Goal: Task Accomplishment & Management: Manage account settings

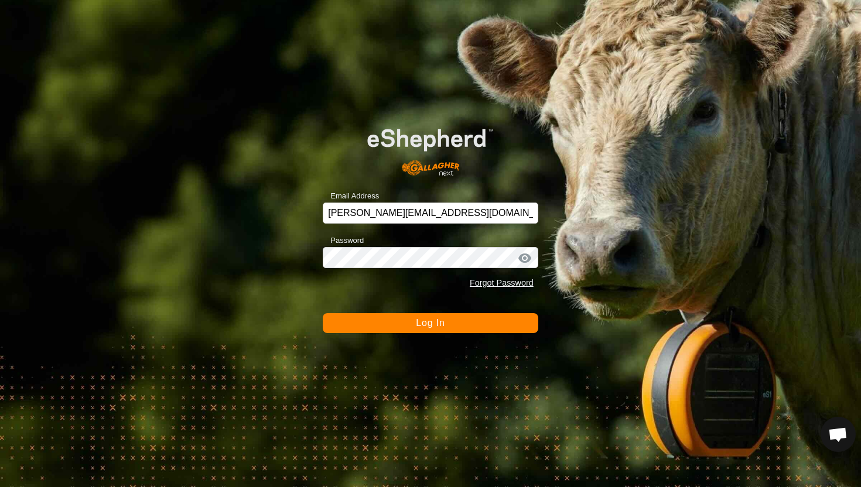
click at [418, 324] on span "Log In" at bounding box center [430, 323] width 29 height 10
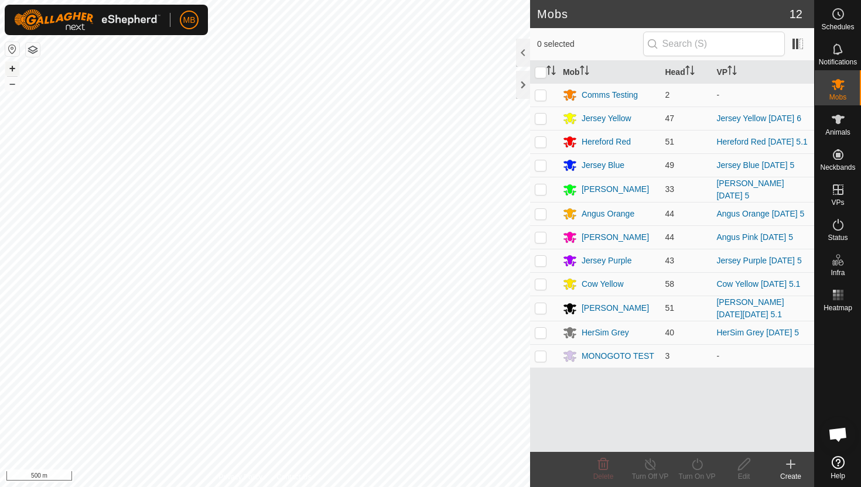
click at [11, 69] on button "+" at bounding box center [12, 68] width 14 height 14
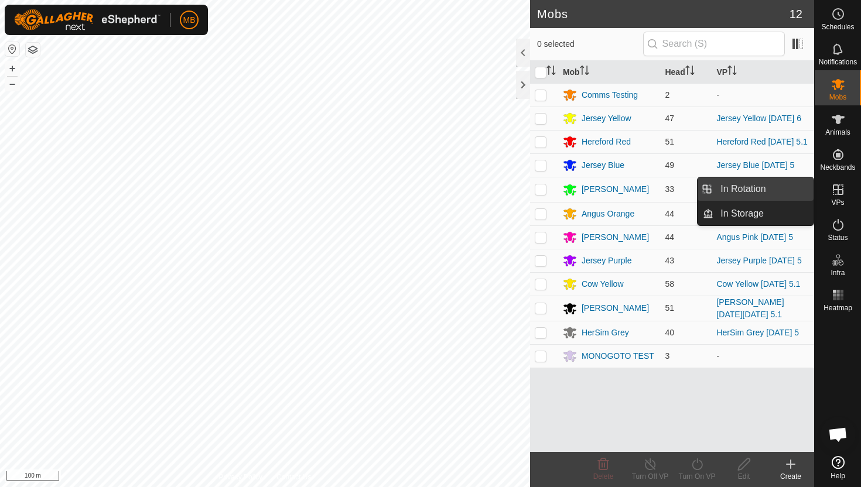
click at [790, 187] on link "In Rotation" at bounding box center [763, 188] width 100 height 23
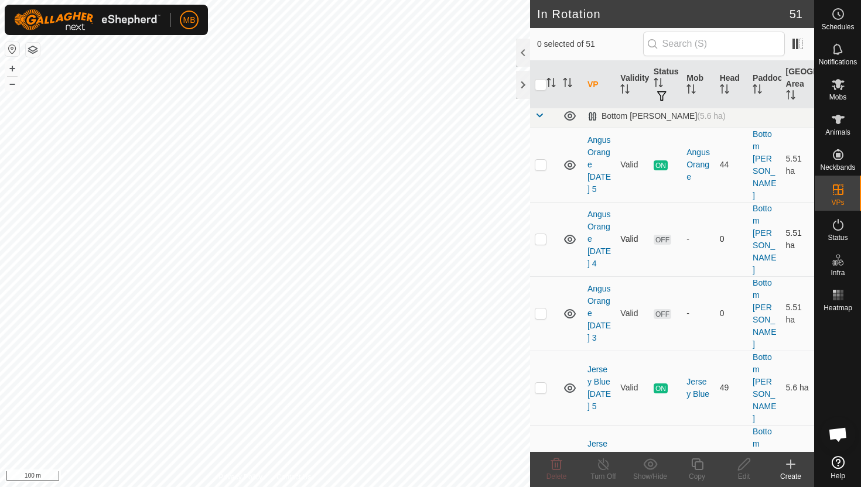
scroll to position [5, 0]
click at [542, 234] on p-checkbox at bounding box center [541, 238] width 12 height 9
click at [541, 234] on p-checkbox at bounding box center [541, 238] width 12 height 9
checkbox input "false"
click at [539, 308] on p-checkbox at bounding box center [541, 312] width 12 height 9
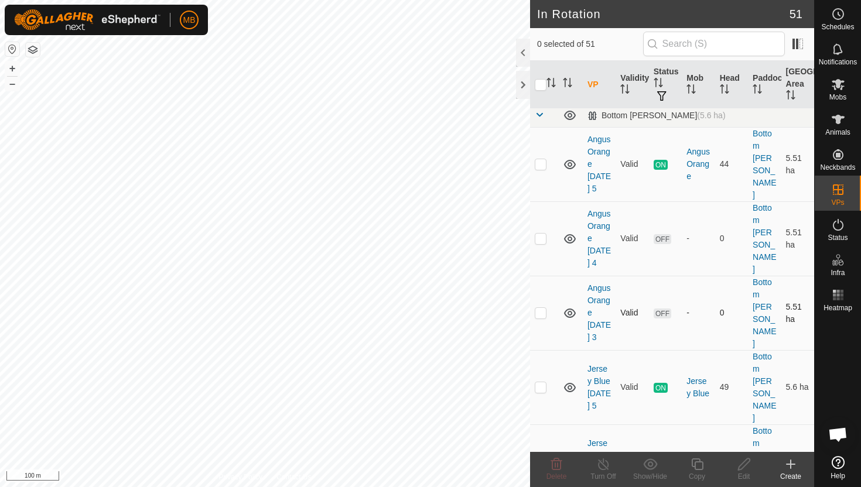
checkbox input "true"
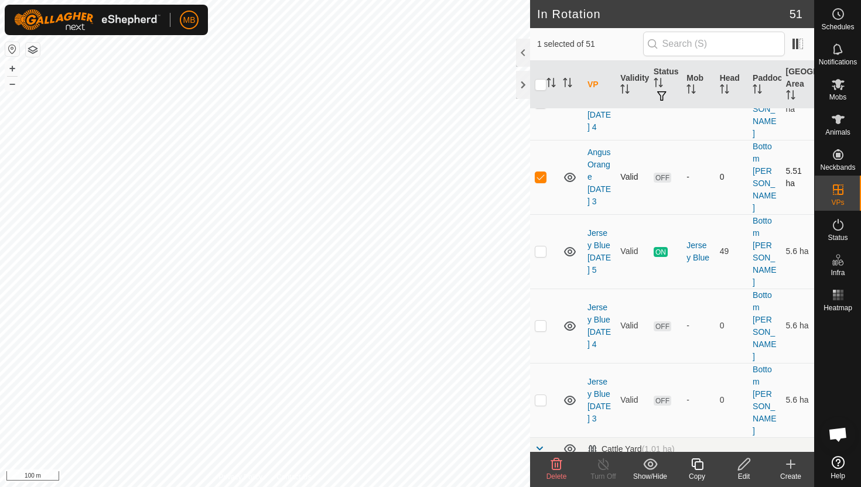
scroll to position [143, 0]
click at [541, 393] on p-checkbox at bounding box center [541, 397] width 12 height 9
checkbox input "true"
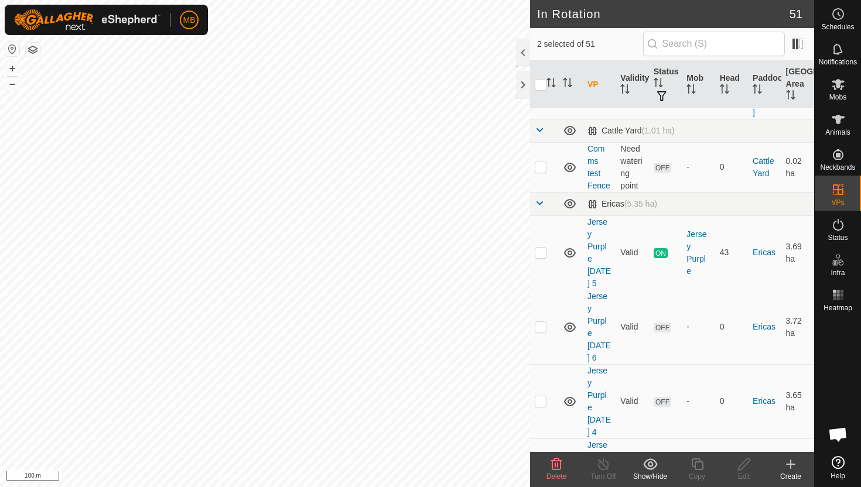
scroll to position [483, 0]
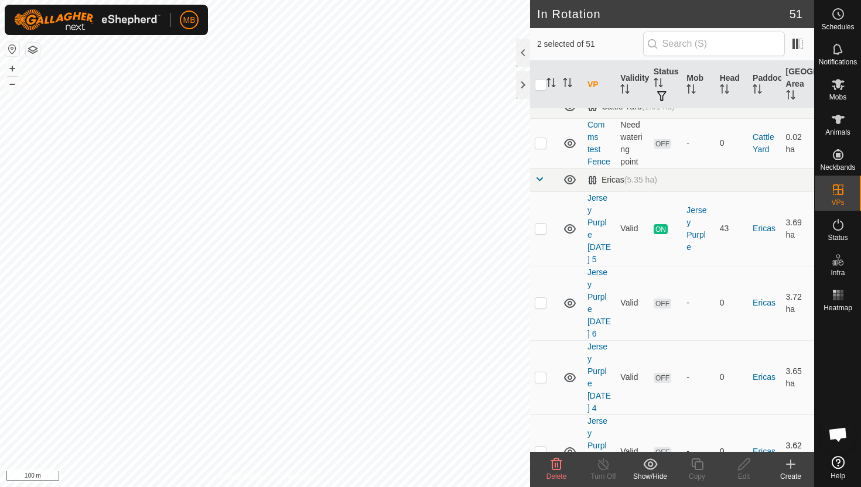
click at [541, 447] on p-checkbox at bounding box center [541, 451] width 12 height 9
checkbox input "true"
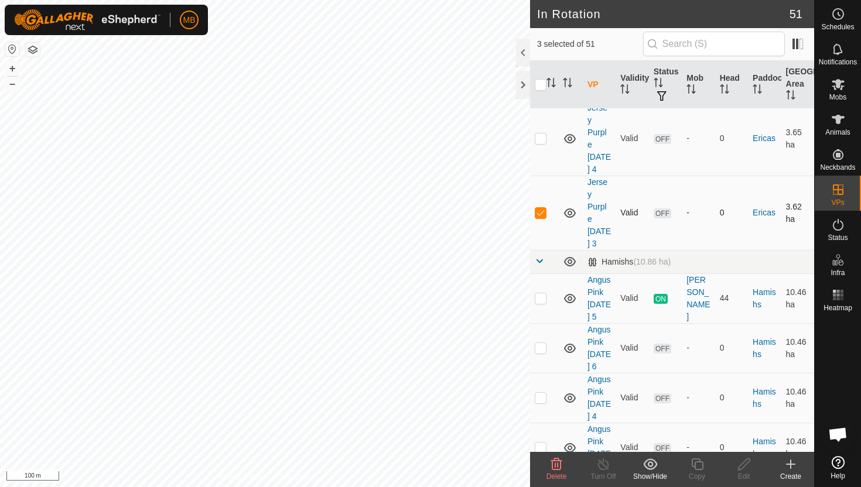
scroll to position [725, 0]
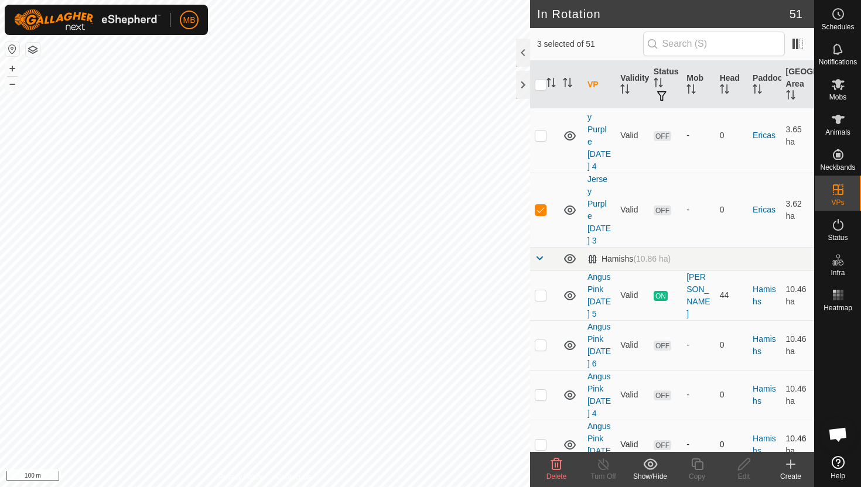
click at [542, 440] on p-checkbox at bounding box center [541, 444] width 12 height 9
checkbox input "true"
click at [542, 390] on p-checkbox at bounding box center [541, 394] width 12 height 9
checkbox input "true"
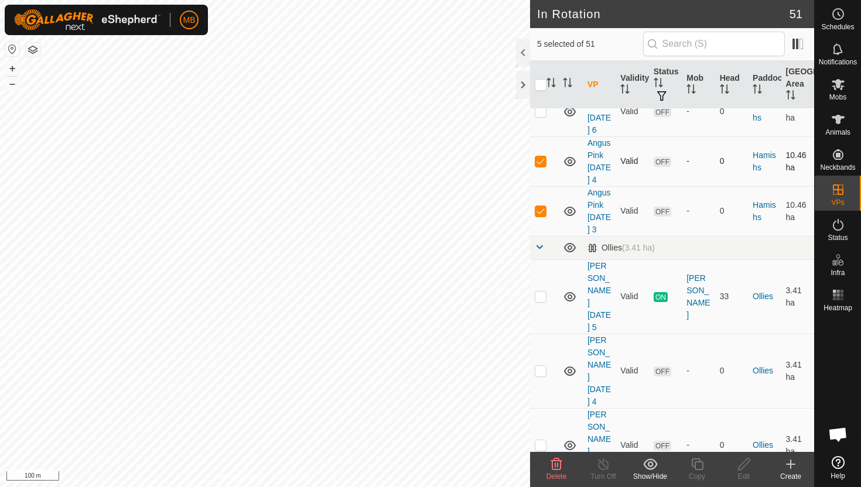
scroll to position [963, 0]
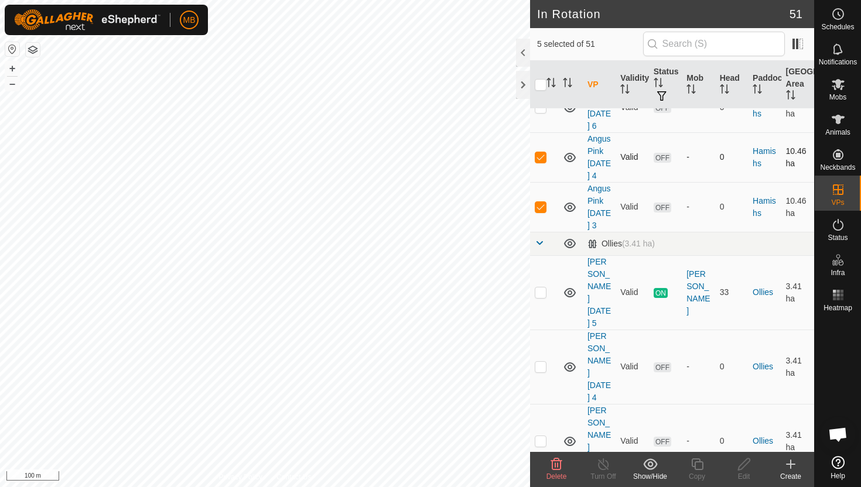
click at [542, 436] on p-checkbox at bounding box center [541, 440] width 12 height 9
checkbox input "true"
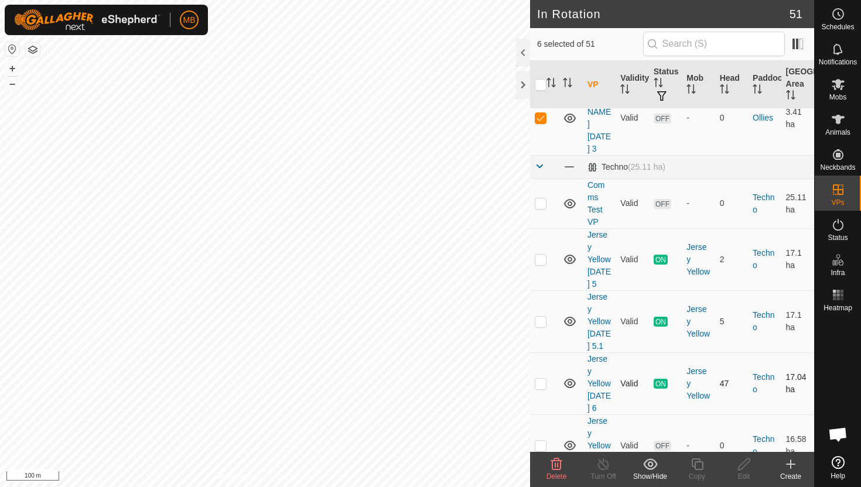
scroll to position [1290, 0]
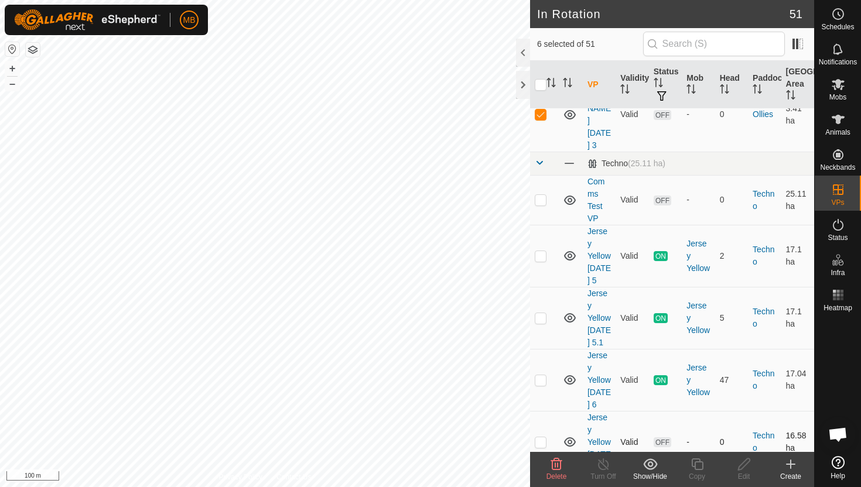
click at [542, 437] on p-checkbox at bounding box center [541, 441] width 12 height 9
checkbox input "true"
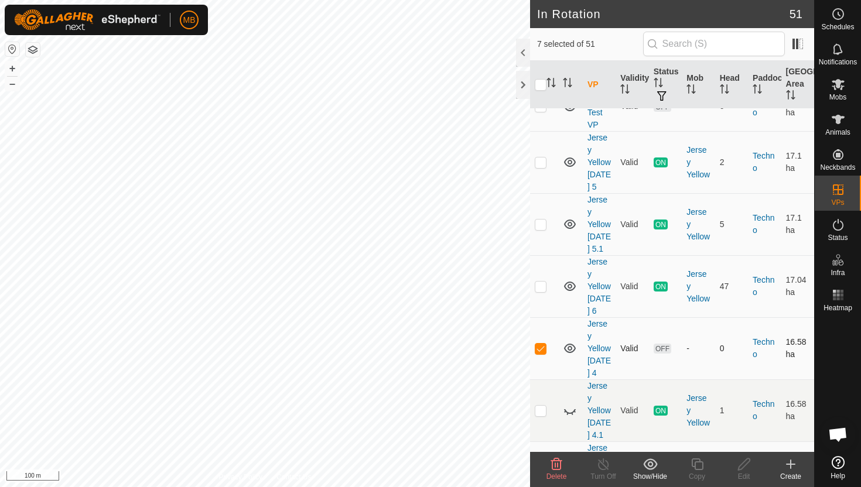
scroll to position [1386, 0]
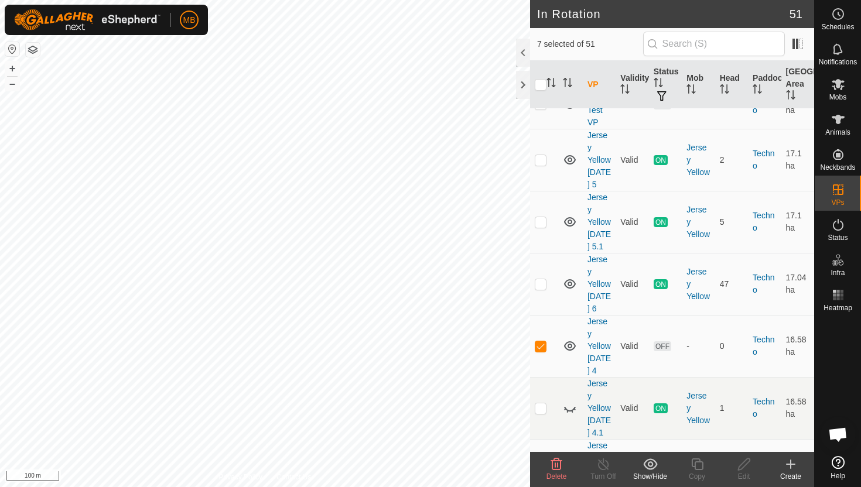
click at [541, 466] on p-checkbox at bounding box center [541, 470] width 12 height 9
checkbox input "true"
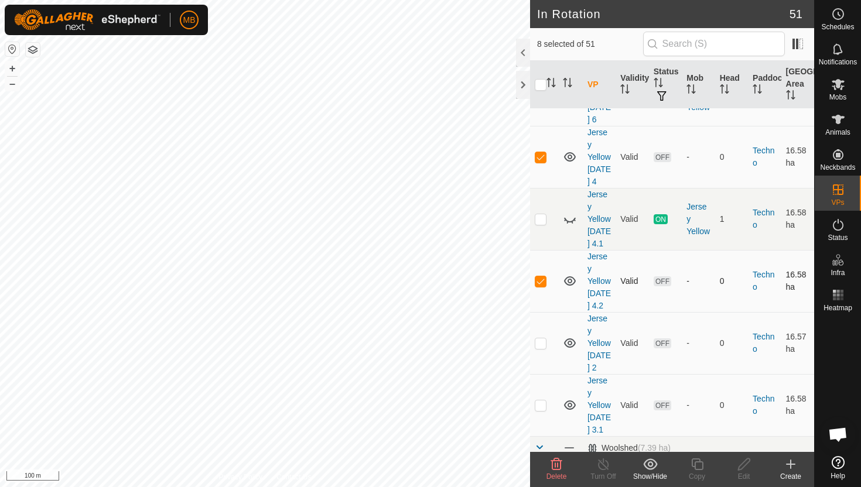
scroll to position [1577, 0]
click at [538, 336] on p-checkbox at bounding box center [541, 340] width 12 height 9
checkbox input "true"
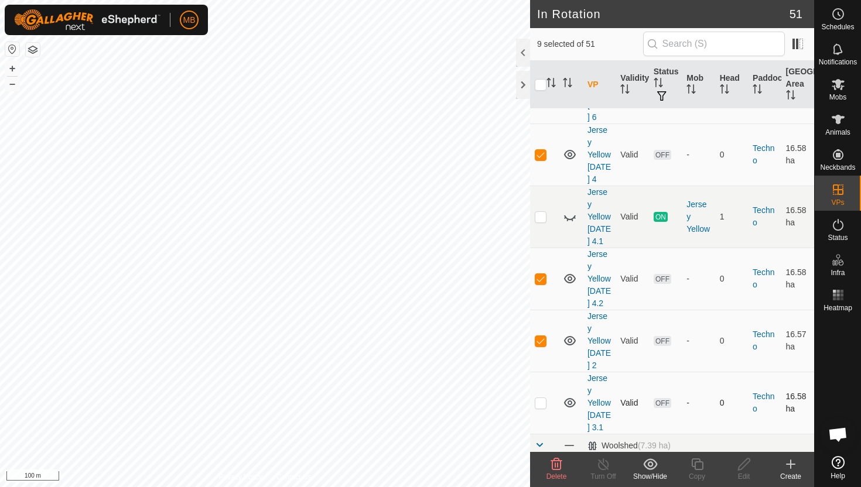
click at [545, 398] on p-checkbox at bounding box center [541, 402] width 12 height 9
checkbox input "true"
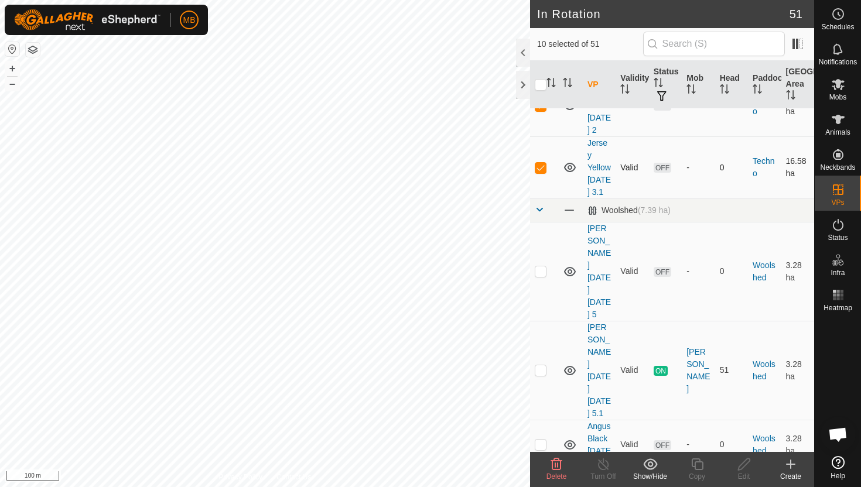
scroll to position [1811, 0]
click at [541, 441] on p-checkbox at bounding box center [541, 445] width 12 height 9
checkbox input "true"
click at [541, 487] on p-checkbox at bounding box center [541, 495] width 12 height 9
checkbox input "true"
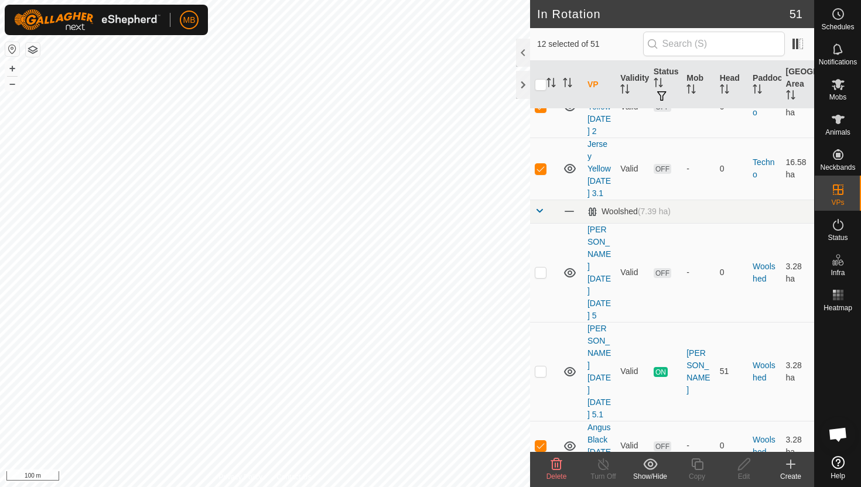
scroll to position [1838, 0]
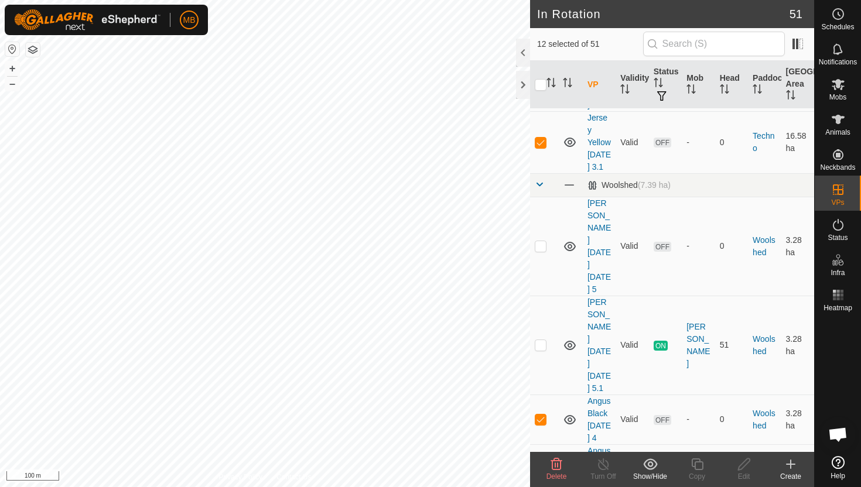
checkbox input "true"
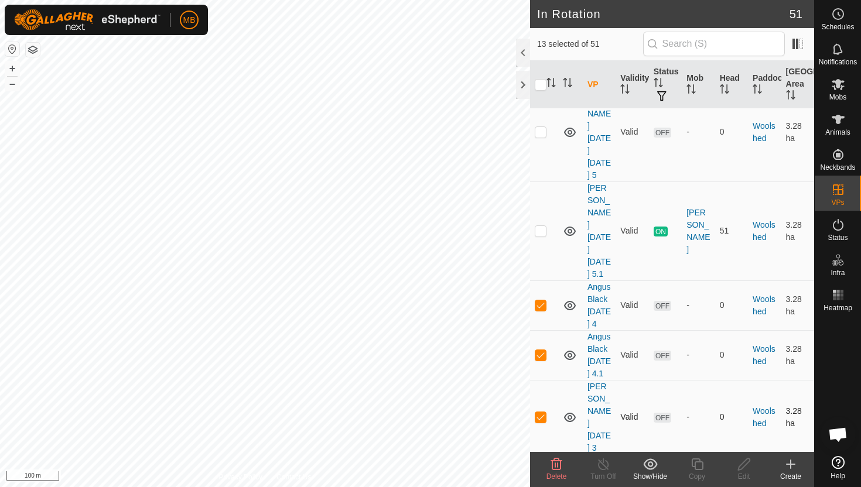
scroll to position [1969, 0]
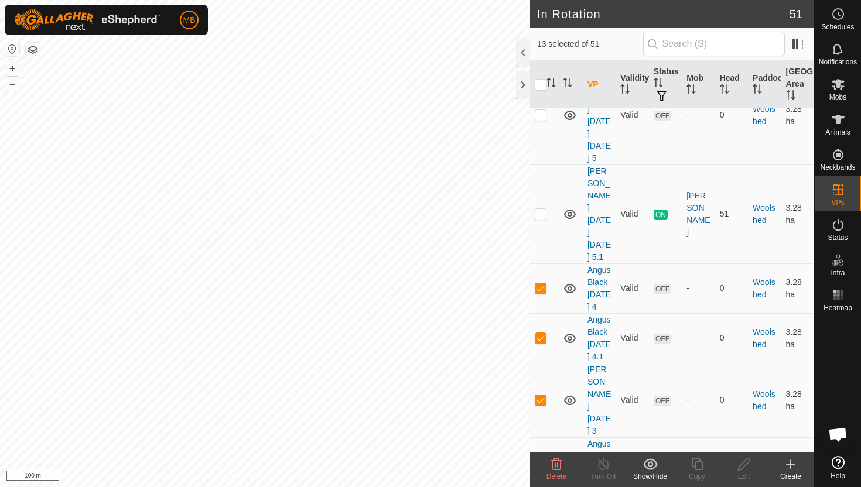
click at [539, 437] on td at bounding box center [544, 462] width 28 height 50
checkbox input "true"
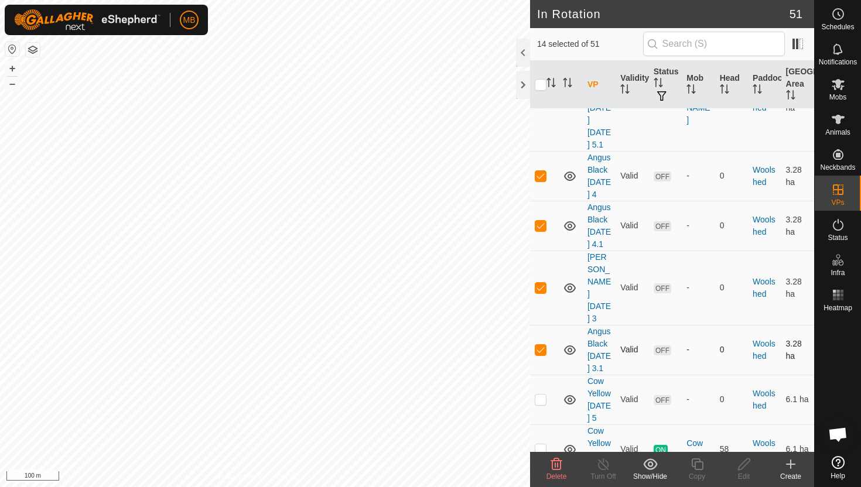
scroll to position [2083, 0]
click at [543, 393] on p-checkbox at bounding box center [541, 397] width 12 height 9
checkbox input "true"
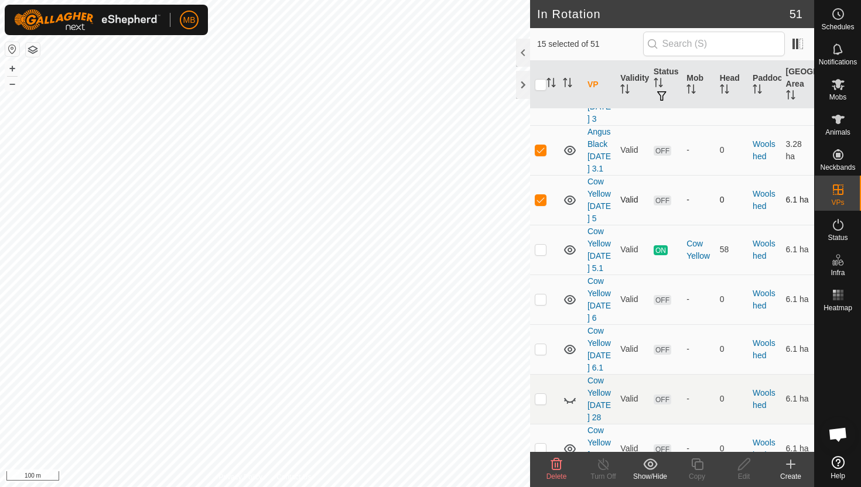
scroll to position [2289, 0]
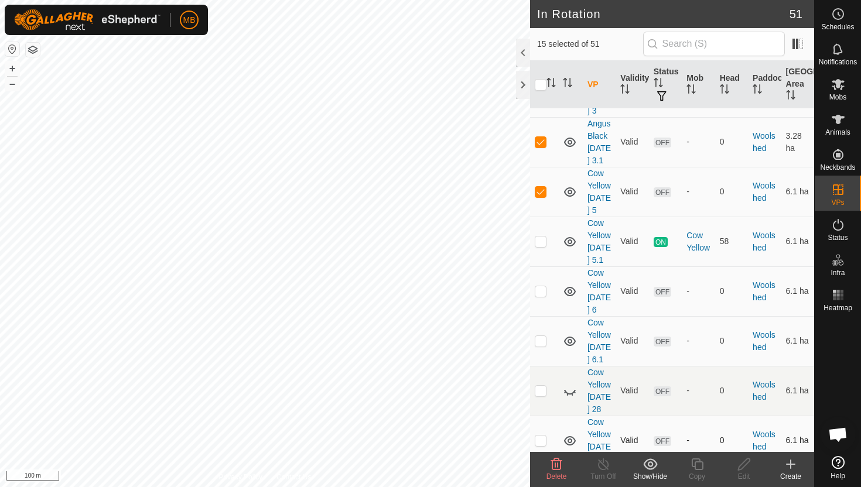
click at [543, 436] on p-checkbox at bounding box center [541, 440] width 12 height 9
checkbox input "true"
click at [541, 485] on p-checkbox at bounding box center [541, 489] width 12 height 9
checkbox input "true"
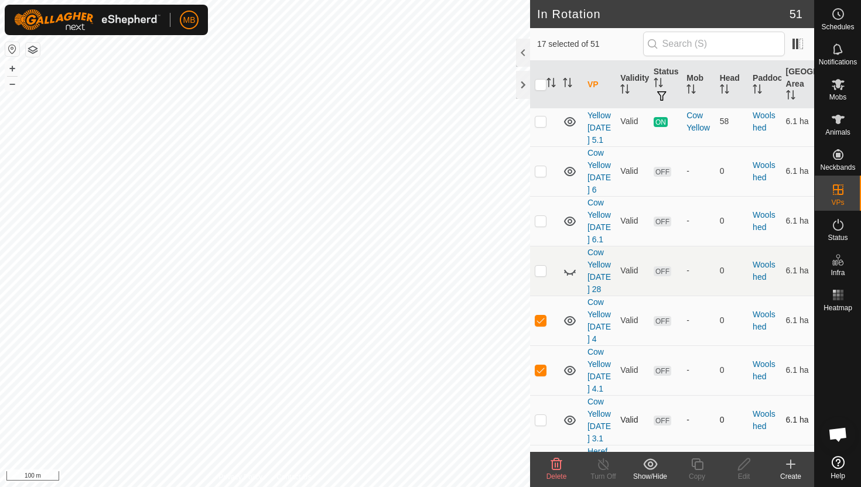
scroll to position [2410, 0]
click at [540, 414] on p-checkbox at bounding box center [541, 418] width 12 height 9
checkbox input "true"
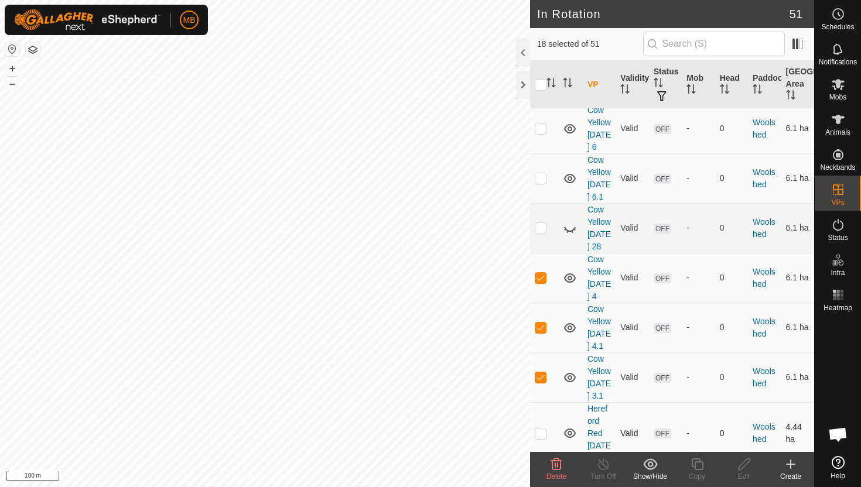
scroll to position [2456, 0]
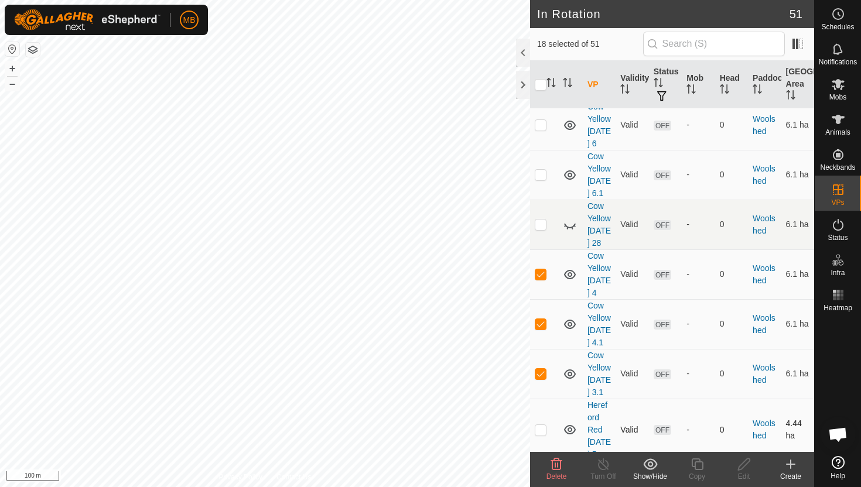
click at [543, 425] on p-checkbox at bounding box center [541, 429] width 12 height 9
checkbox input "true"
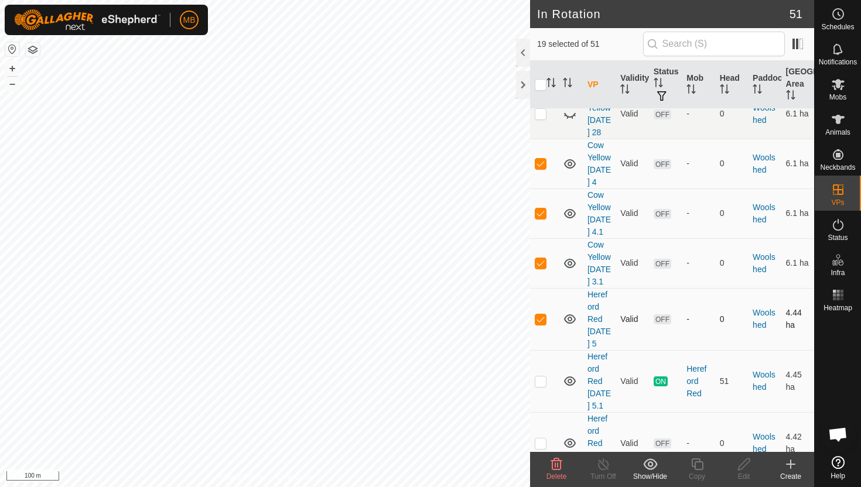
scroll to position [2569, 0]
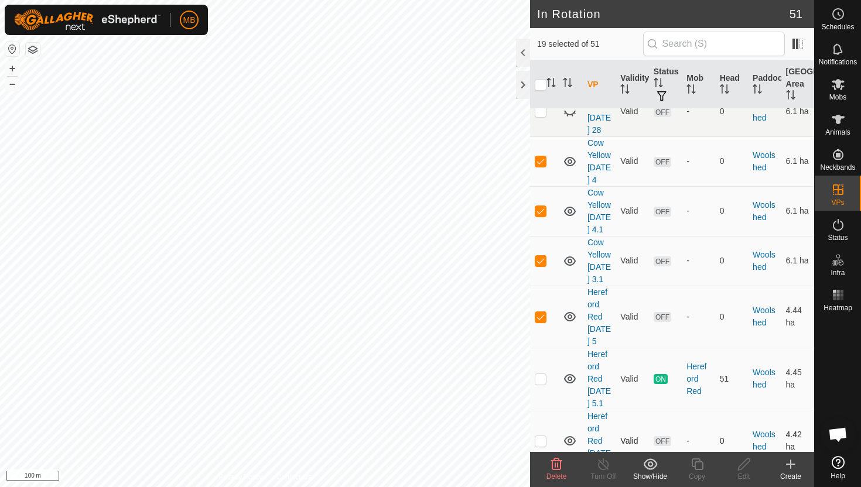
click at [541, 436] on p-checkbox at bounding box center [541, 440] width 12 height 9
checkbox input "true"
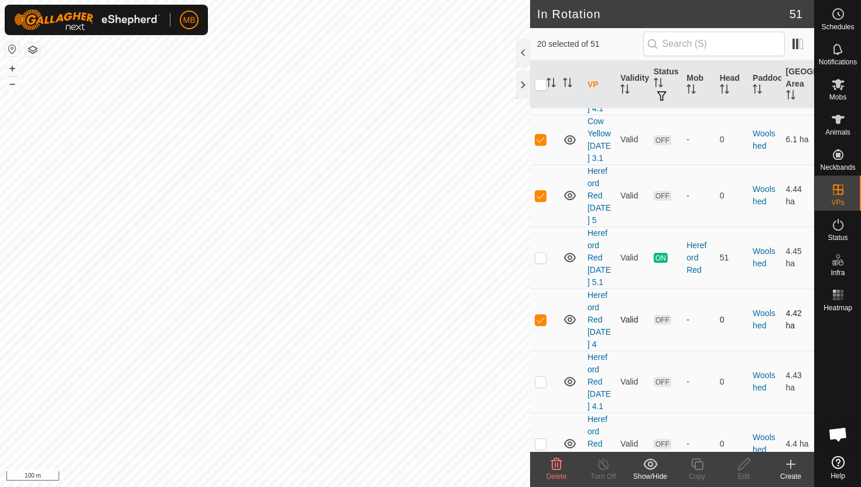
scroll to position [2695, 0]
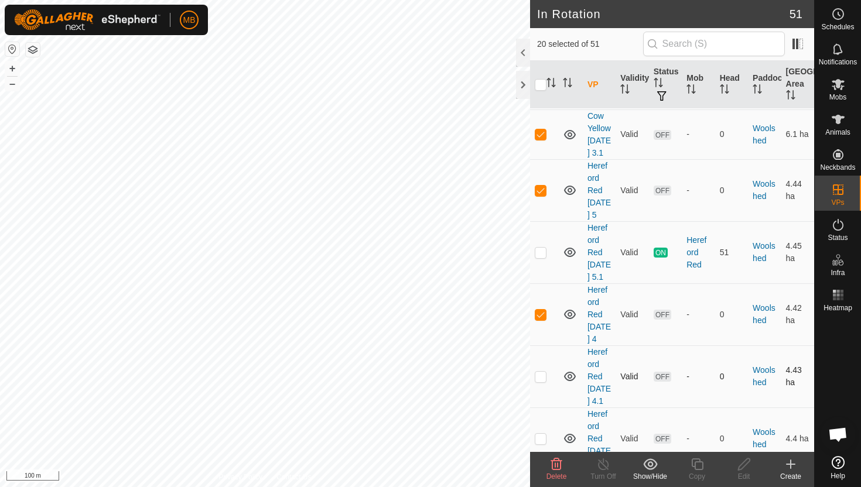
click at [542, 372] on p-checkbox at bounding box center [541, 376] width 12 height 9
checkbox input "true"
click at [541, 434] on p-checkbox at bounding box center [541, 438] width 12 height 9
checkbox input "true"
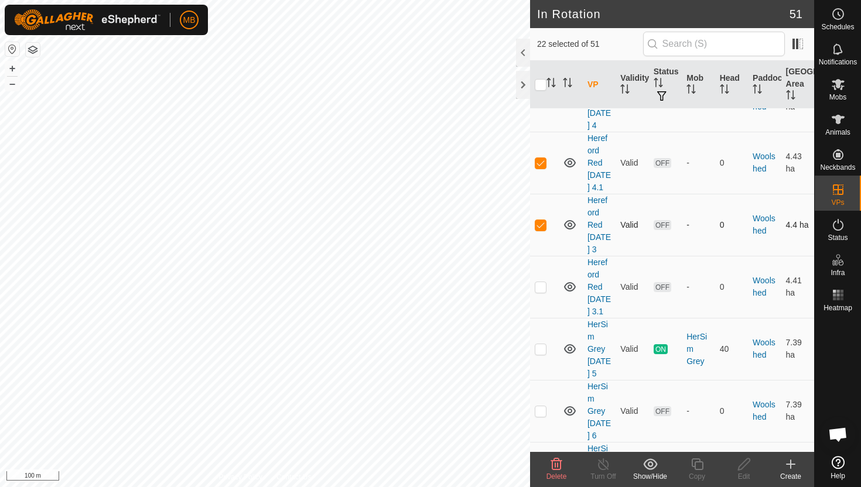
scroll to position [2915, 0]
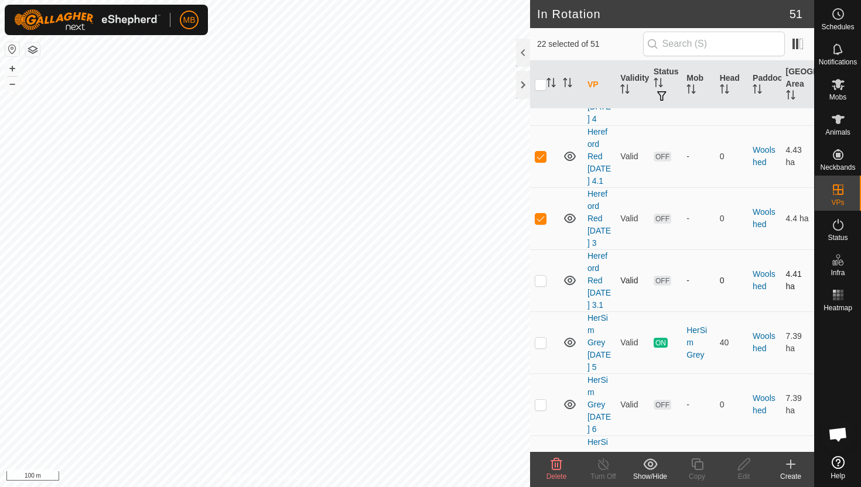
click at [541, 276] on p-checkbox at bounding box center [541, 280] width 12 height 9
checkbox input "true"
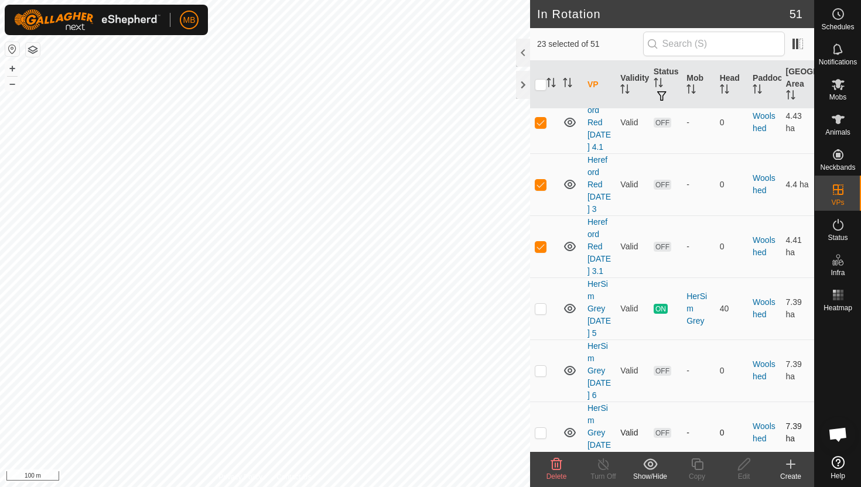
click at [541, 428] on p-checkbox at bounding box center [541, 432] width 12 height 9
checkbox input "true"
click at [542, 487] on p-checkbox at bounding box center [541, 494] width 12 height 9
checkbox input "true"
click at [558, 466] on icon at bounding box center [556, 465] width 11 height 12
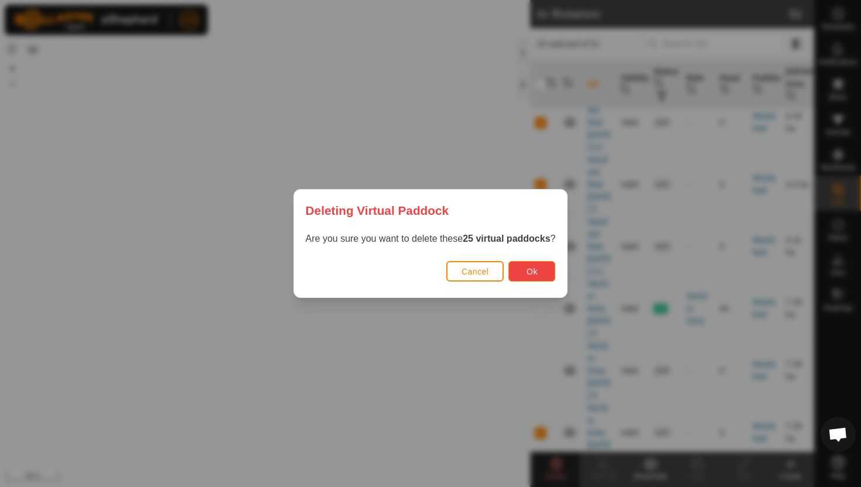
click at [536, 276] on span "Ok" at bounding box center [531, 271] width 11 height 9
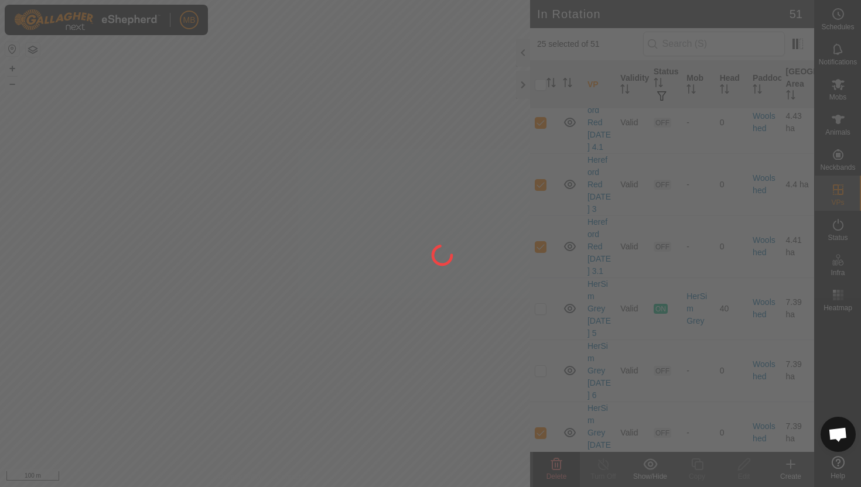
checkbox input "false"
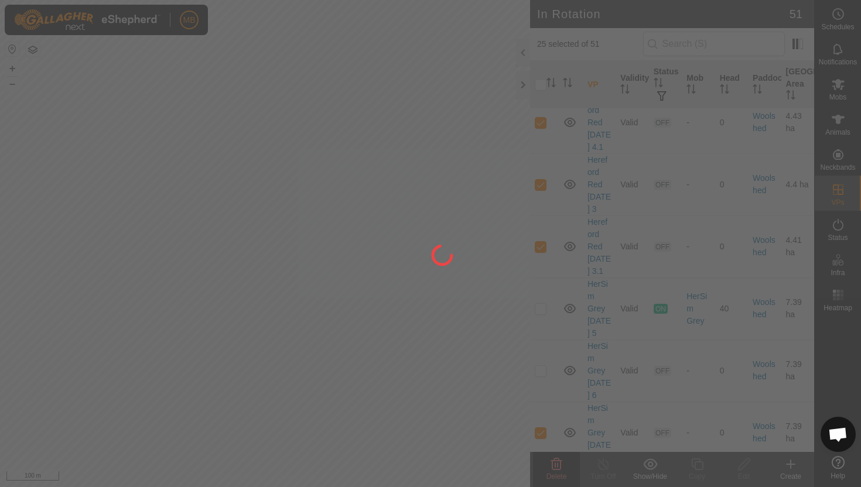
checkbox input "false"
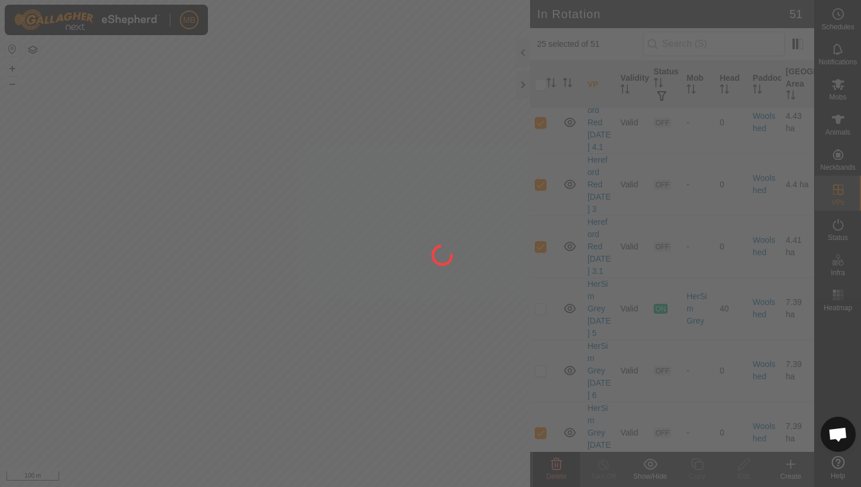
checkbox input "false"
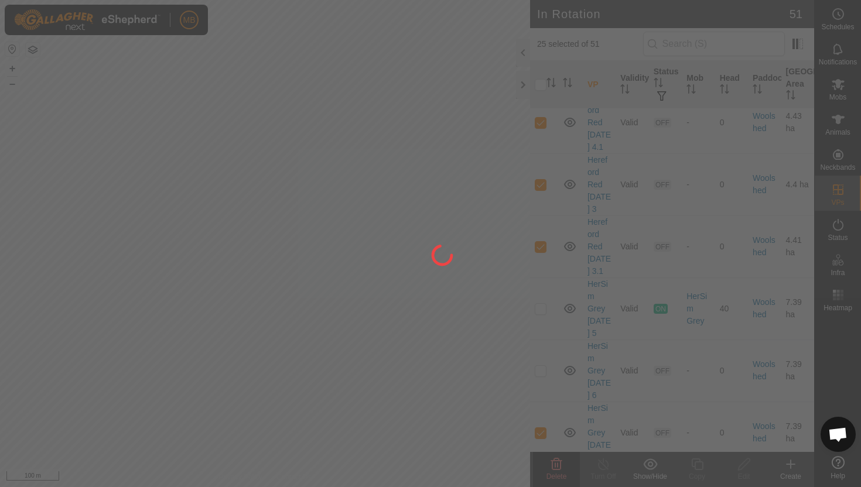
checkbox input "false"
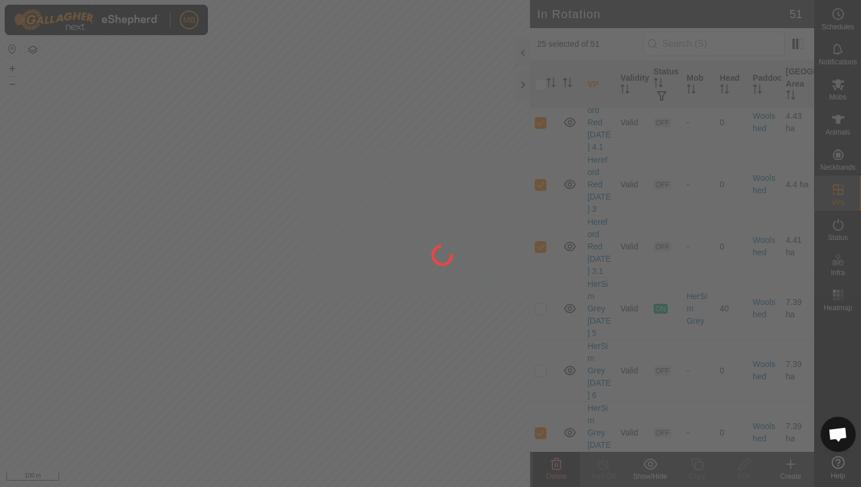
checkbox input "false"
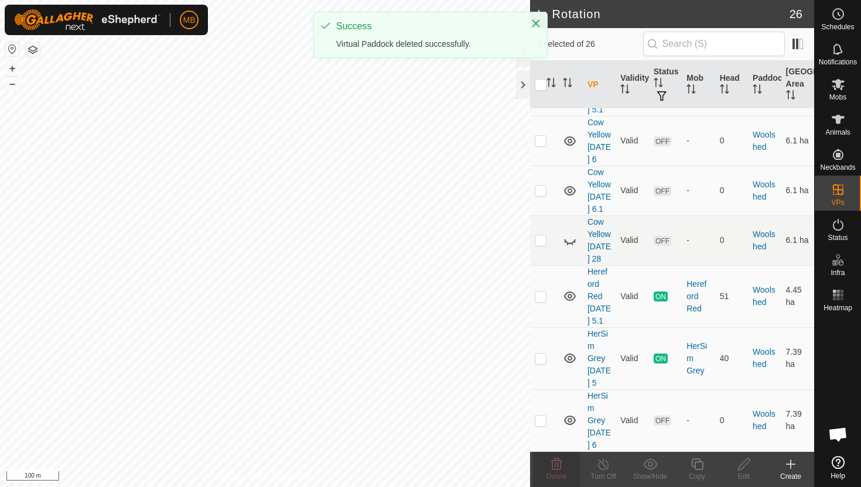
scroll to position [0, 0]
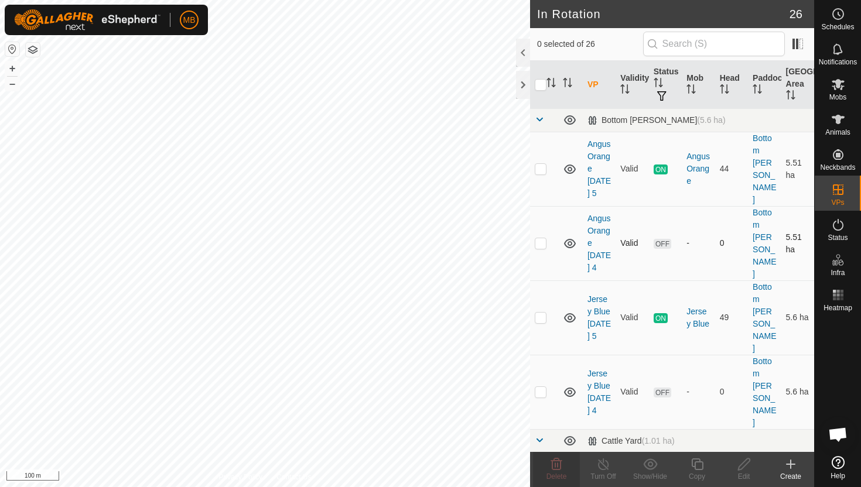
click at [542, 238] on p-checkbox at bounding box center [541, 242] width 12 height 9
checkbox input "false"
click at [541, 165] on p-checkbox at bounding box center [541, 168] width 12 height 9
checkbox input "true"
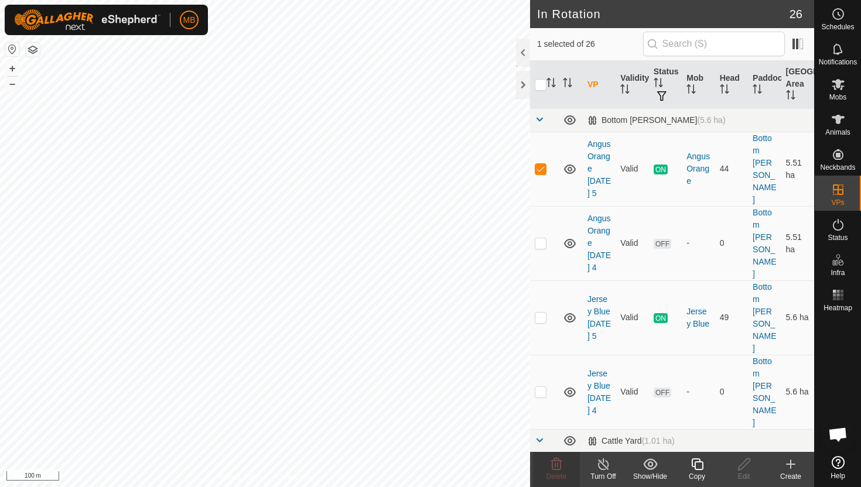
click at [699, 461] on icon at bounding box center [697, 465] width 12 height 12
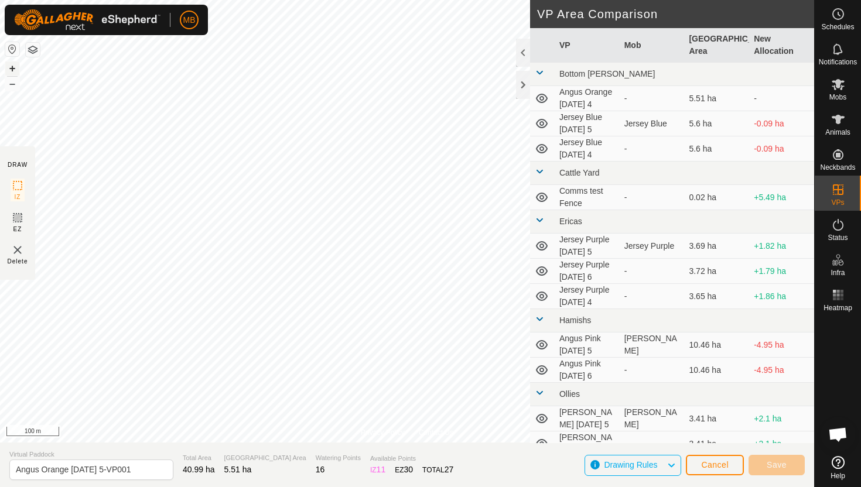
click at [13, 71] on button "+" at bounding box center [12, 68] width 14 height 14
click at [13, 70] on button "+" at bounding box center [12, 68] width 14 height 14
click at [8, 66] on button "+" at bounding box center [12, 68] width 14 height 14
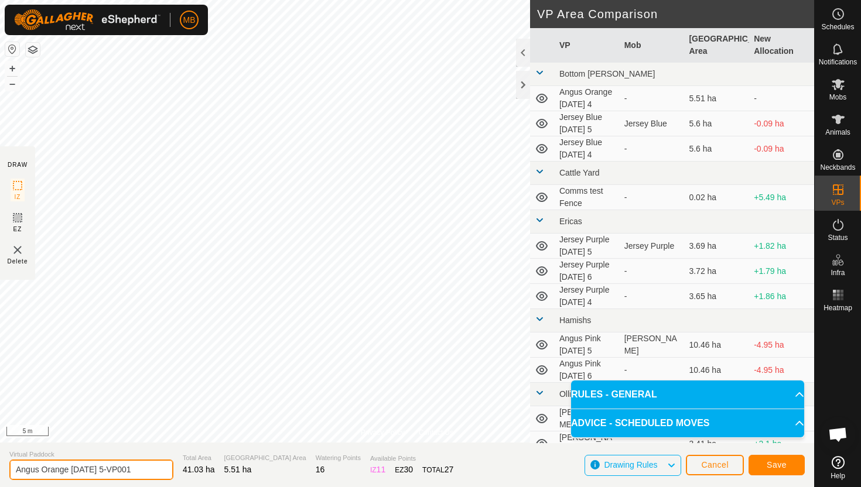
click at [142, 470] on input "Angus Orange [DATE] 5-VP001" at bounding box center [91, 470] width 164 height 20
type input "Angus Orange [DATE] 6"
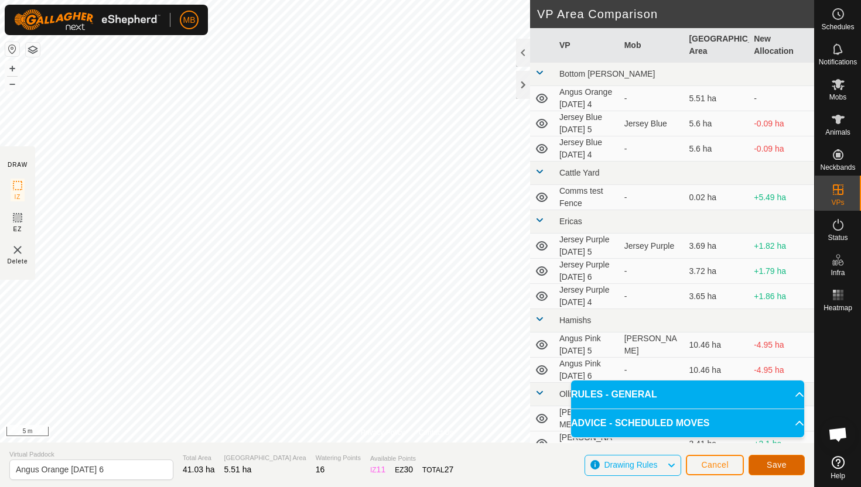
click at [782, 463] on span "Save" at bounding box center [777, 464] width 20 height 9
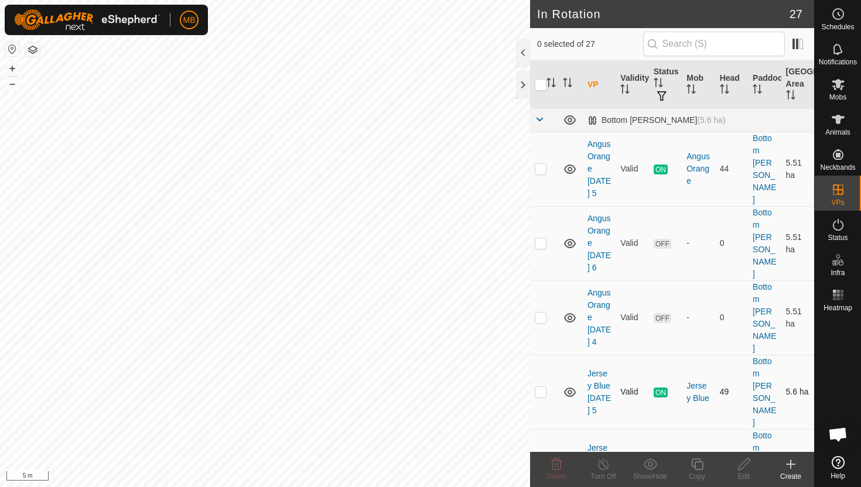
click at [542, 387] on p-checkbox at bounding box center [541, 391] width 12 height 9
checkbox input "true"
click at [699, 467] on icon at bounding box center [697, 464] width 15 height 14
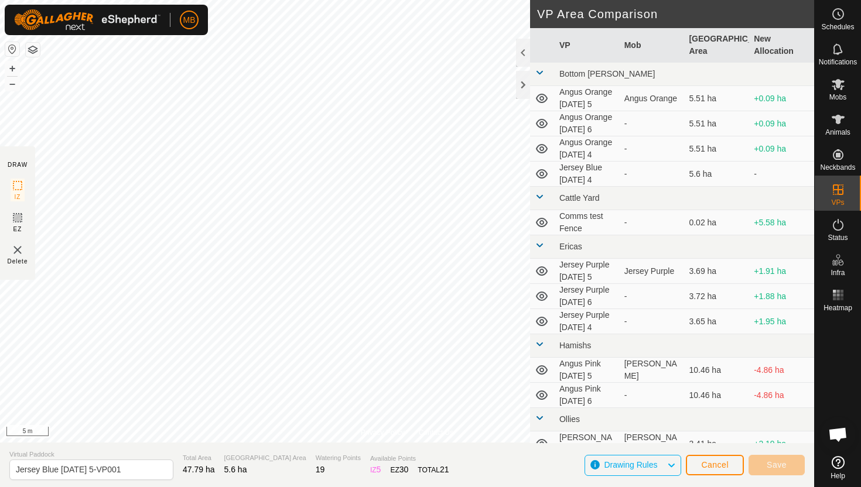
click at [381, 487] on div "Privacy Policy Contact Us Type: Inclusion Zone undefined Animal + – ⇧ i 5 m DRA…" at bounding box center [407, 243] width 814 height 487
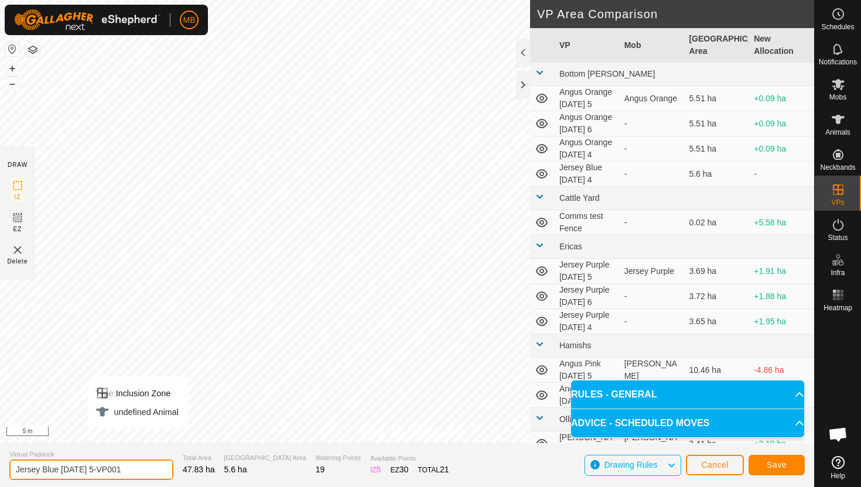
click at [129, 472] on input "Jersey Blue [DATE] 5-VP001" at bounding box center [91, 470] width 164 height 20
type input "Jersey Blue [DATE] 6"
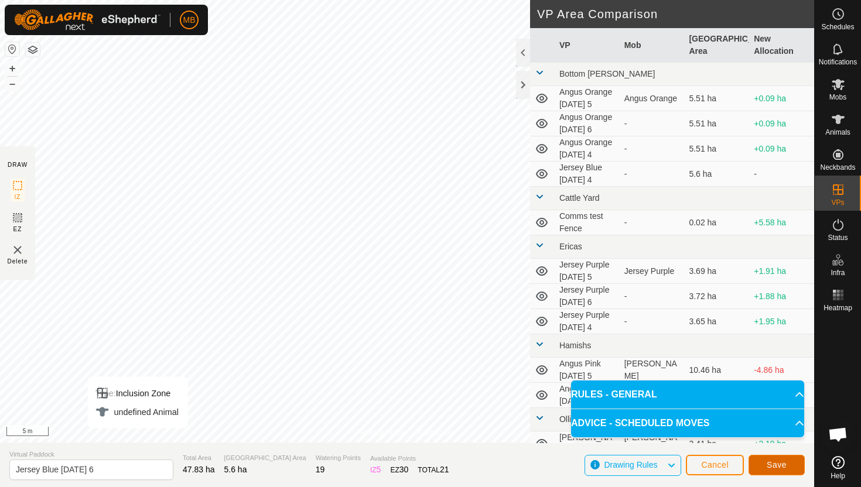
click at [782, 465] on span "Save" at bounding box center [777, 464] width 20 height 9
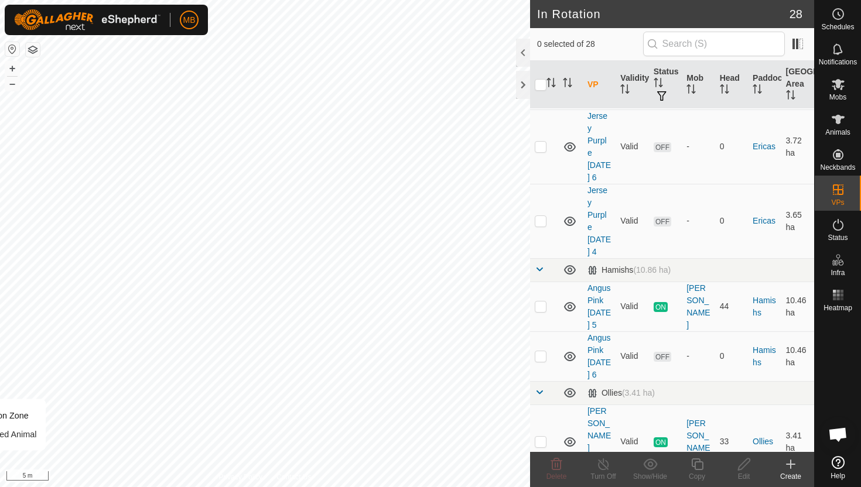
scroll to position [640, 0]
click at [541, 436] on p-checkbox at bounding box center [541, 440] width 12 height 9
checkbox input "true"
click at [698, 464] on icon at bounding box center [697, 464] width 15 height 14
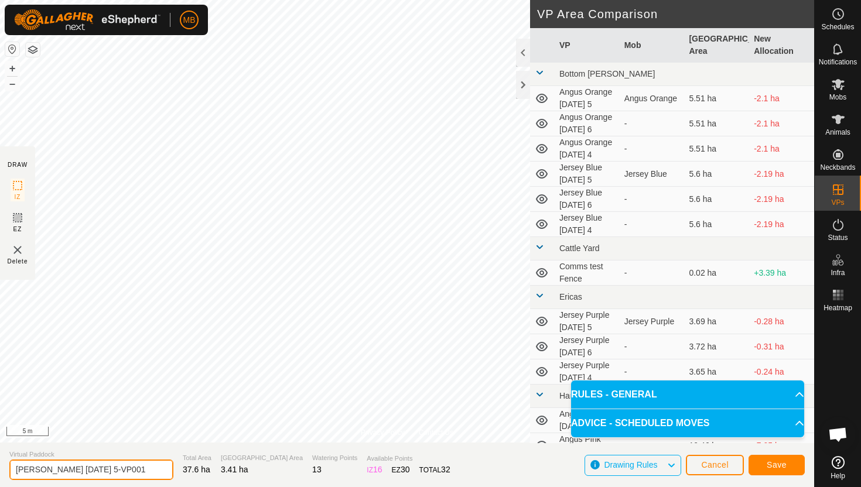
click at [134, 472] on input "[PERSON_NAME] [DATE] 5-VP001" at bounding box center [91, 470] width 164 height 20
type input "[PERSON_NAME] [DATE] 6"
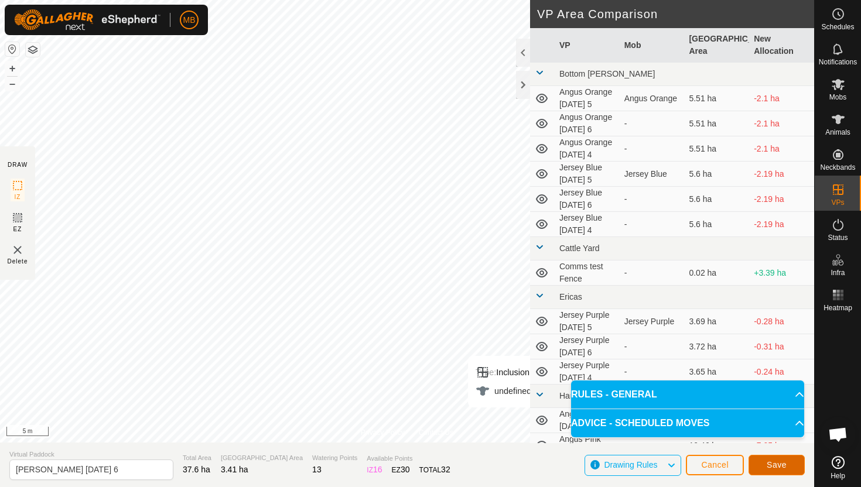
click at [785, 464] on span "Save" at bounding box center [777, 464] width 20 height 9
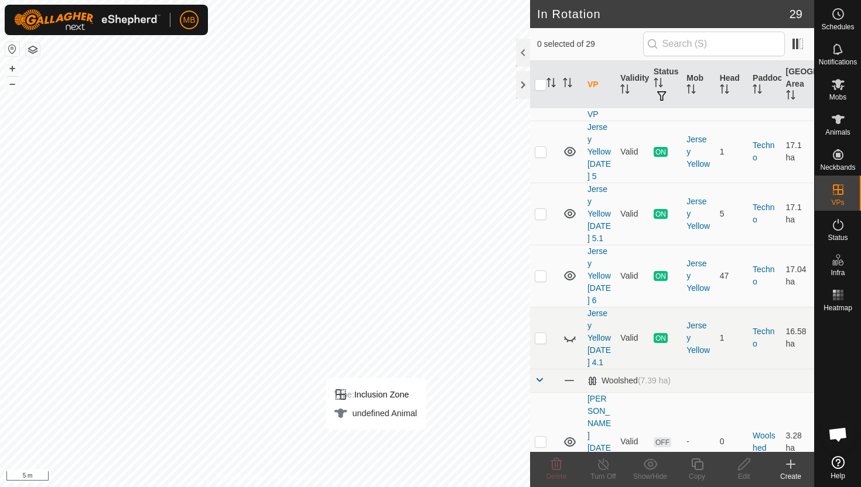
scroll to position [1221, 0]
checkbox input "true"
click at [697, 465] on icon at bounding box center [697, 464] width 15 height 14
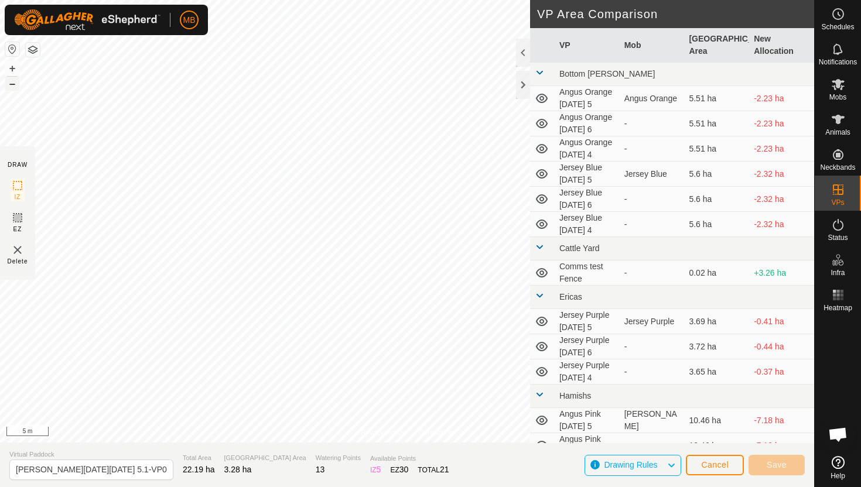
click at [18, 83] on button "–" at bounding box center [12, 84] width 14 height 14
click at [11, 67] on button "+" at bounding box center [12, 68] width 14 height 14
click at [12, 71] on button "+" at bounding box center [12, 68] width 14 height 14
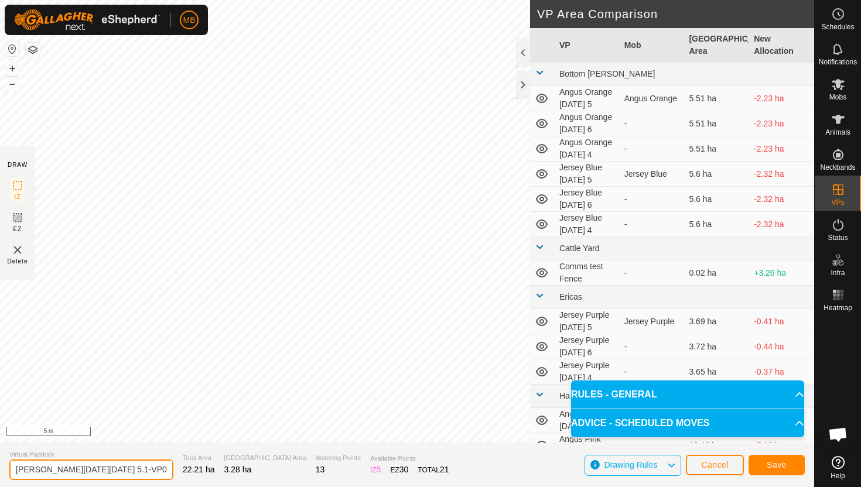
click at [132, 469] on input "[PERSON_NAME][DATE][DATE] 5.1-VP001" at bounding box center [91, 470] width 164 height 20
type input "[PERSON_NAME] [DATE] 6"
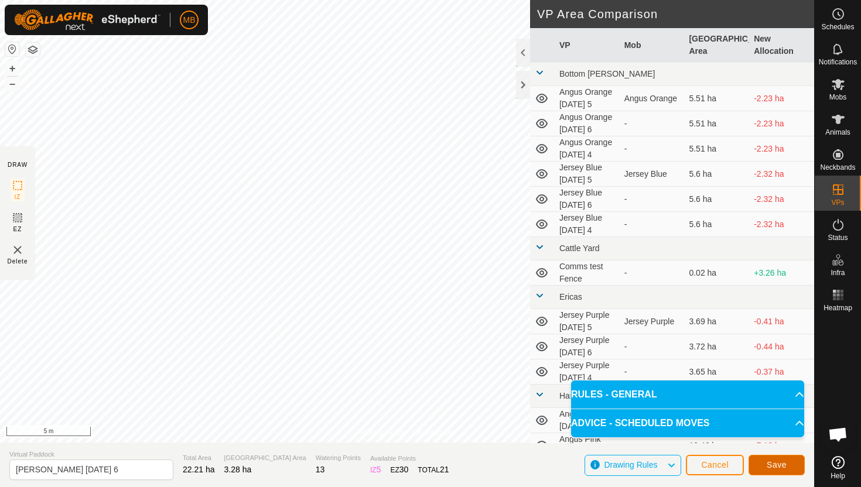
click at [782, 465] on span "Save" at bounding box center [777, 464] width 20 height 9
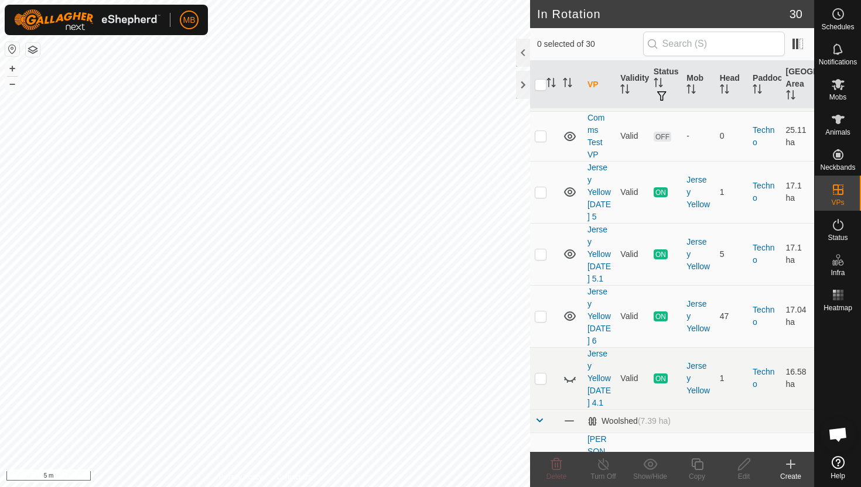
scroll to position [1187, 0]
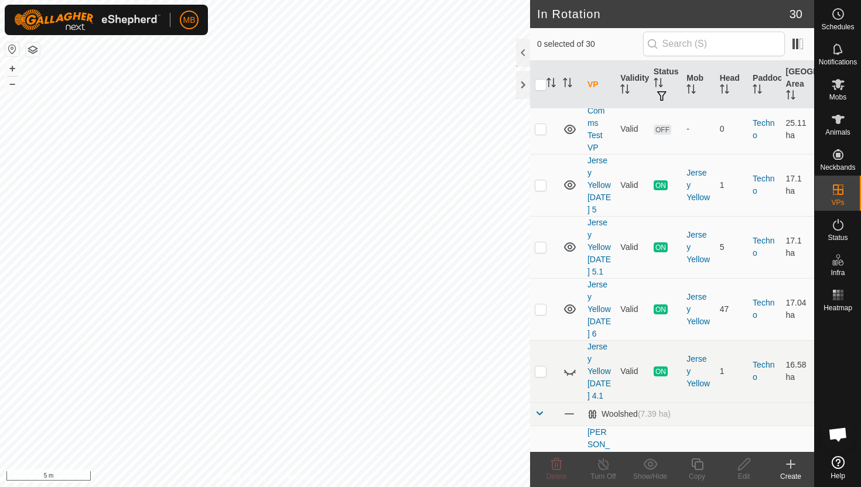
checkbox input "true"
click at [697, 465] on icon at bounding box center [697, 464] width 15 height 14
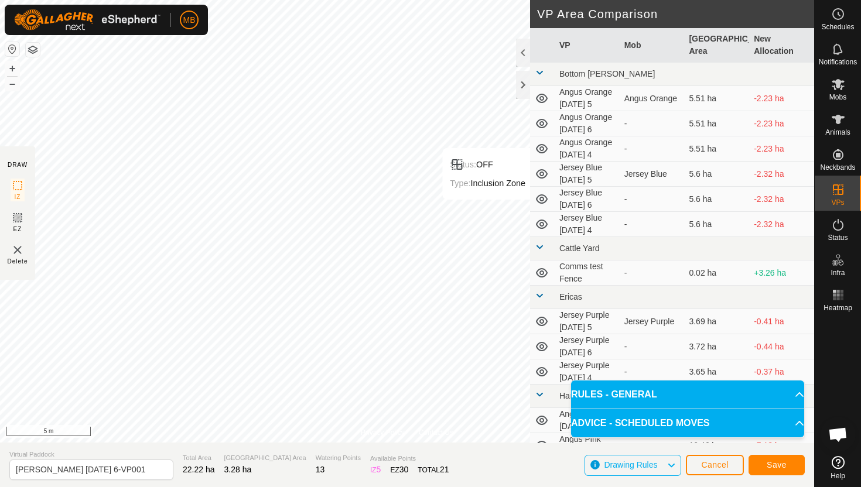
click at [305, 375] on div "Status: OFF Type: Inclusion Zone + – ⇧ i 5 m" at bounding box center [407, 221] width 814 height 443
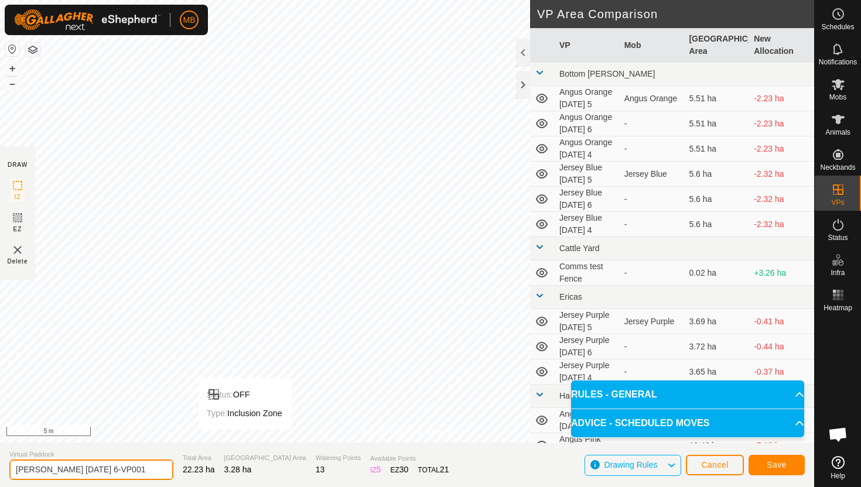
click at [141, 469] on input "[PERSON_NAME] [DATE] 6-VP001" at bounding box center [91, 470] width 164 height 20
type input "[PERSON_NAME] [DATE] 6.1"
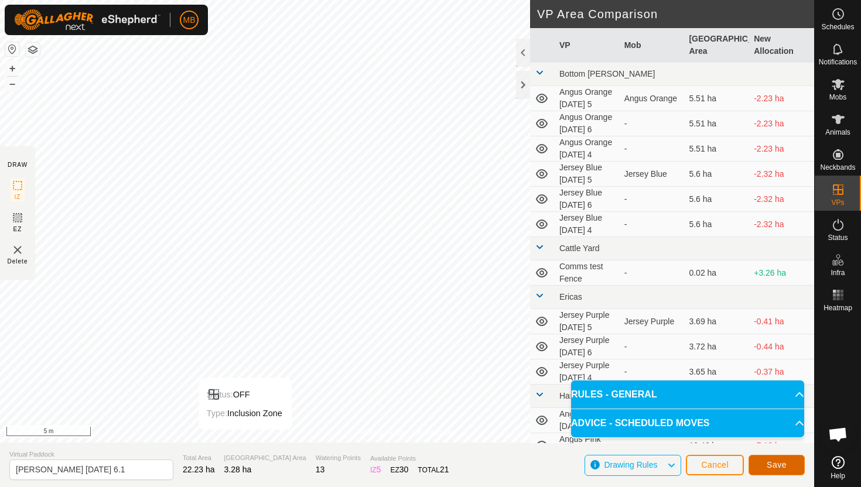
click at [763, 464] on button "Save" at bounding box center [776, 465] width 56 height 20
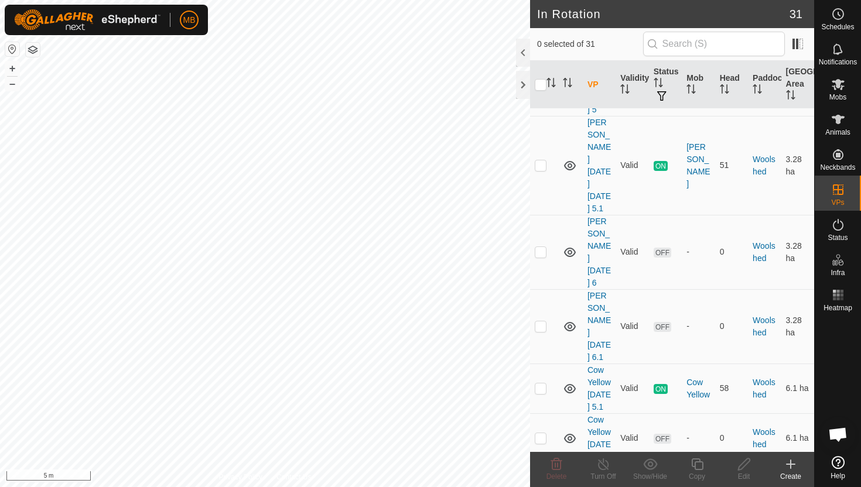
scroll to position [1609, 0]
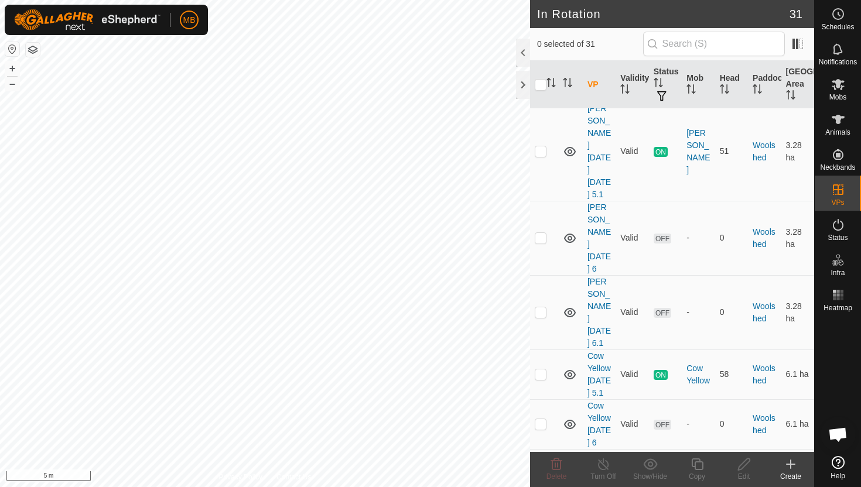
checkbox input "true"
click at [698, 464] on icon at bounding box center [697, 464] width 15 height 14
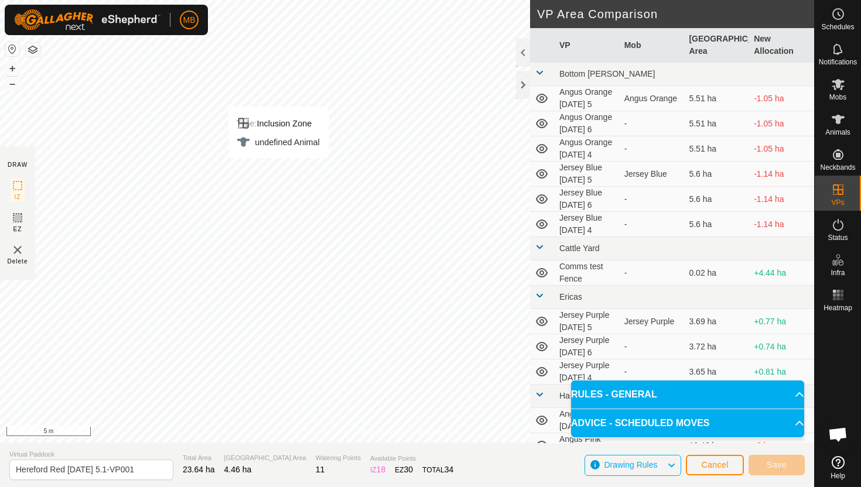
click at [289, 0] on html "MB Schedules Notifications Mobs Animals Neckbands VPs Status Infra Heatmap Help…" at bounding box center [430, 243] width 861 height 487
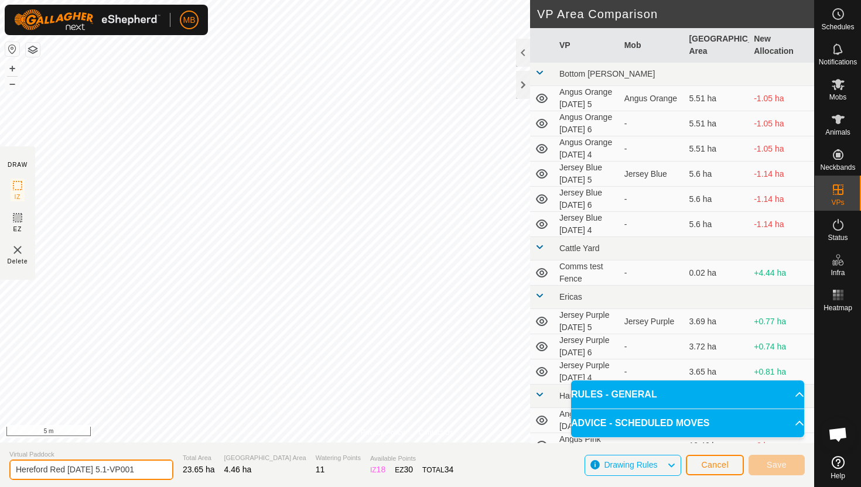
click at [142, 470] on input "Hereford Red [DATE] 5.1-VP001" at bounding box center [91, 470] width 164 height 20
type input "Hereford Red [DATE] 6"
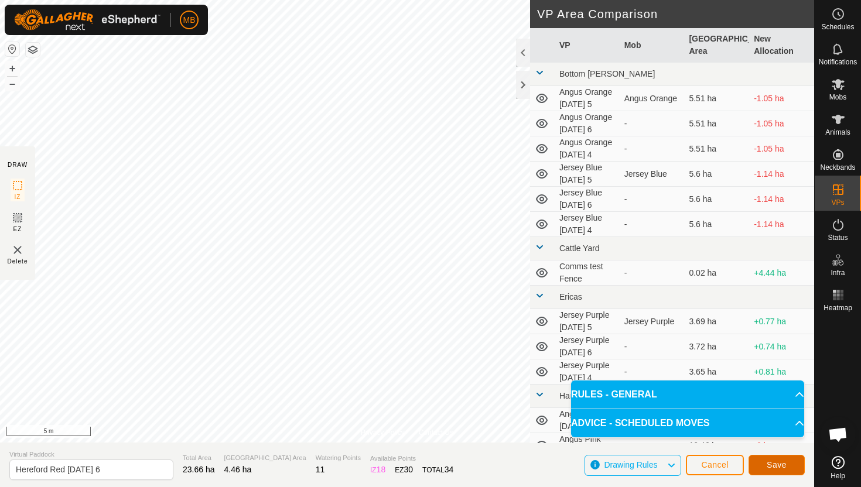
click at [772, 467] on span "Save" at bounding box center [777, 464] width 20 height 9
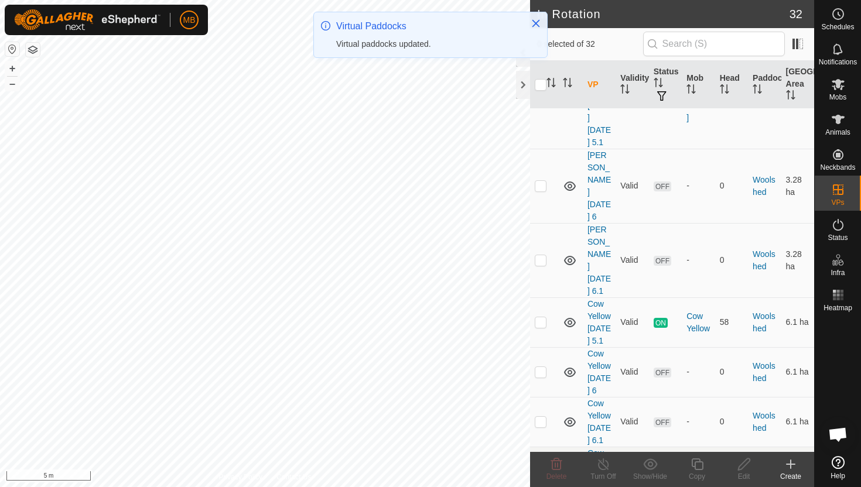
scroll to position [1671, 0]
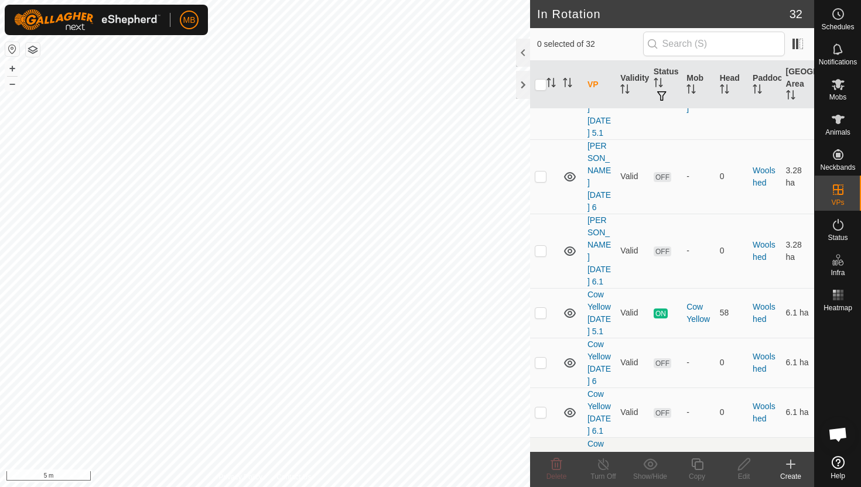
checkbox input "true"
click at [697, 462] on icon at bounding box center [697, 465] width 12 height 12
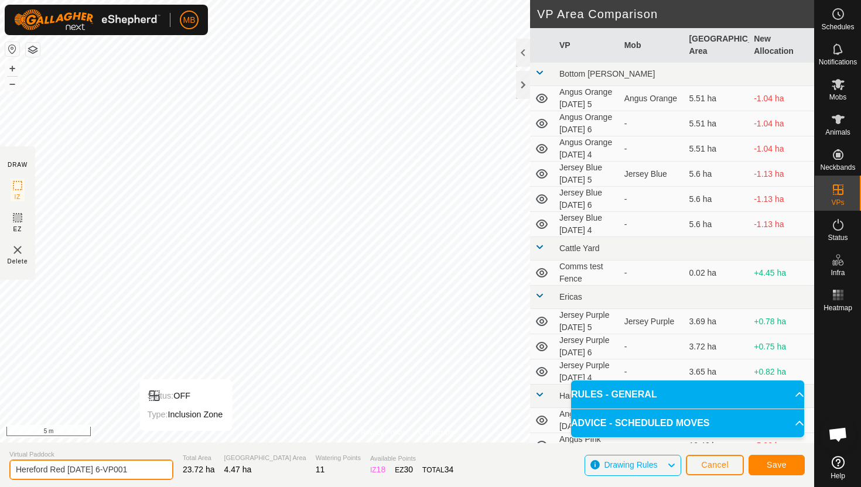
click at [138, 474] on input "Hereford Red [DATE] 6-VP001" at bounding box center [91, 470] width 164 height 20
type input "Hereford Red [DATE] 6.1"
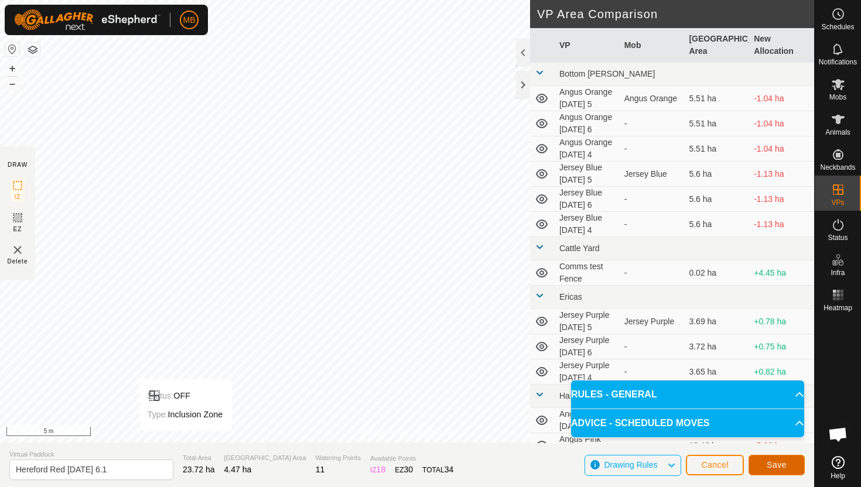
click at [771, 470] on button "Save" at bounding box center [776, 465] width 56 height 20
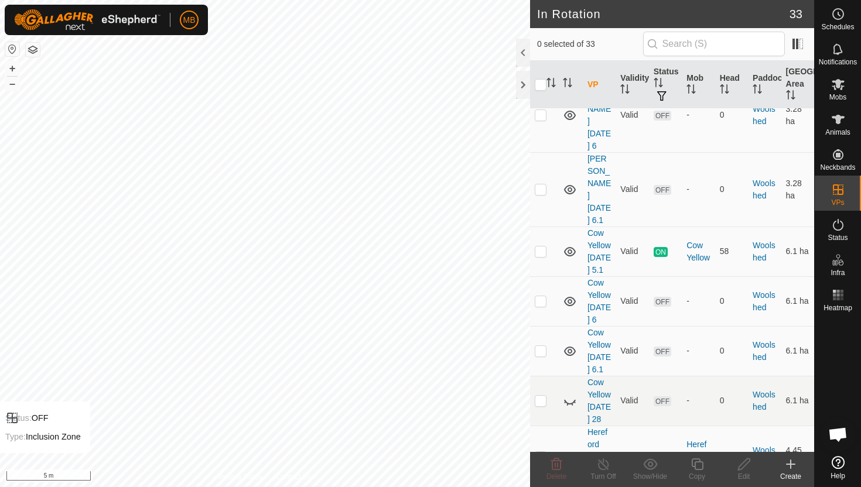
scroll to position [1746, 0]
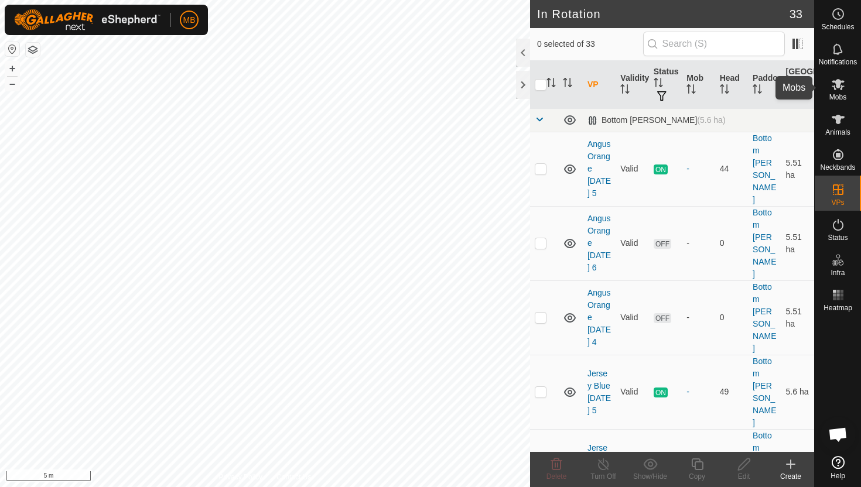
click at [840, 84] on icon at bounding box center [838, 84] width 14 height 14
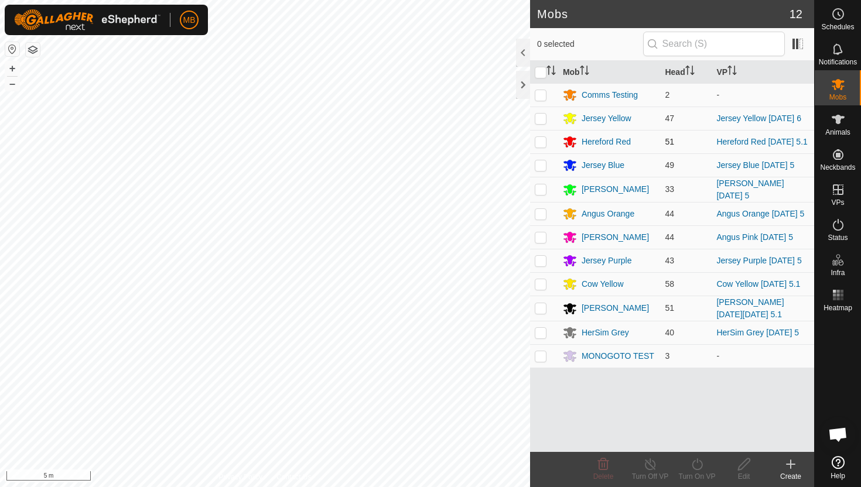
click at [539, 142] on p-checkbox at bounding box center [541, 141] width 12 height 9
checkbox input "true"
click at [699, 464] on icon at bounding box center [697, 464] width 15 height 14
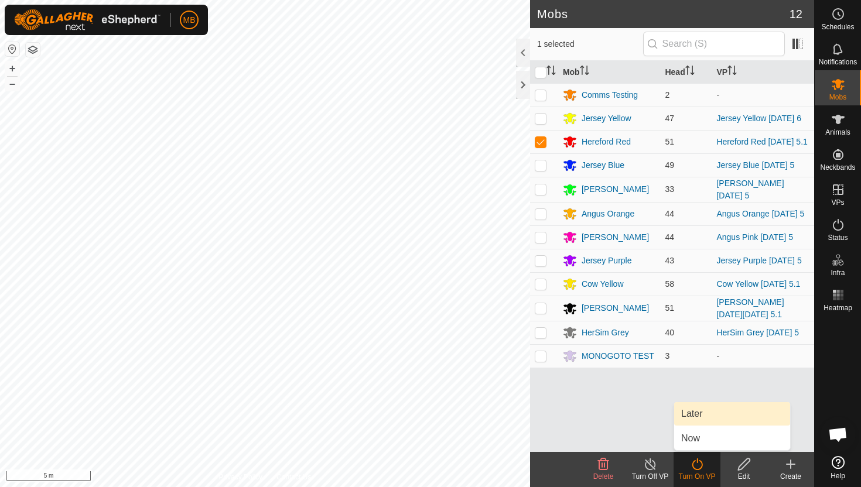
click at [707, 413] on link "Later" at bounding box center [732, 413] width 116 height 23
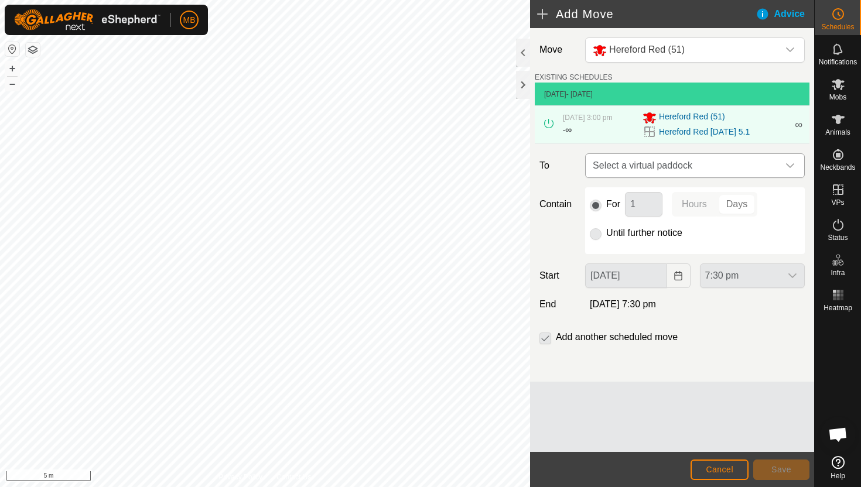
click at [793, 167] on icon "dropdown trigger" at bounding box center [789, 165] width 9 height 9
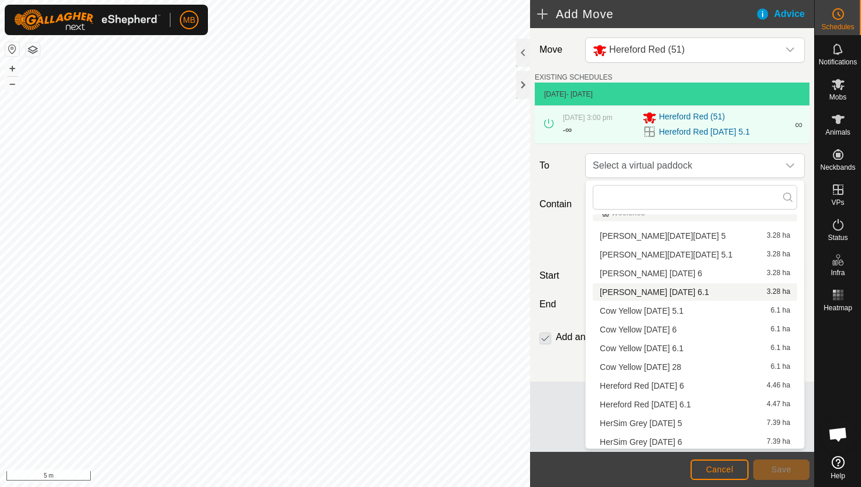
scroll to position [16, 0]
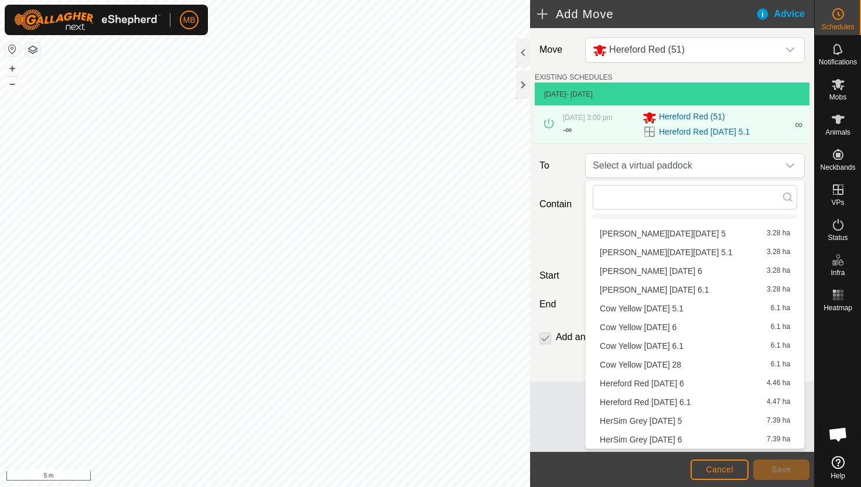
click at [685, 381] on li "Hereford Red Saturday 6 4.46 ha" at bounding box center [695, 384] width 204 height 18
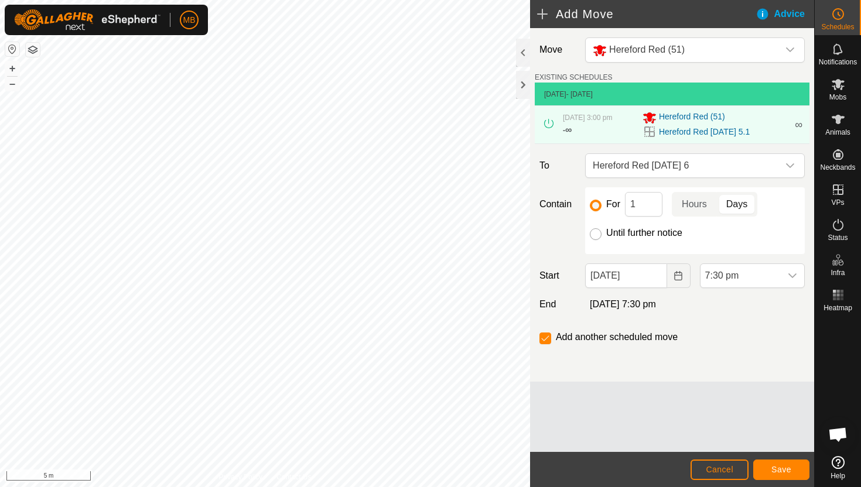
click at [595, 234] on input "Until further notice" at bounding box center [596, 234] width 12 height 12
radio input "true"
checkbox input "false"
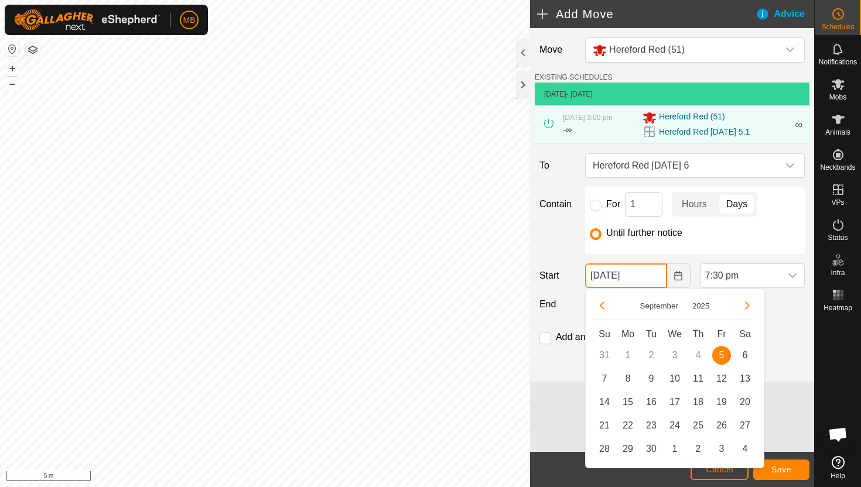
click at [654, 279] on input "05 Sep, 2025" at bounding box center [625, 276] width 81 height 25
click at [744, 354] on span "6" at bounding box center [745, 355] width 19 height 19
type input "06 Sep, 2025"
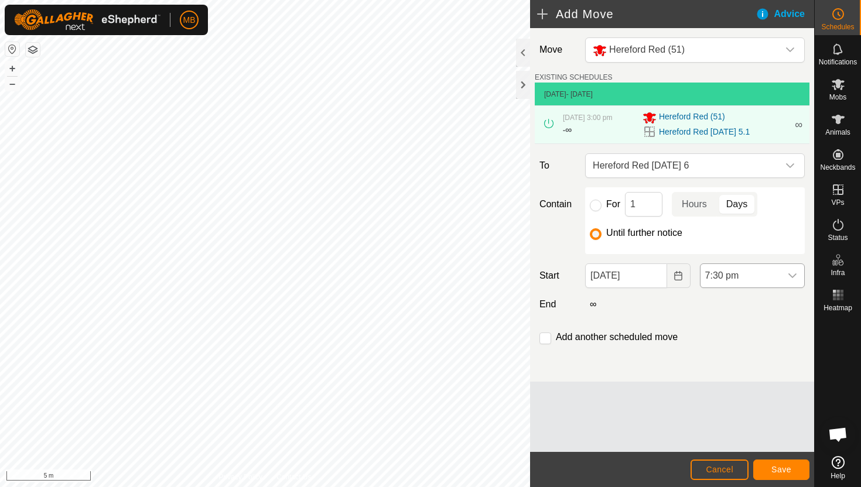
click at [766, 278] on span "7:30 pm" at bounding box center [740, 275] width 80 height 23
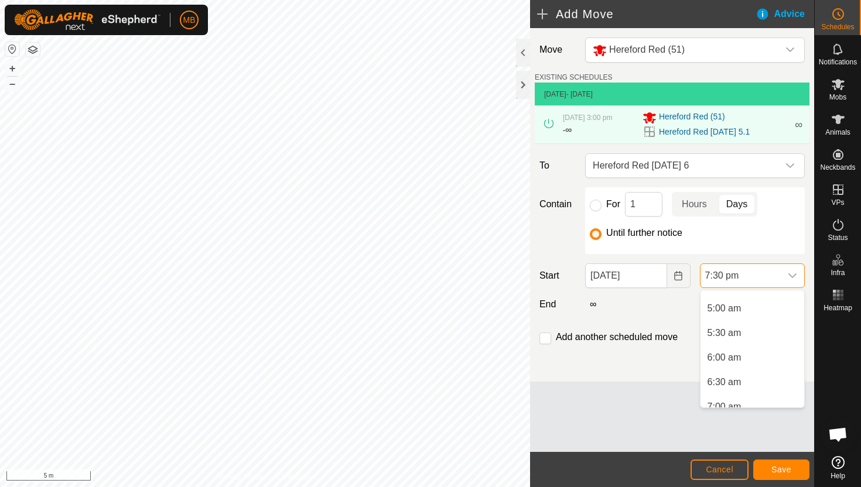
scroll to position [243, 0]
click at [753, 326] on li "5:30 am" at bounding box center [752, 329] width 104 height 23
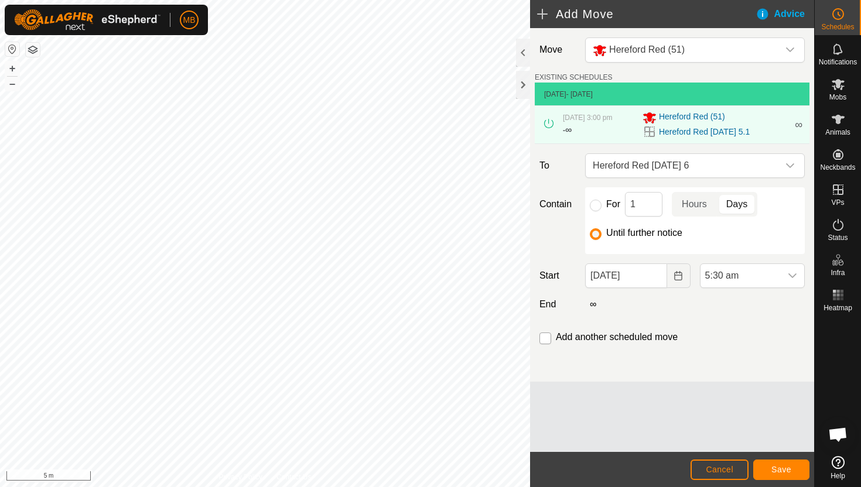
click at [545, 337] on input "checkbox" at bounding box center [545, 339] width 12 height 12
checkbox input "true"
click at [781, 469] on span "Save" at bounding box center [781, 469] width 20 height 9
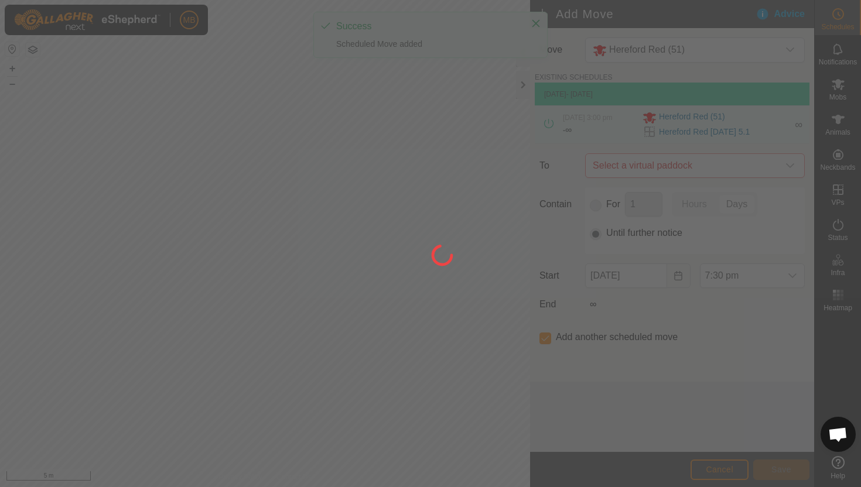
type input "06 Sep, 2025"
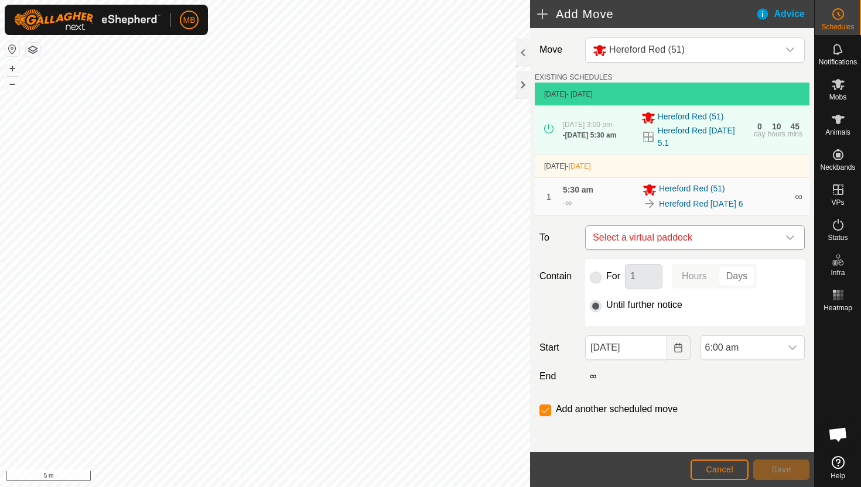
click at [792, 235] on icon "dropdown trigger" at bounding box center [789, 237] width 9 height 9
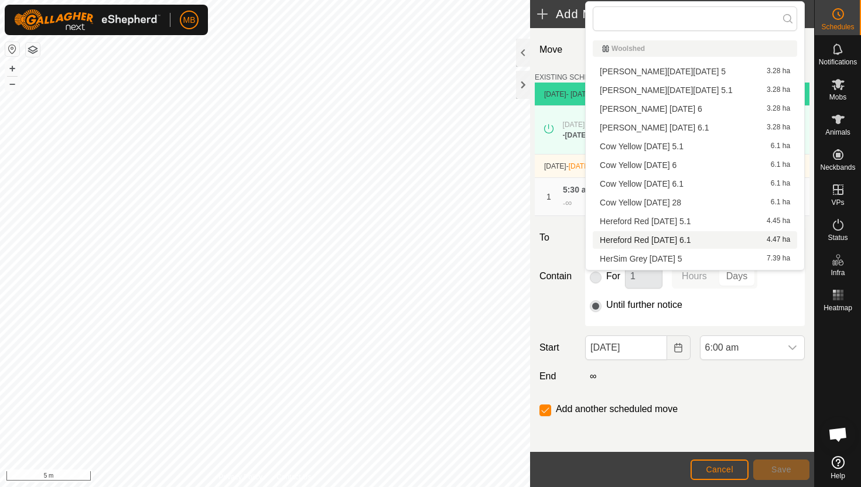
click at [700, 242] on li "Hereford Red Saturday 6.1 4.47 ha" at bounding box center [695, 240] width 204 height 18
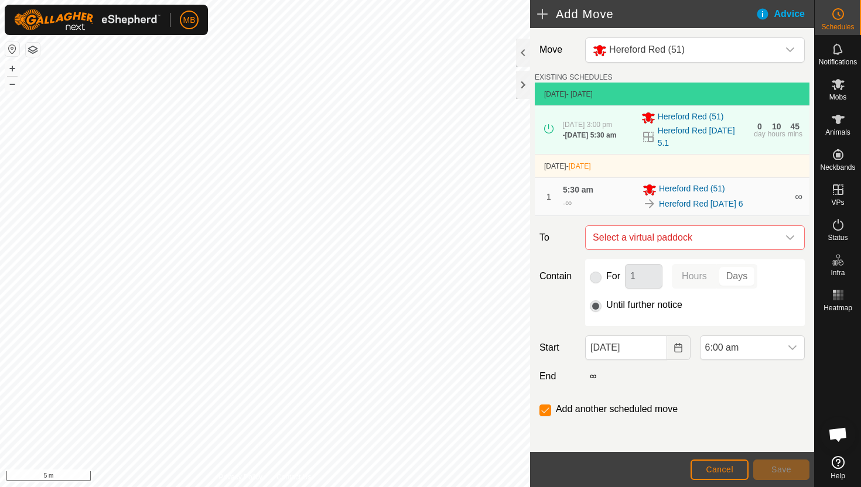
checkbox input "false"
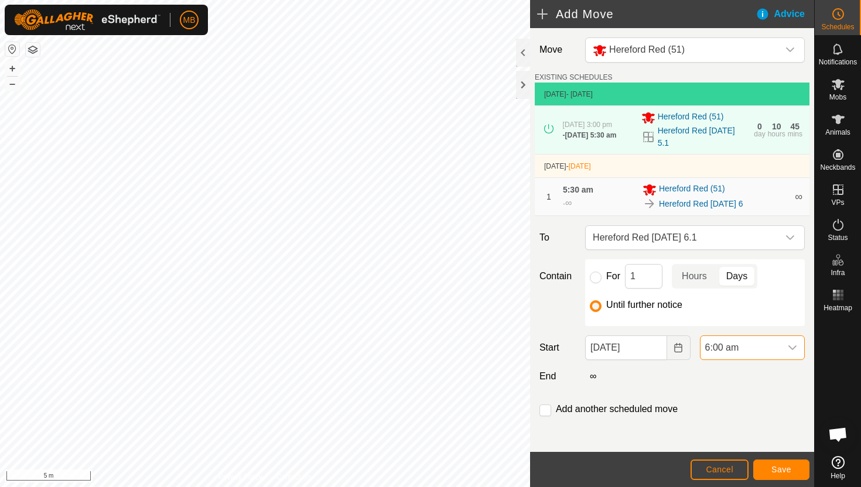
click at [765, 339] on span "6:00 am" at bounding box center [740, 347] width 80 height 23
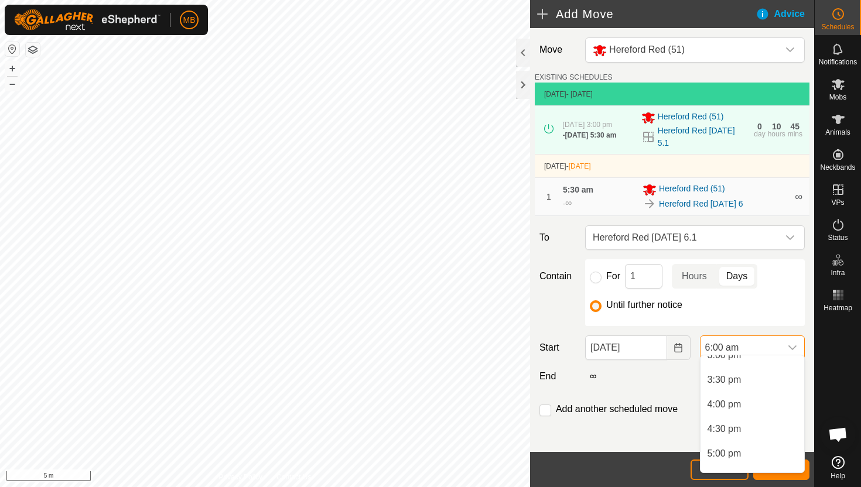
scroll to position [751, 0]
click at [764, 383] on li "3:30 pm" at bounding box center [752, 378] width 104 height 23
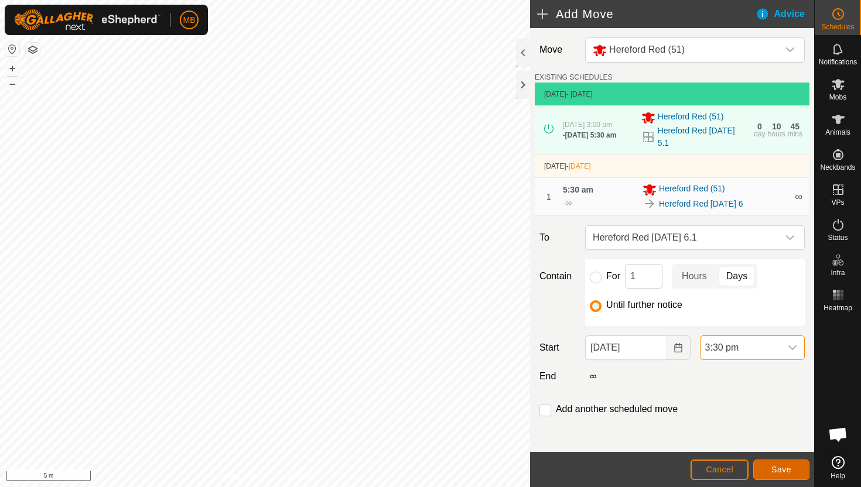
click at [781, 470] on span "Save" at bounding box center [781, 469] width 20 height 9
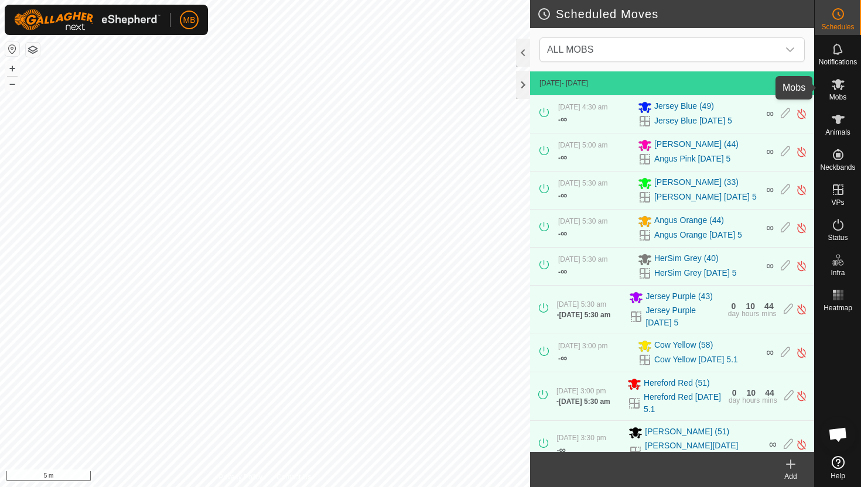
click at [838, 87] on icon at bounding box center [838, 84] width 13 height 11
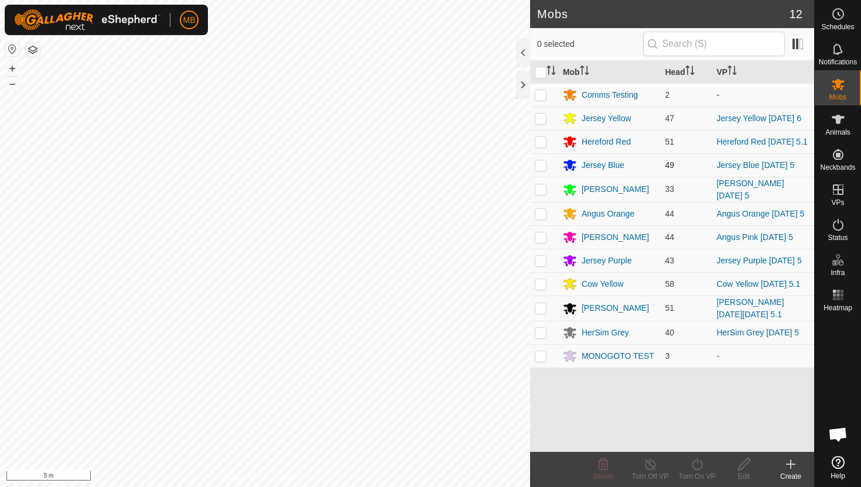
click at [538, 166] on p-checkbox at bounding box center [541, 164] width 12 height 9
checkbox input "true"
click at [13, 86] on button "–" at bounding box center [12, 84] width 14 height 14
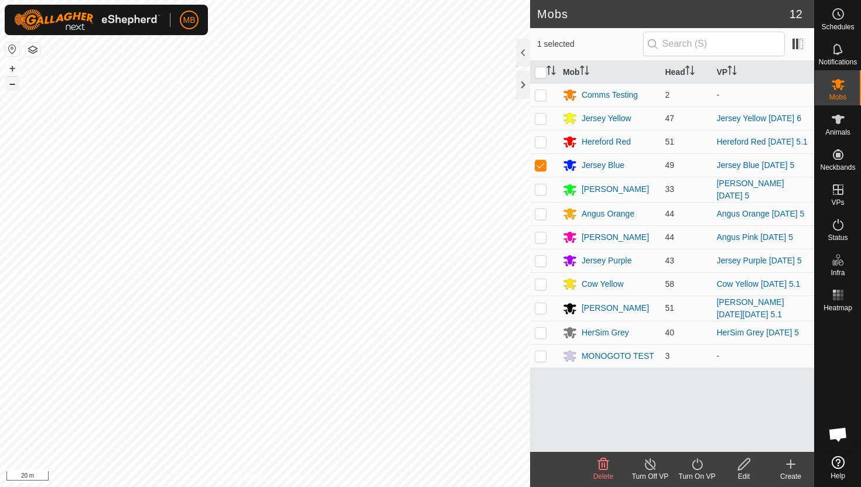
click at [11, 86] on button "–" at bounding box center [12, 84] width 14 height 14
click at [697, 463] on icon at bounding box center [697, 464] width 15 height 14
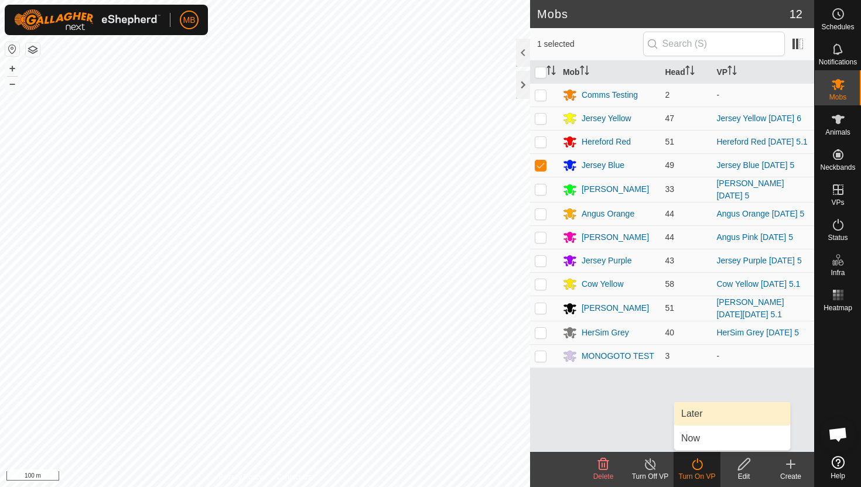
click at [702, 417] on link "Later" at bounding box center [732, 413] width 116 height 23
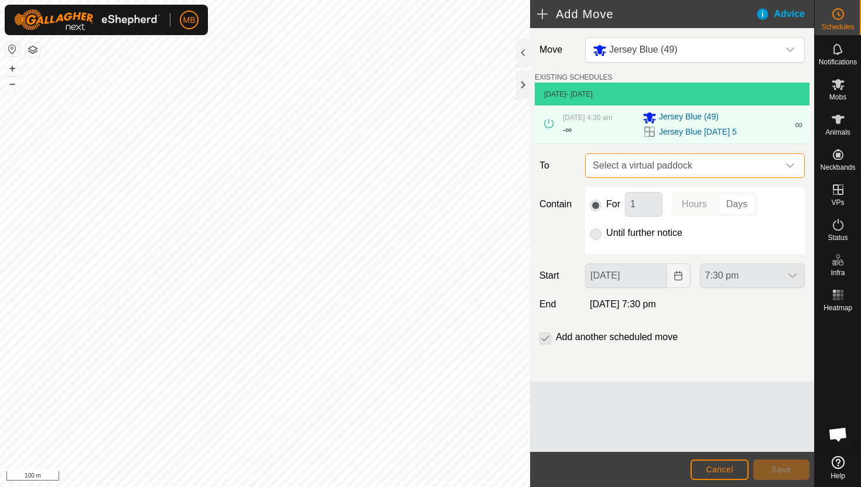
click at [772, 161] on span "Select a virtual paddock" at bounding box center [683, 165] width 190 height 23
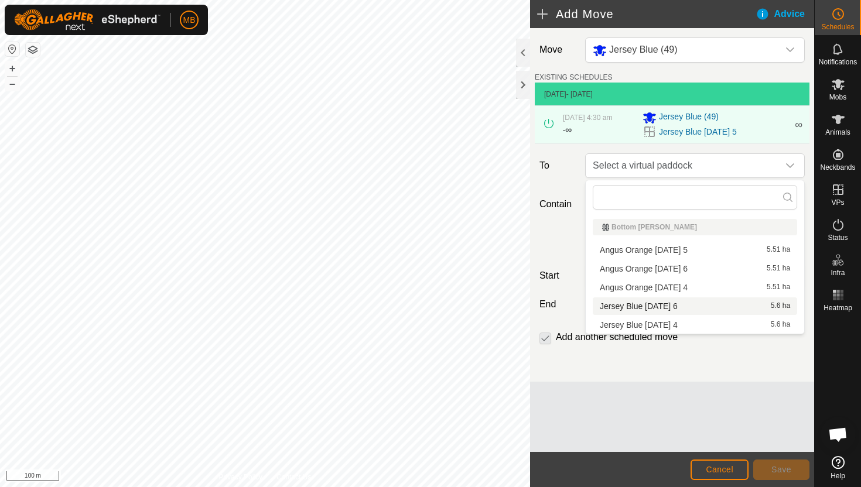
click at [678, 306] on li "Jersey Blue Saturday 6 5.6 ha" at bounding box center [695, 307] width 204 height 18
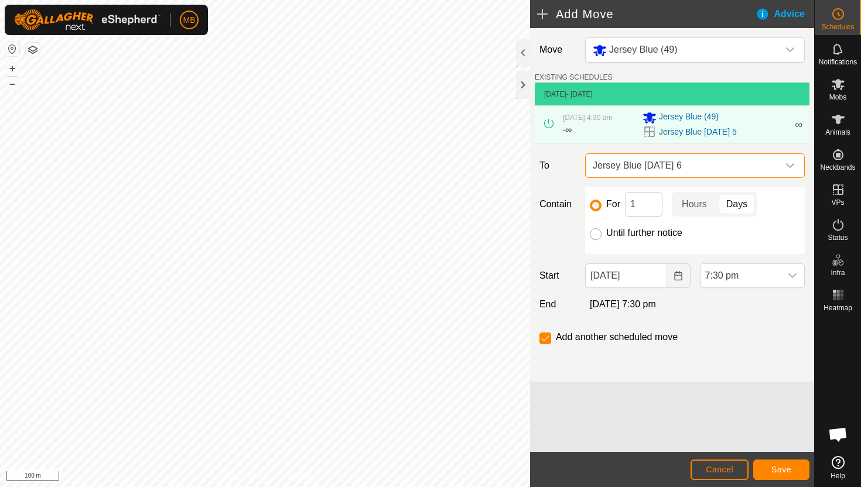
click at [593, 237] on input "Until further notice" at bounding box center [596, 234] width 12 height 12
radio input "true"
checkbox input "false"
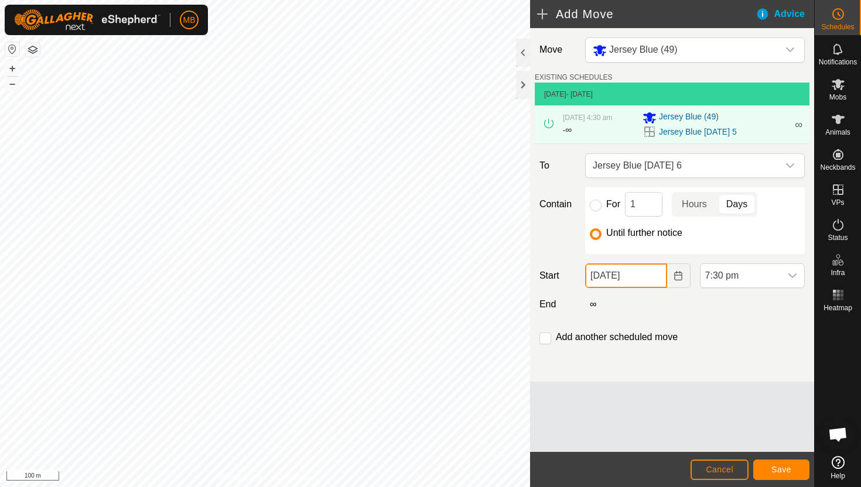
click at [653, 280] on input "05 Sep, 2025" at bounding box center [625, 276] width 81 height 25
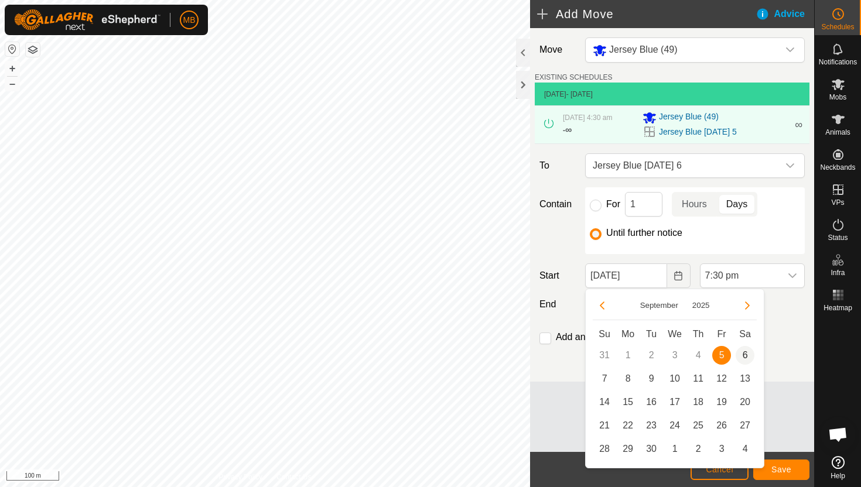
click at [750, 352] on span "6" at bounding box center [745, 355] width 19 height 19
type input "06 Sep, 2025"
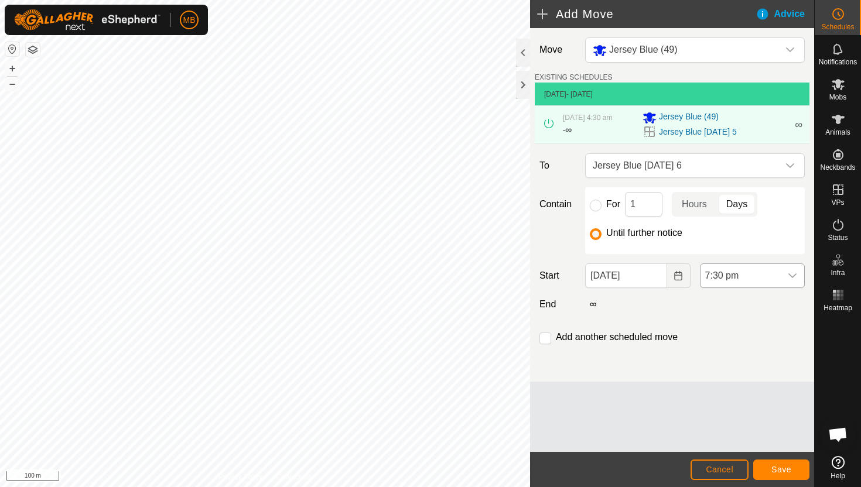
click at [787, 272] on div "dropdown trigger" at bounding box center [792, 275] width 23 height 23
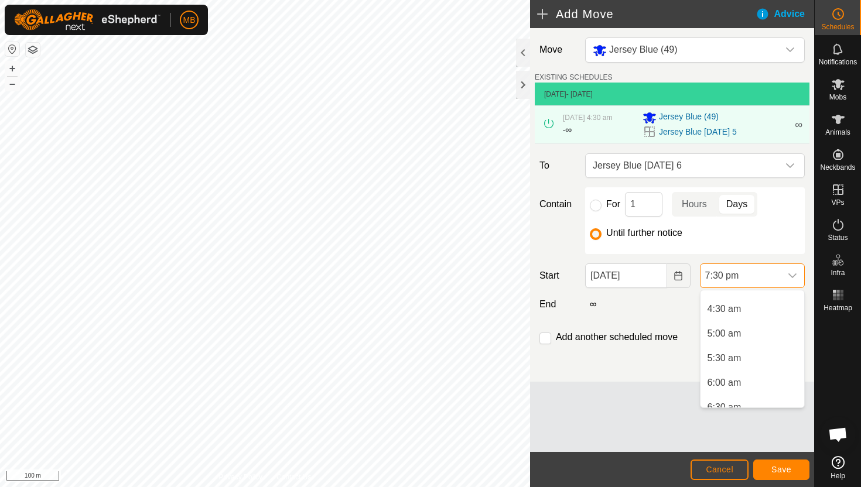
scroll to position [208, 0]
click at [767, 319] on li "4:30 am" at bounding box center [752, 314] width 104 height 23
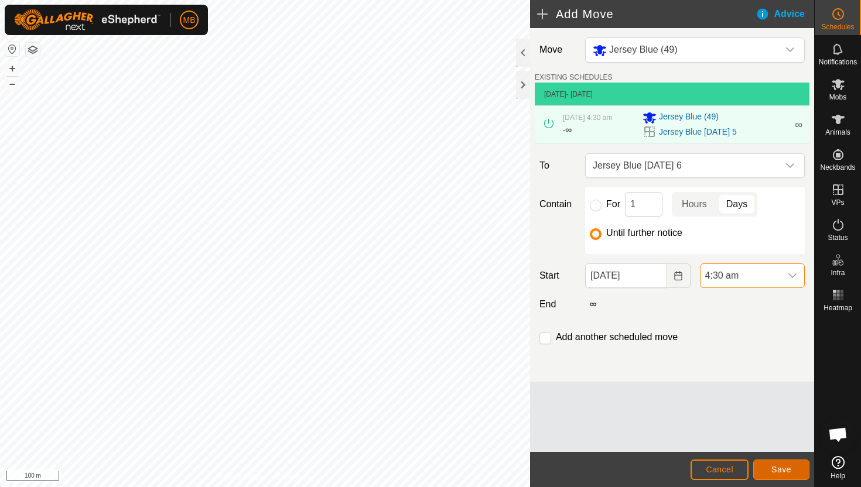
click at [786, 468] on span "Save" at bounding box center [781, 469] width 20 height 9
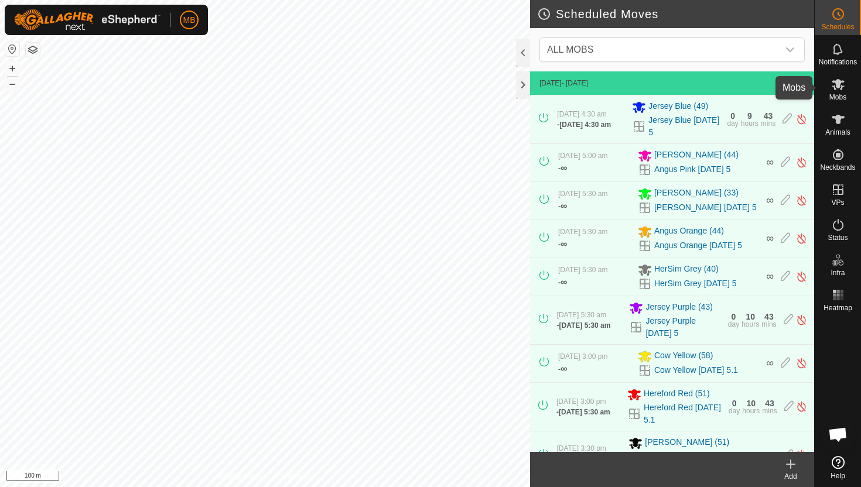
click at [837, 84] on icon at bounding box center [838, 84] width 13 height 11
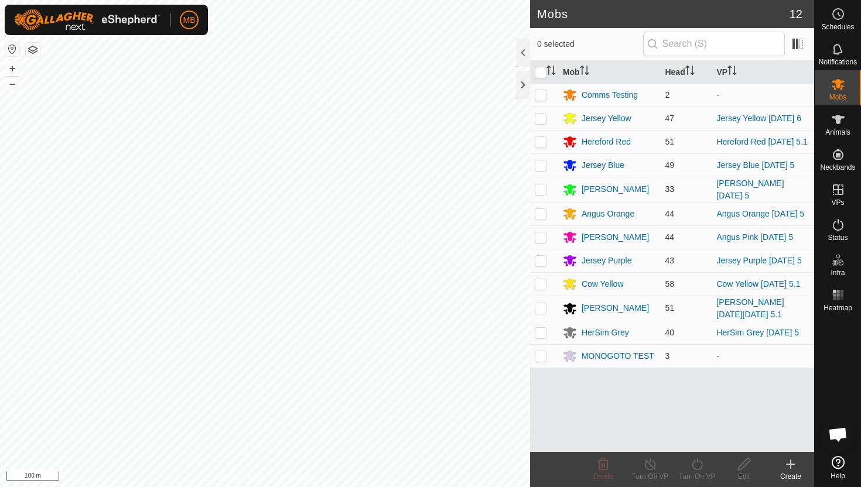
click at [539, 192] on p-checkbox at bounding box center [541, 188] width 12 height 9
checkbox input "true"
click at [693, 463] on icon at bounding box center [697, 464] width 15 height 14
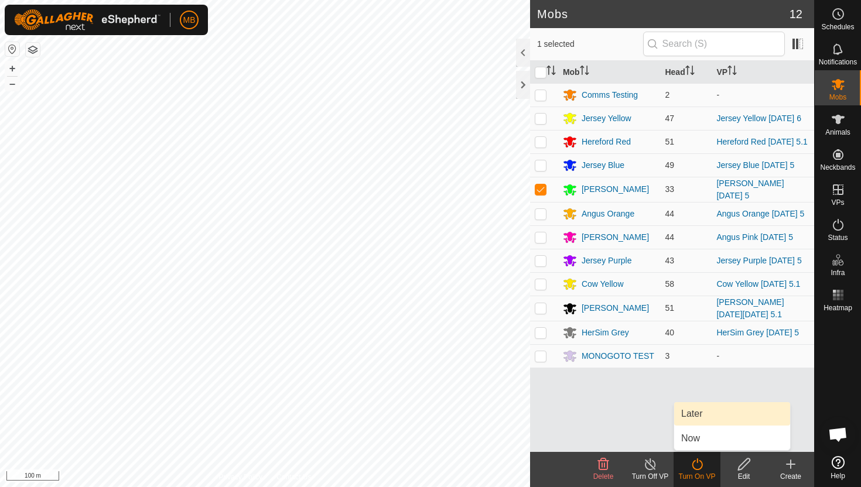
click at [697, 411] on link "Later" at bounding box center [732, 413] width 116 height 23
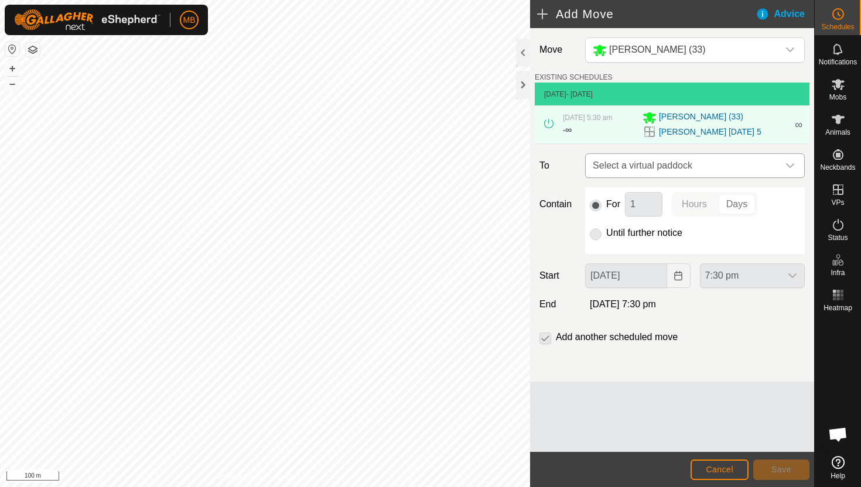
click at [790, 163] on icon "dropdown trigger" at bounding box center [789, 165] width 9 height 9
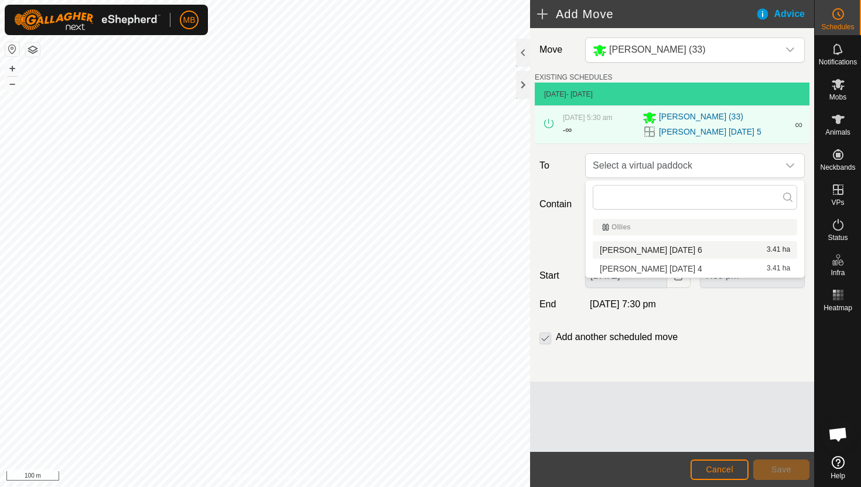
click at [693, 251] on li "Angus Green Saturday 6 3.41 ha" at bounding box center [695, 250] width 204 height 18
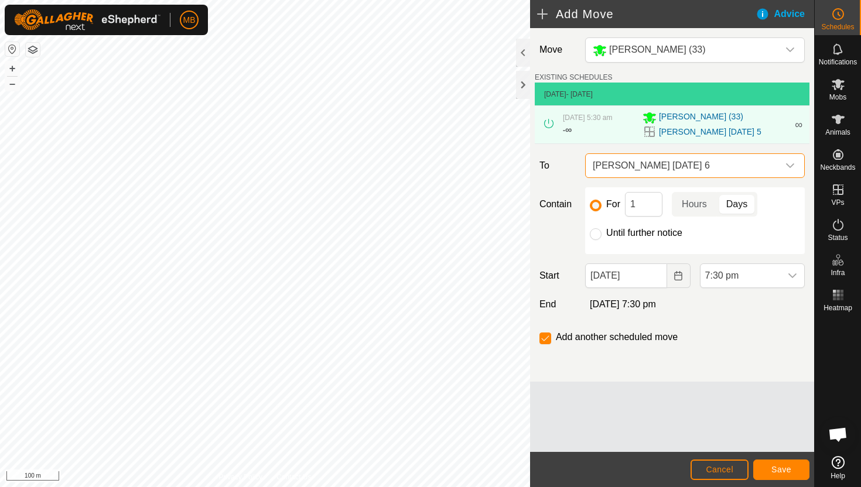
click at [623, 232] on label "Until further notice" at bounding box center [644, 232] width 76 height 9
click at [601, 232] on input "Until further notice" at bounding box center [596, 234] width 12 height 12
radio input "true"
checkbox input "false"
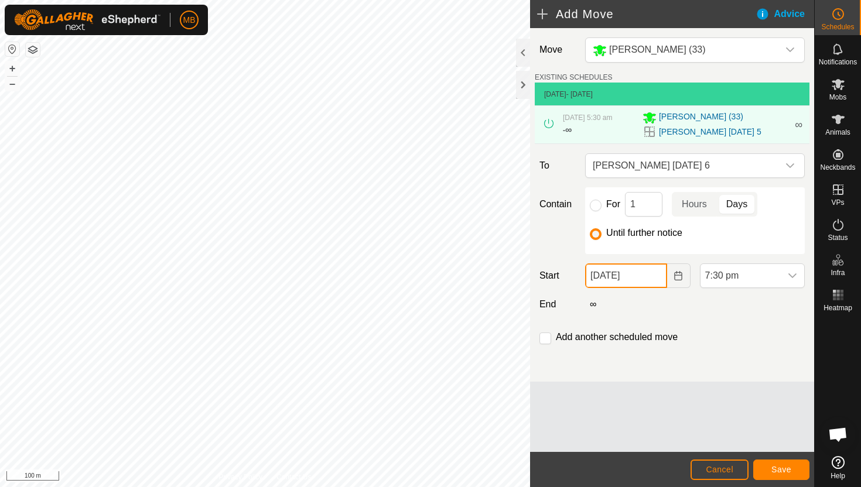
click at [654, 275] on input "05 Sep, 2025" at bounding box center [625, 276] width 81 height 25
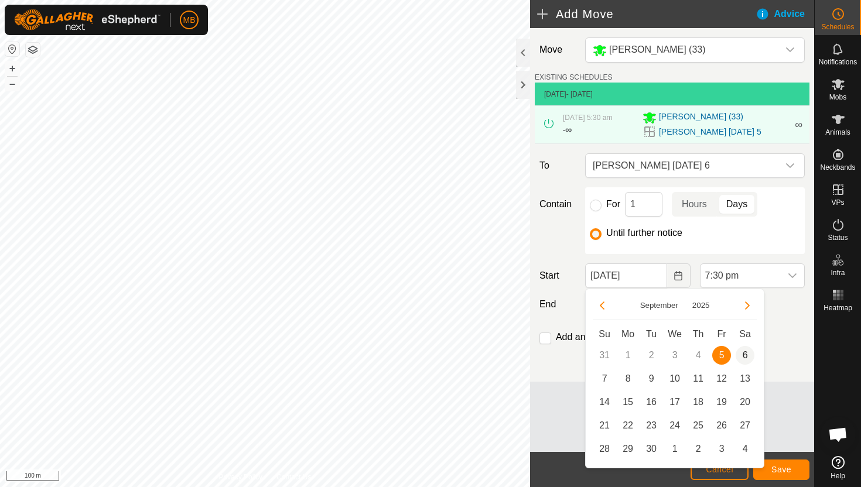
click at [741, 353] on span "6" at bounding box center [745, 355] width 19 height 19
type input "06 Sep, 2025"
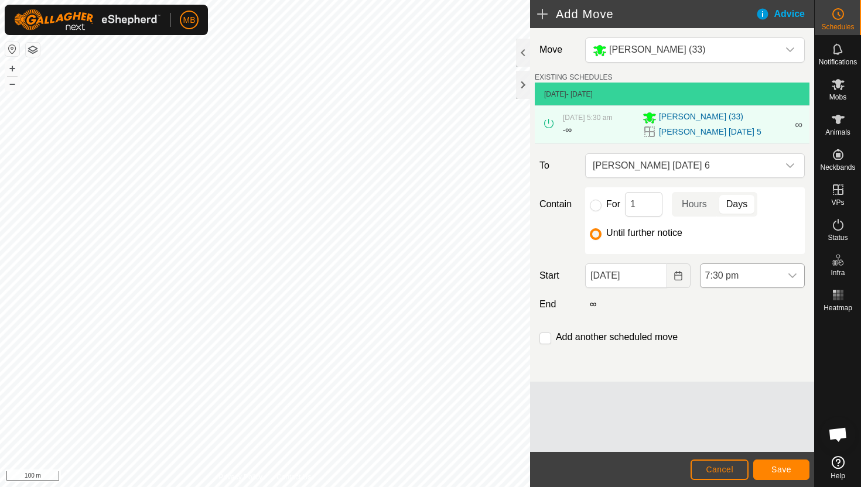
click at [778, 279] on span "7:30 pm" at bounding box center [740, 275] width 80 height 23
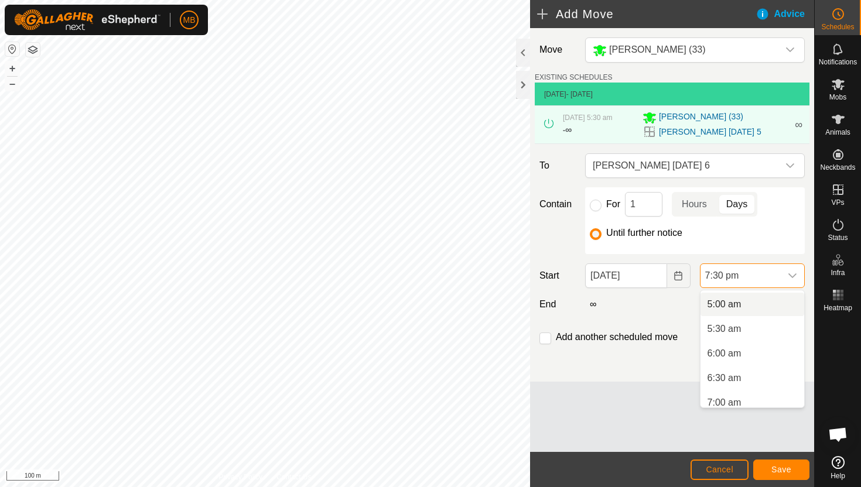
click at [747, 306] on li "5:00 am" at bounding box center [752, 304] width 104 height 23
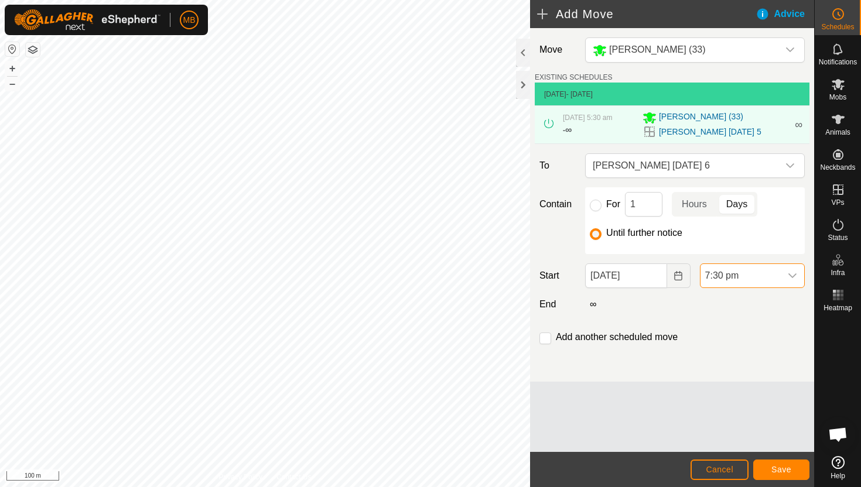
scroll to position [866, 0]
click at [782, 278] on div "dropdown trigger" at bounding box center [792, 275] width 23 height 23
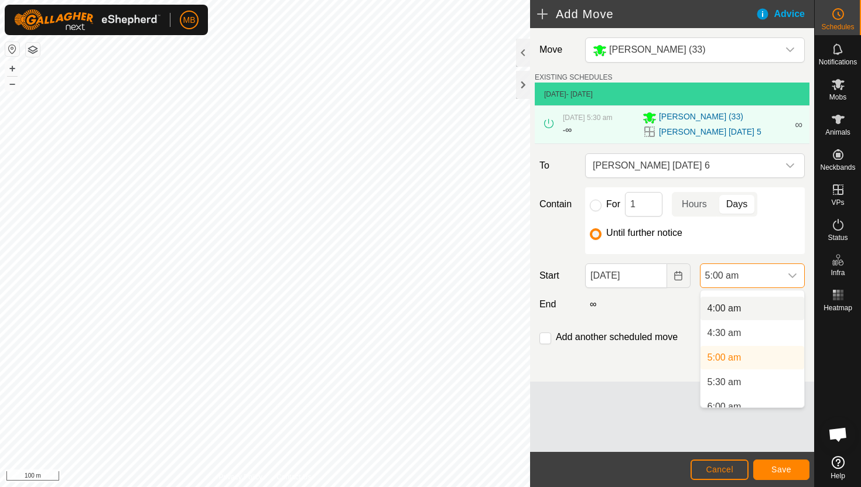
scroll to position [195, 0]
click at [741, 375] on li "5:30 am" at bounding box center [752, 377] width 104 height 23
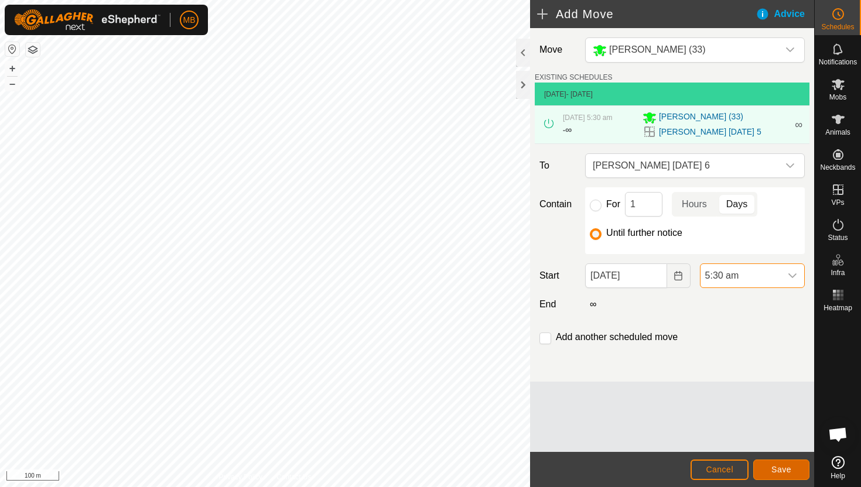
click at [781, 468] on span "Save" at bounding box center [781, 469] width 20 height 9
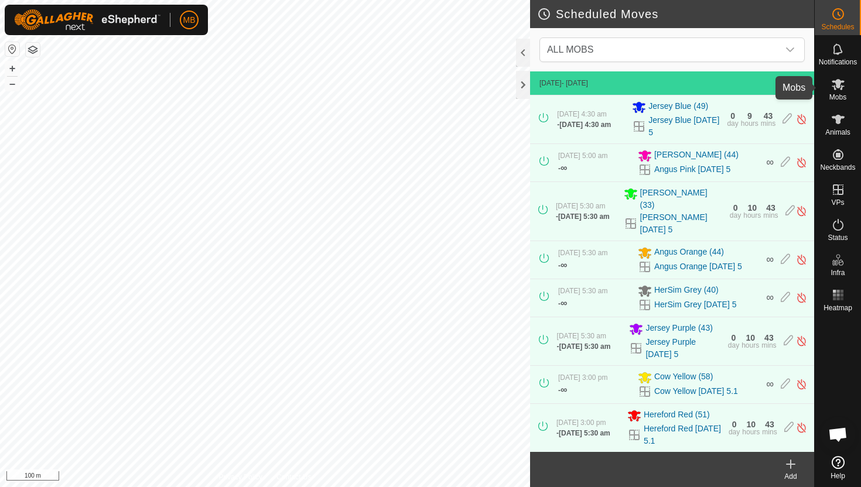
click at [837, 86] on icon at bounding box center [838, 84] width 13 height 11
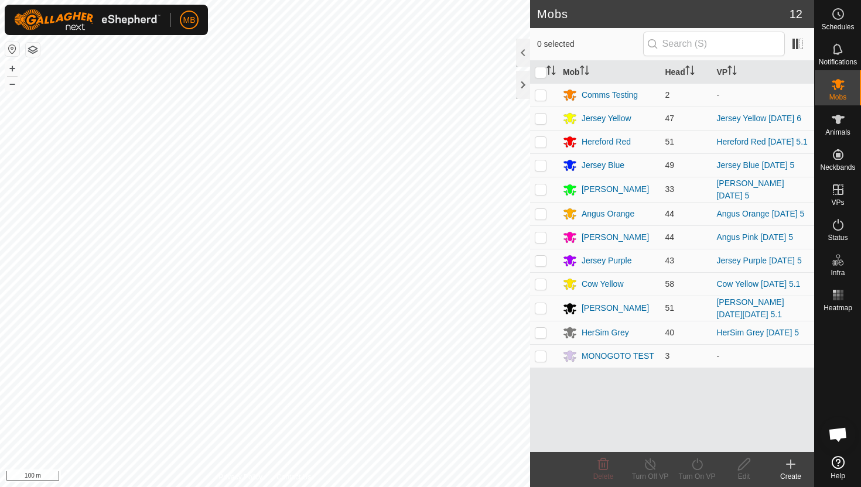
click at [541, 214] on p-checkbox at bounding box center [541, 213] width 12 height 9
checkbox input "true"
click at [697, 463] on icon at bounding box center [697, 465] width 11 height 12
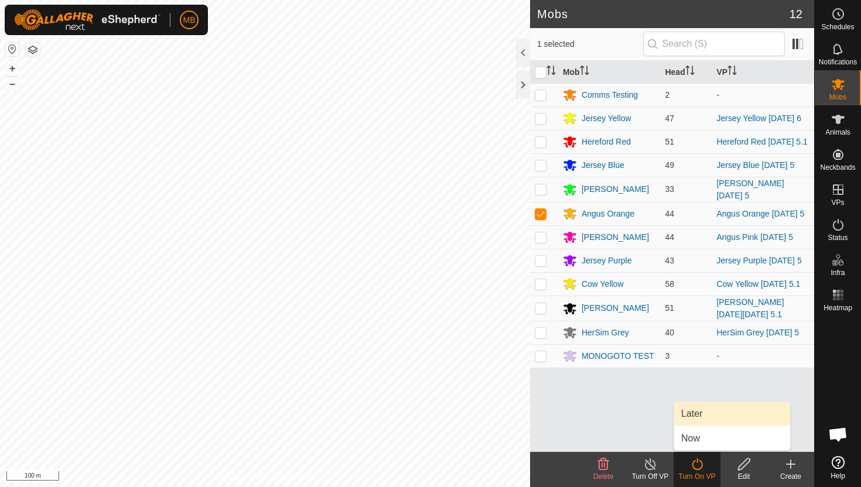
click at [699, 413] on link "Later" at bounding box center [732, 413] width 116 height 23
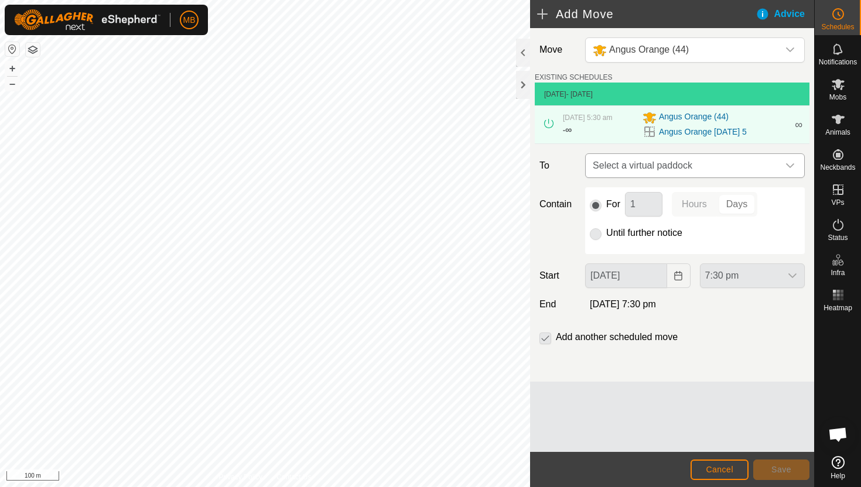
click at [793, 170] on icon "dropdown trigger" at bounding box center [789, 165] width 9 height 9
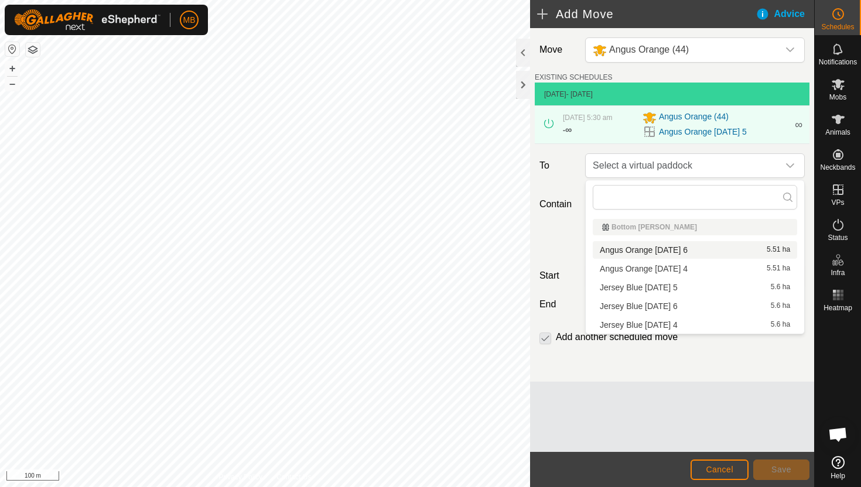
click at [694, 251] on li "Angus Orange Saturday 6 5.51 ha" at bounding box center [695, 250] width 204 height 18
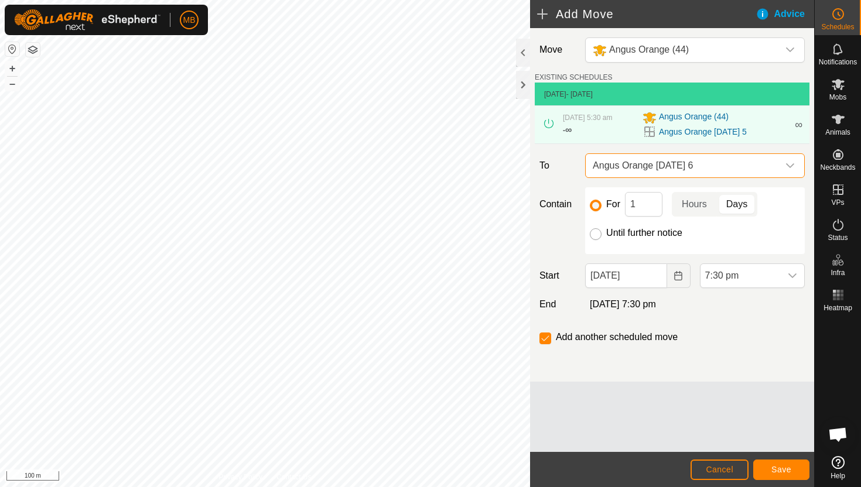
click at [596, 234] on input "Until further notice" at bounding box center [596, 234] width 12 height 12
radio input "true"
checkbox input "false"
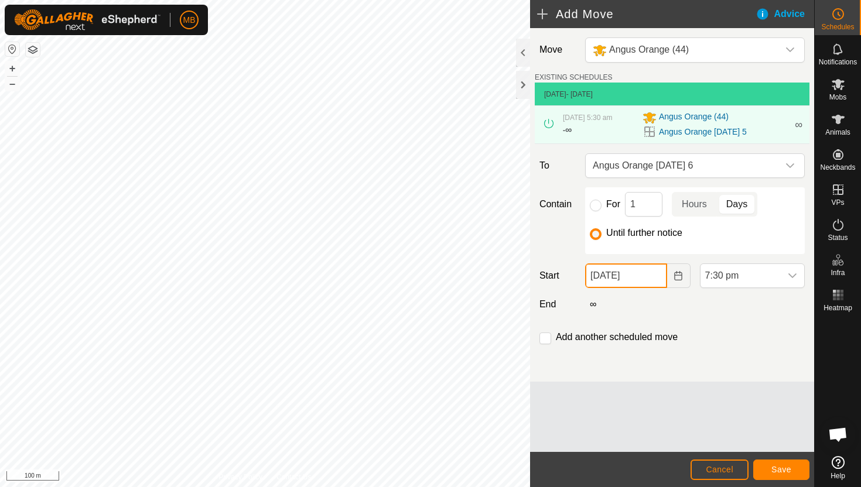
click at [651, 278] on input "05 Sep, 2025" at bounding box center [625, 276] width 81 height 25
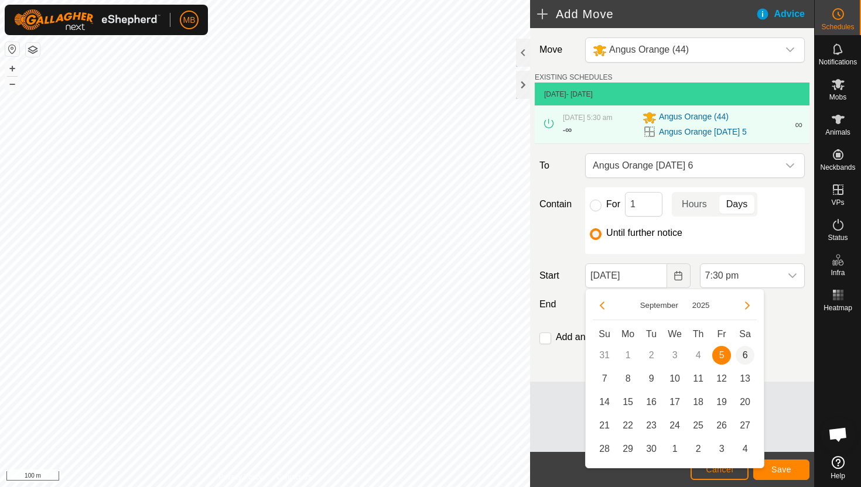
click at [746, 354] on span "6" at bounding box center [745, 355] width 19 height 19
type input "06 Sep, 2025"
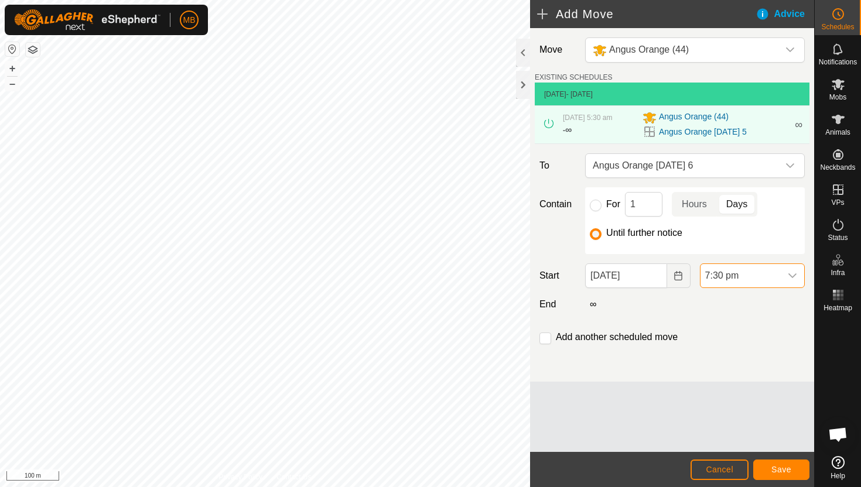
click at [770, 276] on span "7:30 pm" at bounding box center [740, 275] width 80 height 23
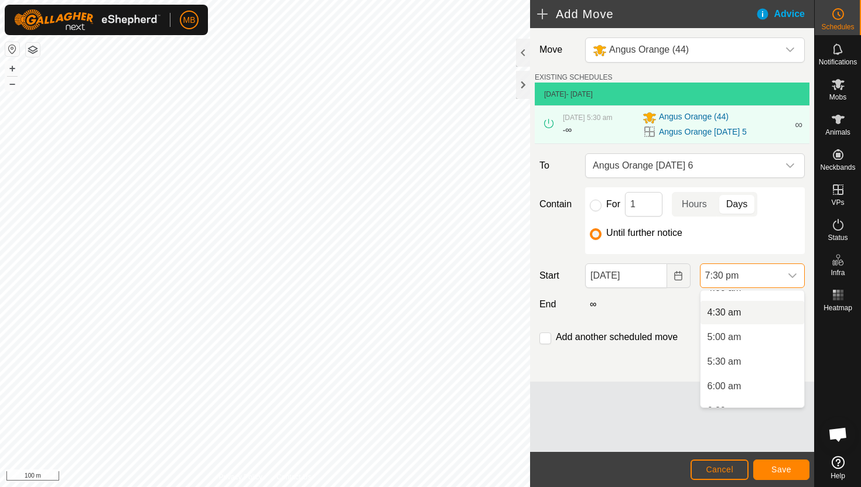
scroll to position [210, 0]
click at [771, 316] on li "4:30 am" at bounding box center [752, 313] width 104 height 23
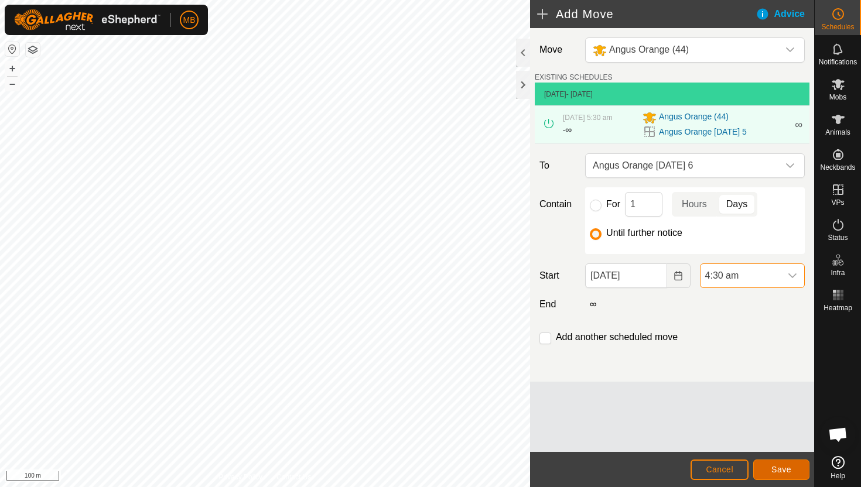
click at [787, 468] on span "Save" at bounding box center [781, 469] width 20 height 9
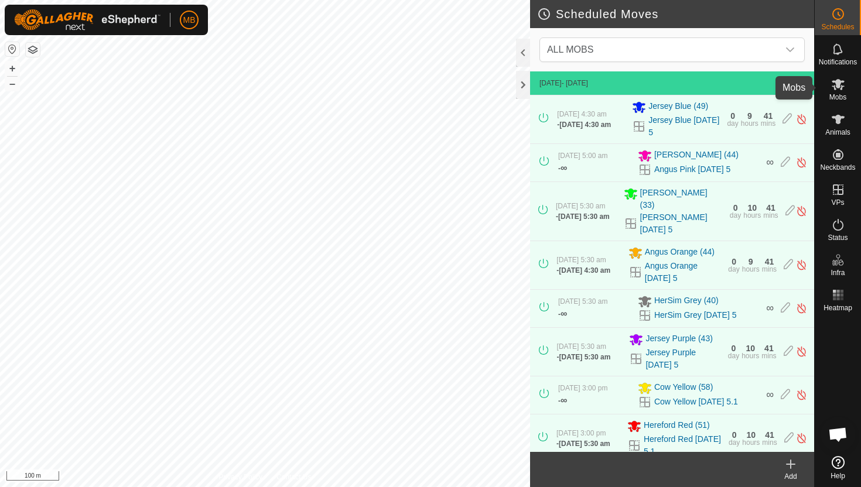
click at [839, 91] on icon at bounding box center [838, 84] width 14 height 14
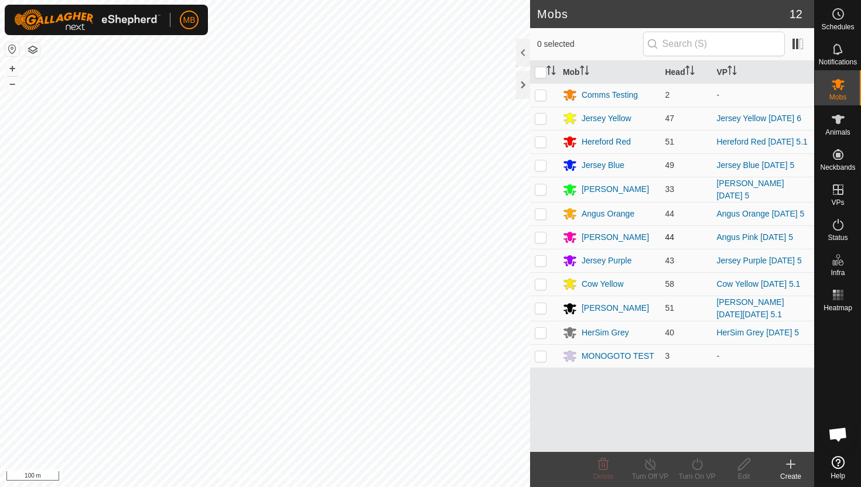
click at [541, 237] on p-checkbox at bounding box center [541, 236] width 12 height 9
checkbox input "true"
click at [694, 461] on icon at bounding box center [697, 465] width 11 height 12
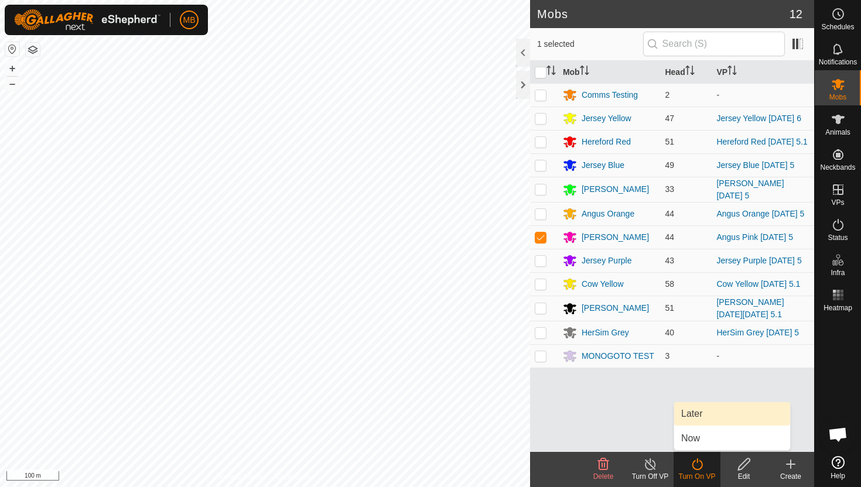
click at [702, 413] on link "Later" at bounding box center [732, 413] width 116 height 23
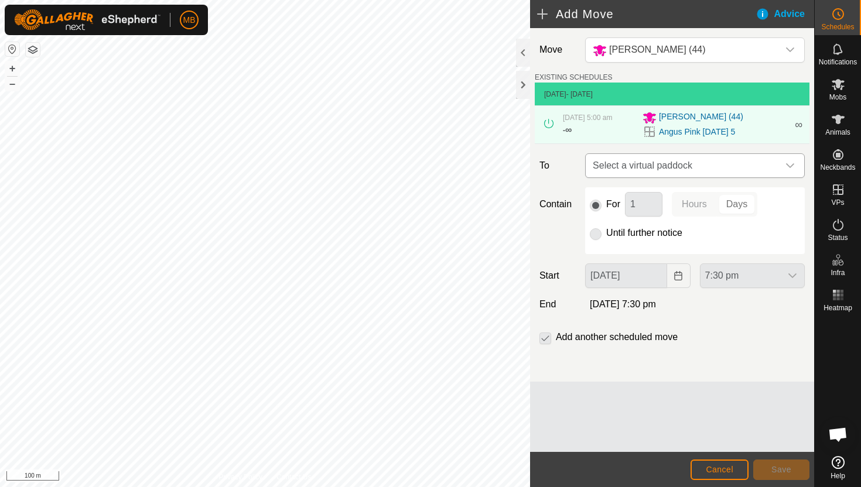
click at [784, 167] on div "dropdown trigger" at bounding box center [789, 165] width 23 height 23
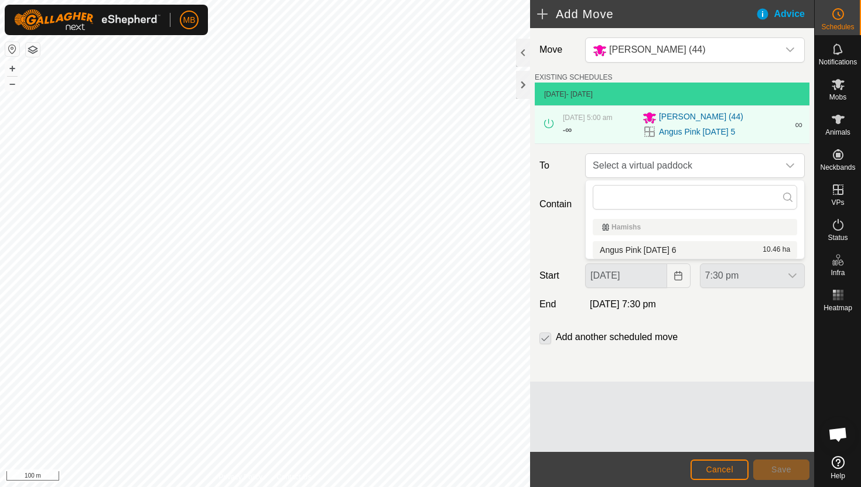
click at [677, 249] on li "Angus Pink Saturday 6 10.46 ha" at bounding box center [695, 250] width 204 height 18
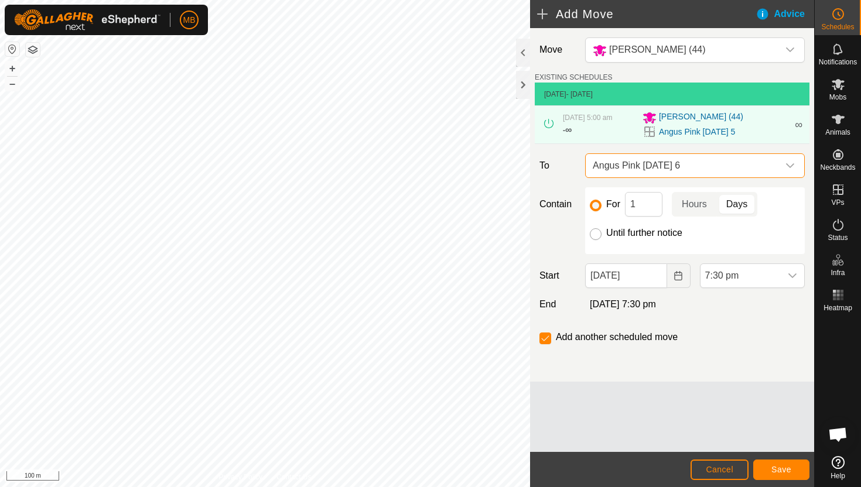
click at [596, 234] on input "Until further notice" at bounding box center [596, 234] width 12 height 12
radio input "true"
checkbox input "false"
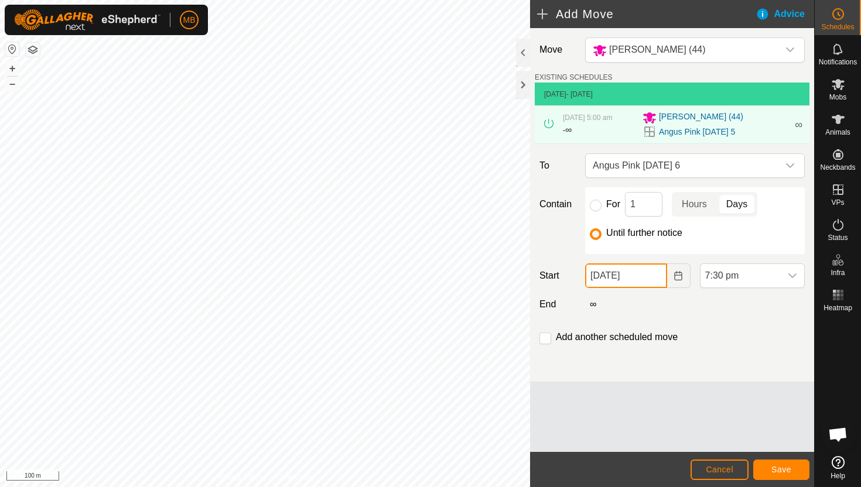
click at [655, 274] on input "05 Sep, 2025" at bounding box center [625, 276] width 81 height 25
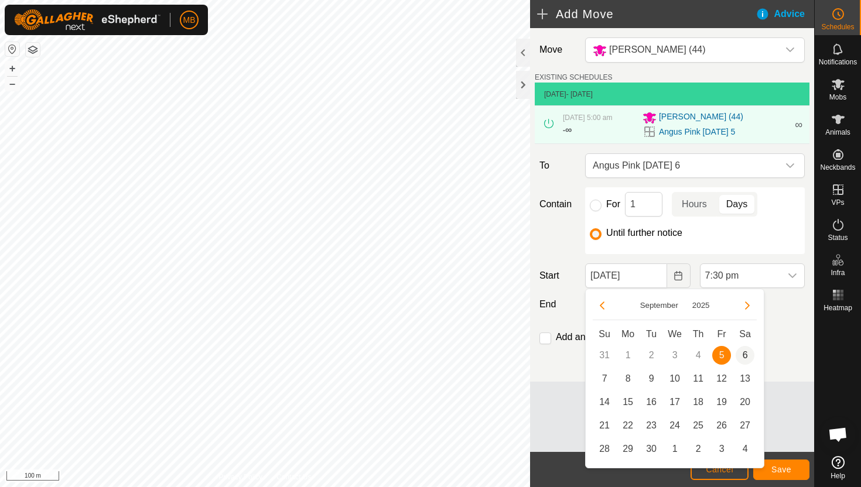
click at [747, 355] on span "6" at bounding box center [745, 355] width 19 height 19
type input "06 Sep, 2025"
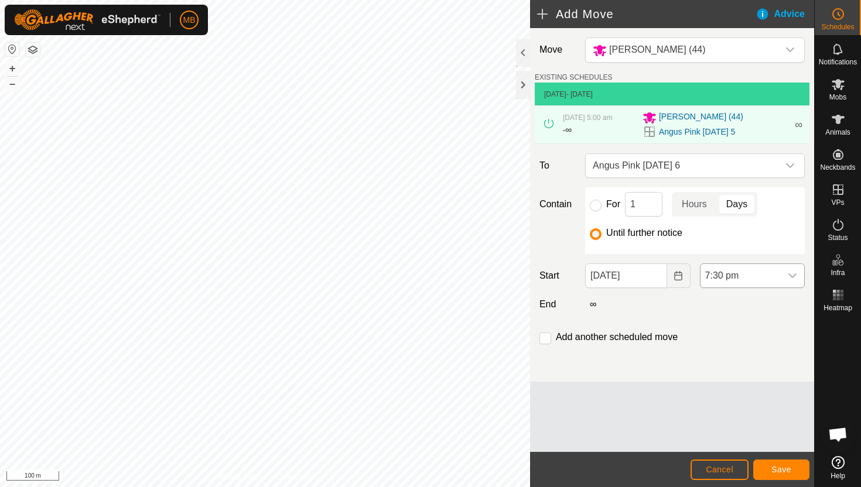
click at [769, 275] on span "7:30 pm" at bounding box center [740, 275] width 80 height 23
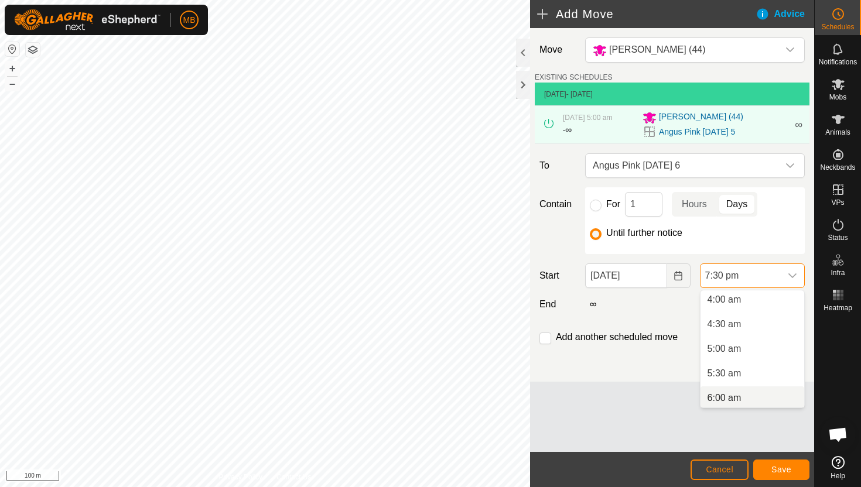
scroll to position [197, 0]
click at [755, 353] on li "5:00 am" at bounding box center [752, 351] width 104 height 23
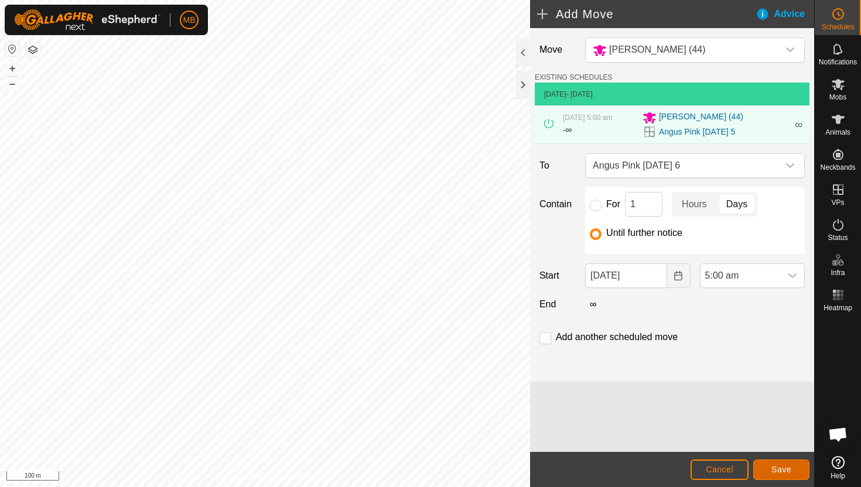
click at [783, 469] on span "Save" at bounding box center [781, 469] width 20 height 9
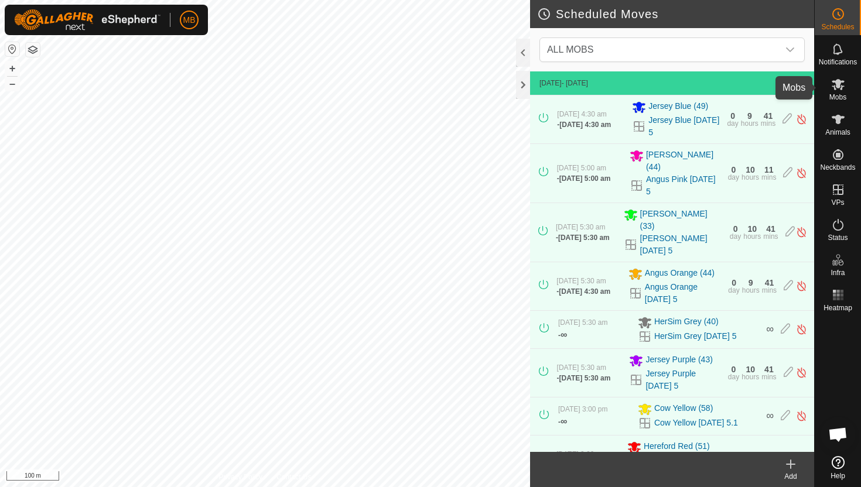
click at [837, 95] on span "Mobs" at bounding box center [837, 97] width 17 height 7
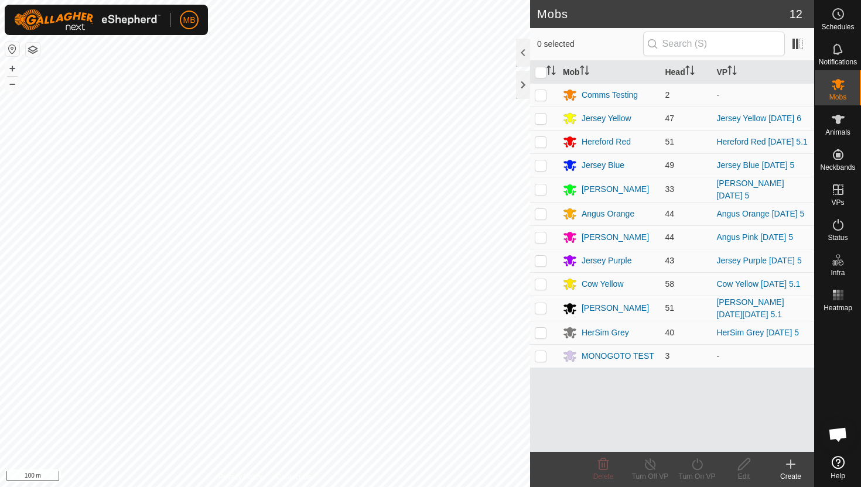
click at [539, 262] on p-checkbox at bounding box center [541, 260] width 12 height 9
checkbox input "true"
click at [697, 464] on icon at bounding box center [697, 464] width 15 height 14
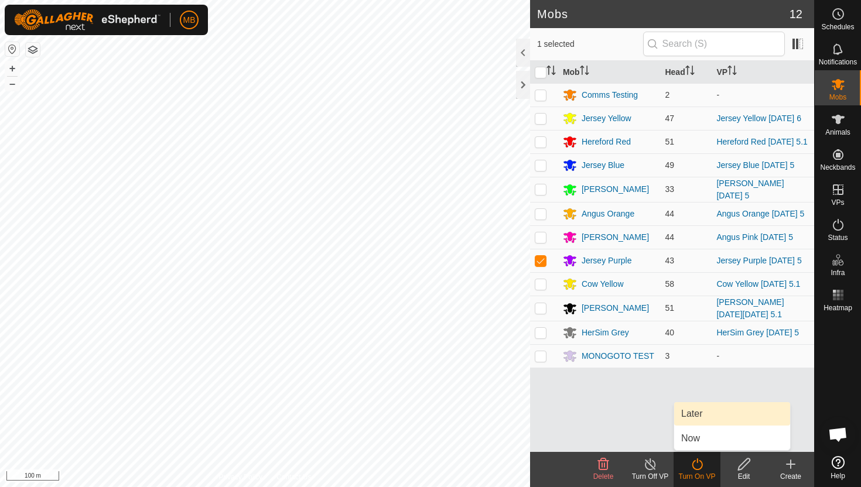
click at [698, 412] on link "Later" at bounding box center [732, 413] width 116 height 23
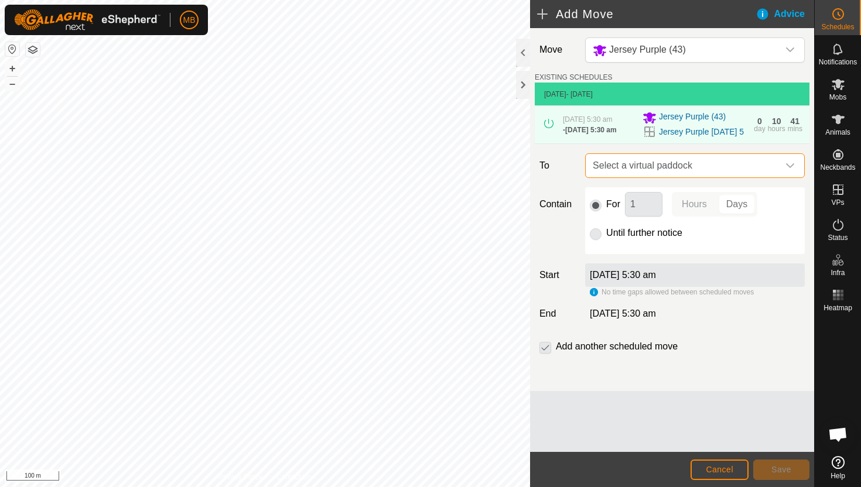
click at [770, 176] on span "Select a virtual paddock" at bounding box center [683, 165] width 190 height 23
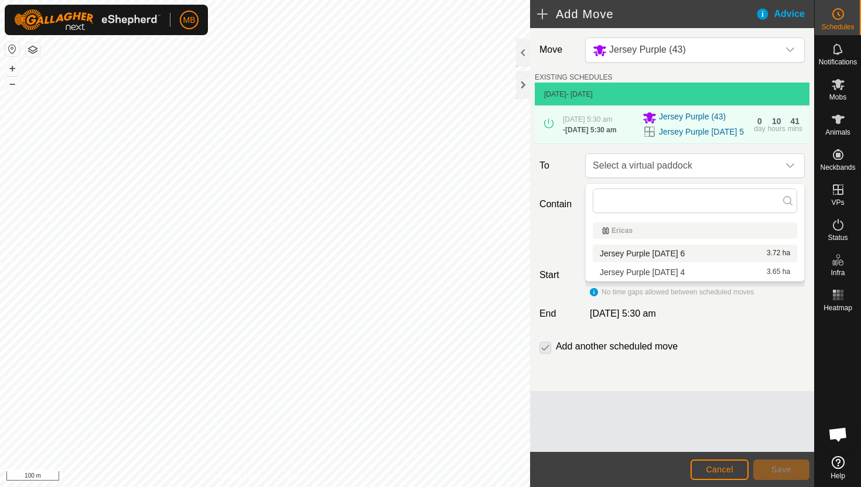
click at [685, 252] on li "Jersey Purple Saturday 6 3.72 ha" at bounding box center [695, 254] width 204 height 18
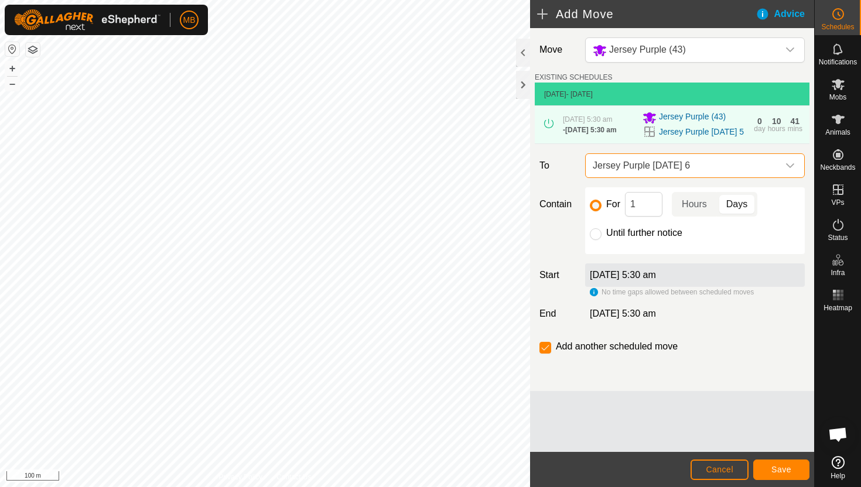
click at [642, 234] on label "Until further notice" at bounding box center [644, 232] width 76 height 9
click at [601, 234] on input "Until further notice" at bounding box center [596, 234] width 12 height 12
radio input "true"
checkbox input "false"
click at [785, 464] on button "Save" at bounding box center [781, 470] width 56 height 20
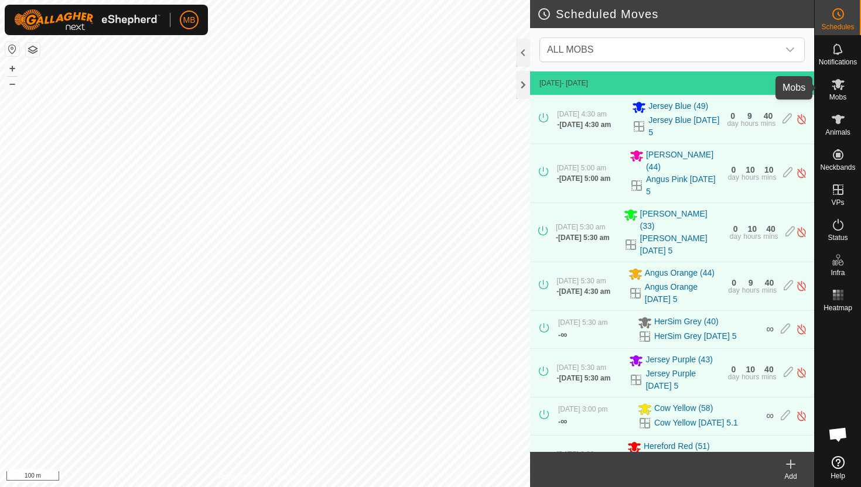
click at [839, 94] on span "Mobs" at bounding box center [837, 97] width 17 height 7
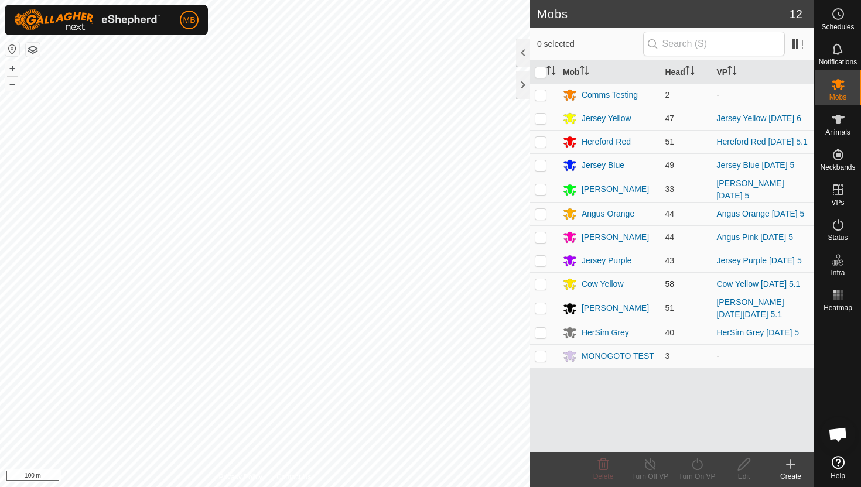
click at [540, 282] on p-checkbox at bounding box center [541, 283] width 12 height 9
checkbox input "true"
click at [693, 461] on icon at bounding box center [697, 464] width 15 height 14
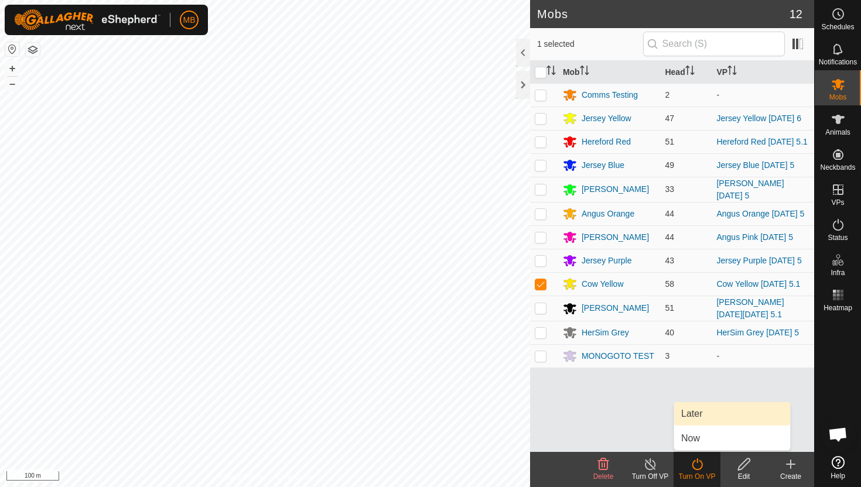
click at [696, 413] on link "Later" at bounding box center [732, 413] width 116 height 23
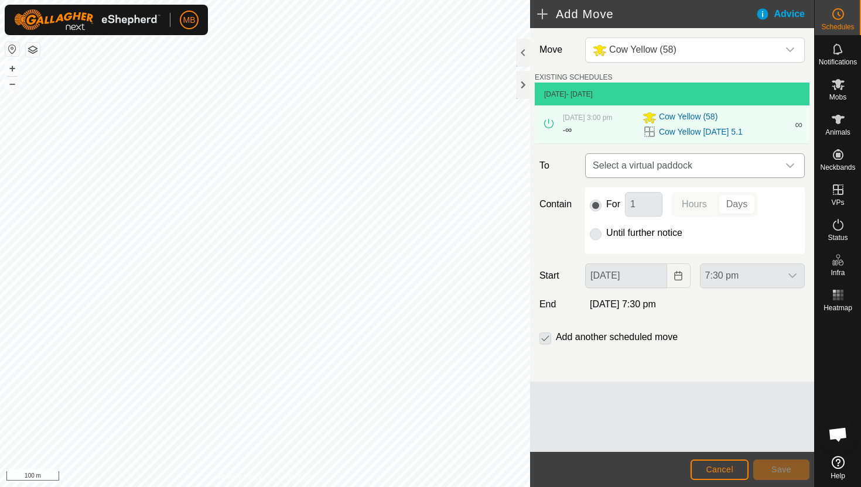
click at [789, 169] on icon "dropdown trigger" at bounding box center [789, 165] width 9 height 9
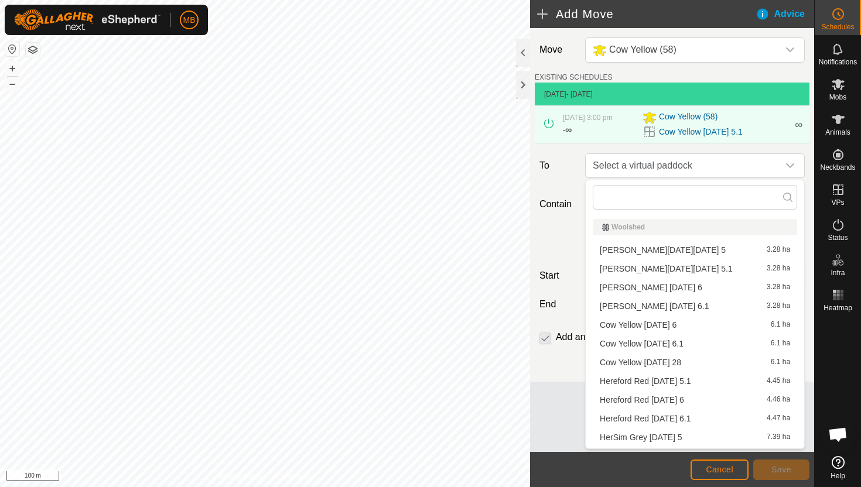
click at [686, 325] on li "Cow Yellow Saturday 6 6.1 ha" at bounding box center [695, 325] width 204 height 18
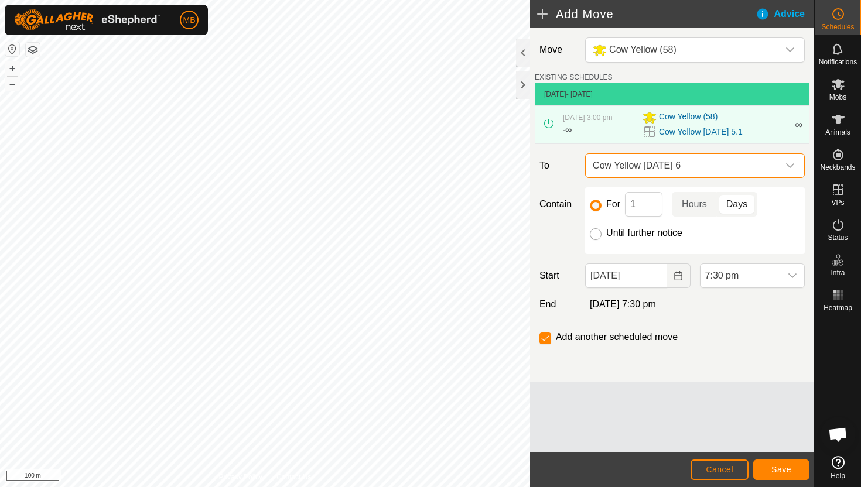
click at [599, 233] on input "Until further notice" at bounding box center [596, 234] width 12 height 12
radio input "true"
checkbox input "false"
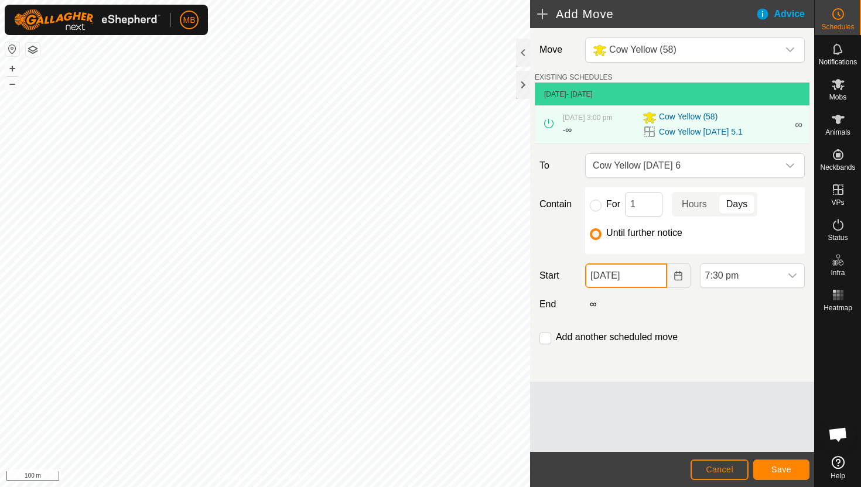
click at [652, 276] on input "05 Sep, 2025" at bounding box center [625, 276] width 81 height 25
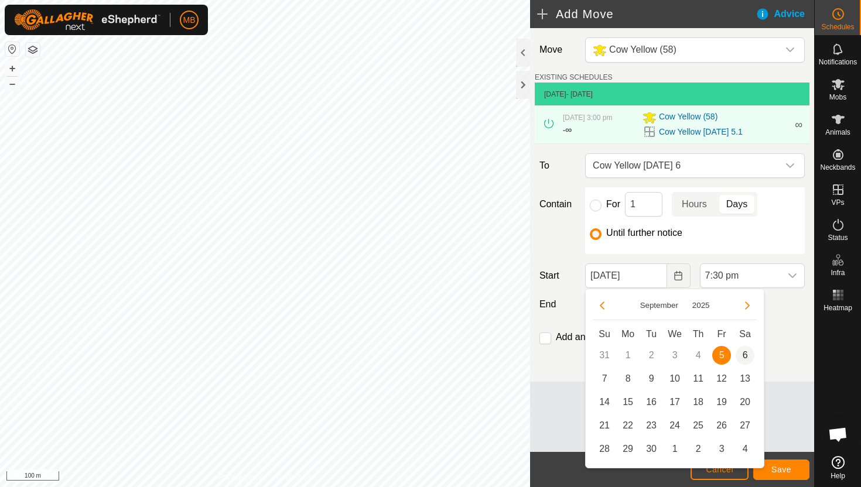
click at [747, 355] on span "6" at bounding box center [745, 355] width 19 height 19
type input "06 Sep, 2025"
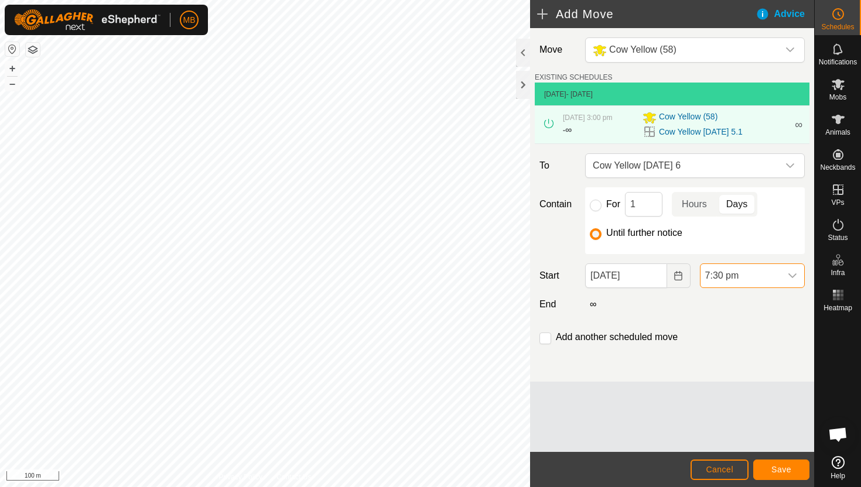
click at [778, 277] on span "7:30 pm" at bounding box center [740, 275] width 80 height 23
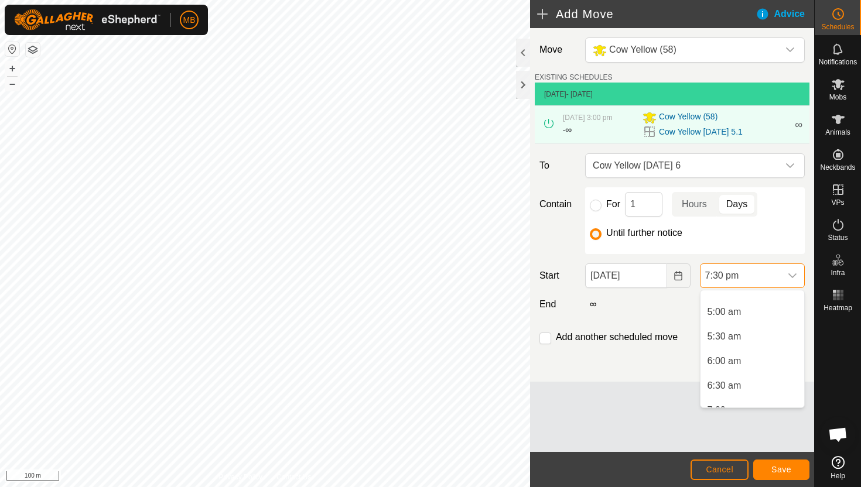
scroll to position [235, 0]
click at [753, 341] on li "5:30 am" at bounding box center [752, 337] width 104 height 23
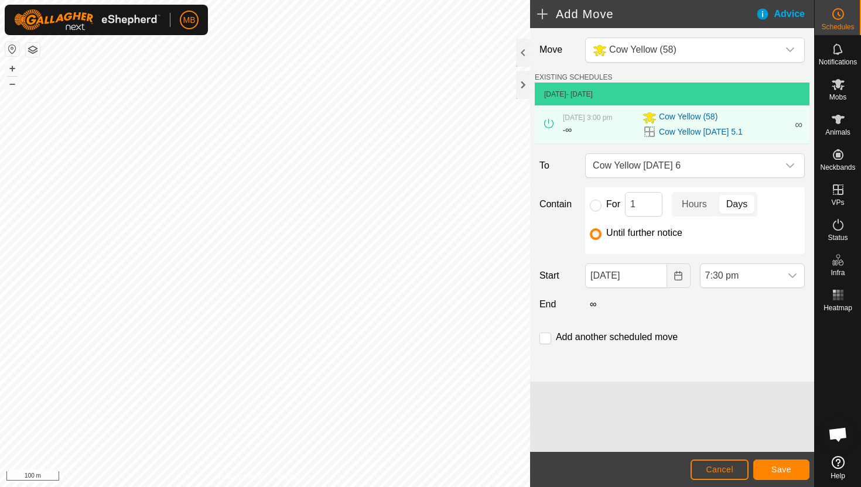
scroll to position [866, 0]
click at [545, 339] on input "checkbox" at bounding box center [545, 339] width 12 height 12
checkbox input "true"
click at [771, 463] on button "Save" at bounding box center [781, 470] width 56 height 20
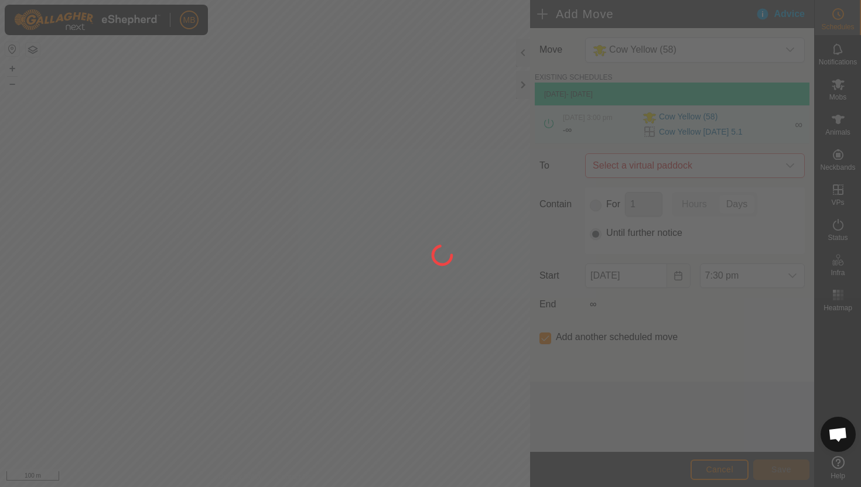
type input "06 Sep, 2025"
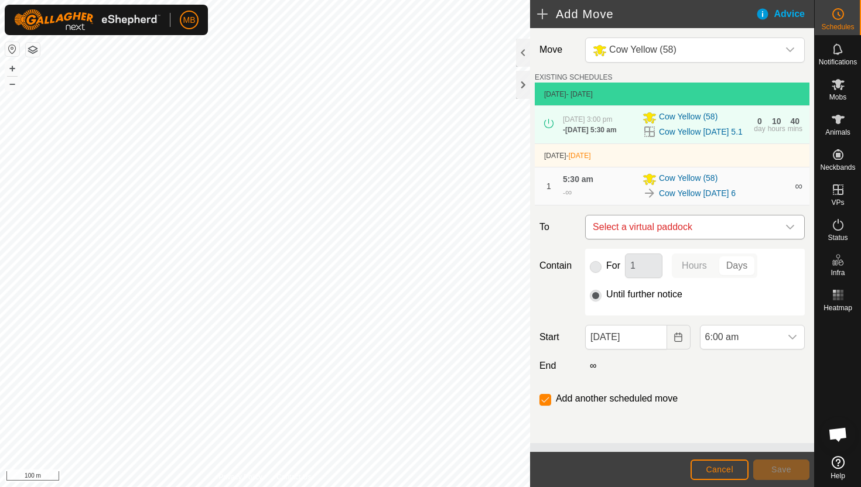
click at [784, 231] on div "dropdown trigger" at bounding box center [789, 227] width 23 height 23
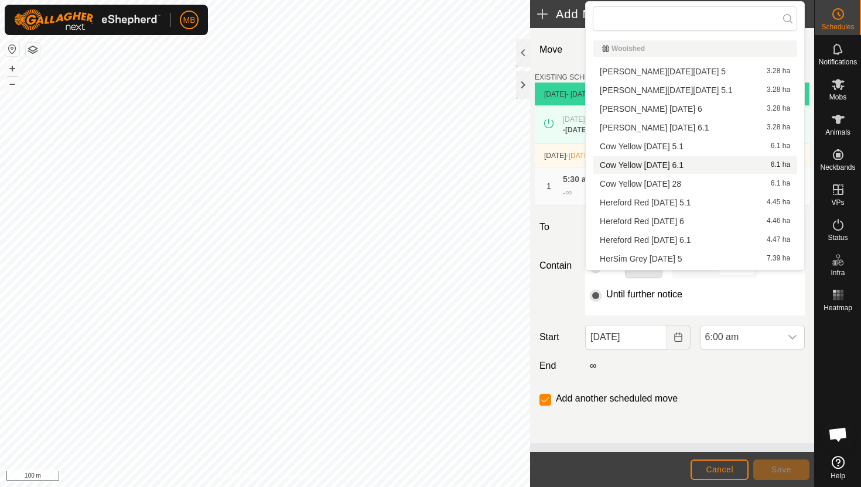
click at [711, 165] on li "Cow Yellow Saturday 6.1 6.1 ha" at bounding box center [695, 165] width 204 height 18
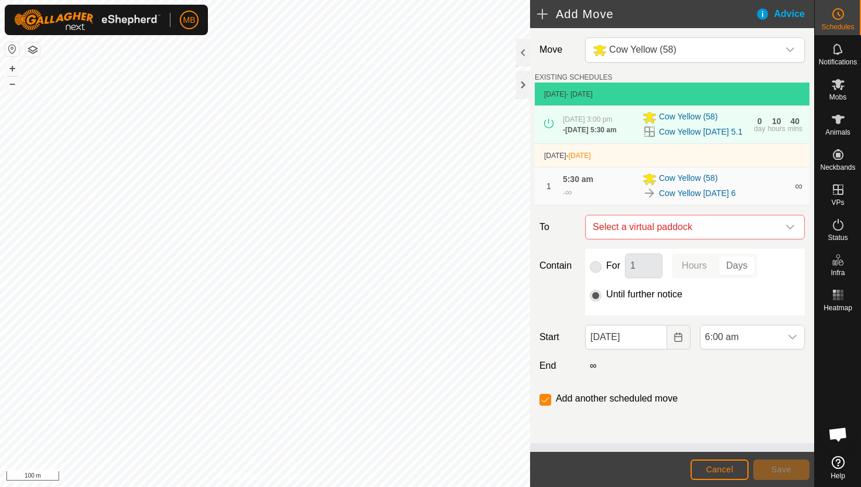
checkbox input "false"
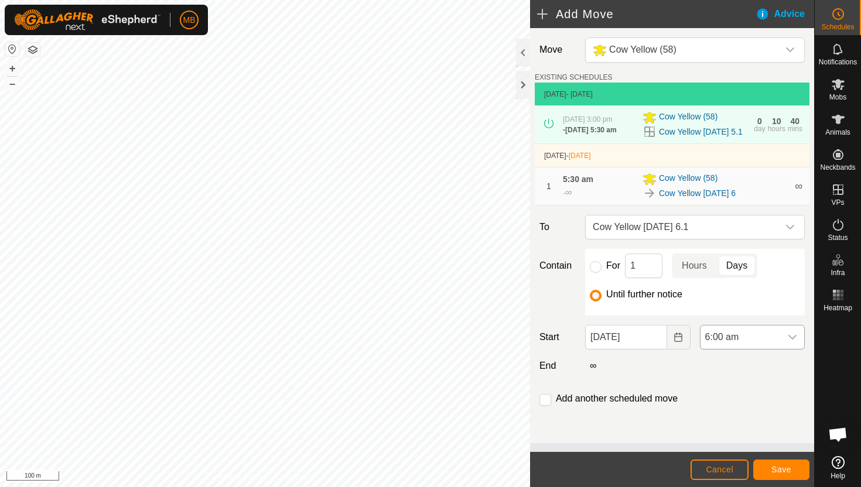
click at [788, 342] on icon "dropdown trigger" at bounding box center [792, 337] width 9 height 9
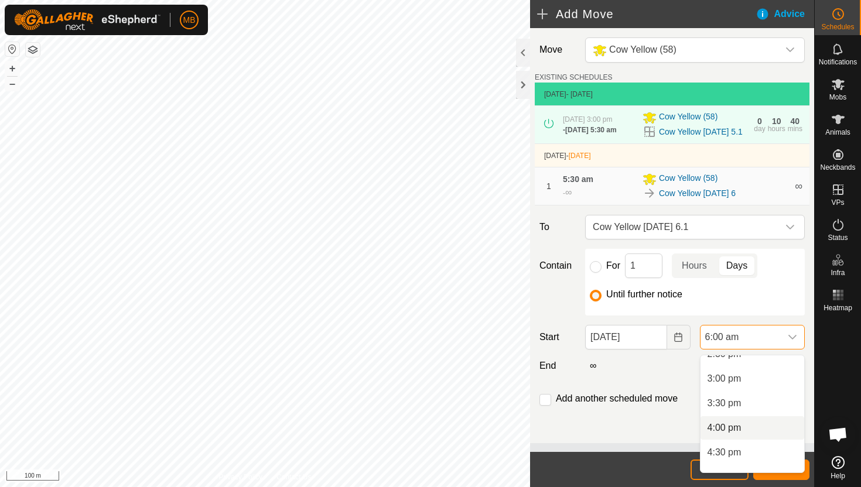
scroll to position [723, 0]
click at [764, 386] on li "3:00 pm" at bounding box center [752, 381] width 104 height 23
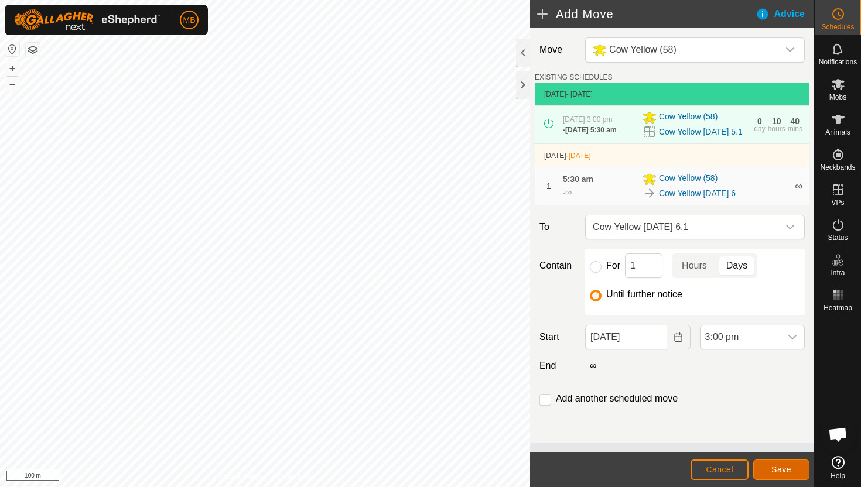
click at [784, 467] on span "Save" at bounding box center [781, 469] width 20 height 9
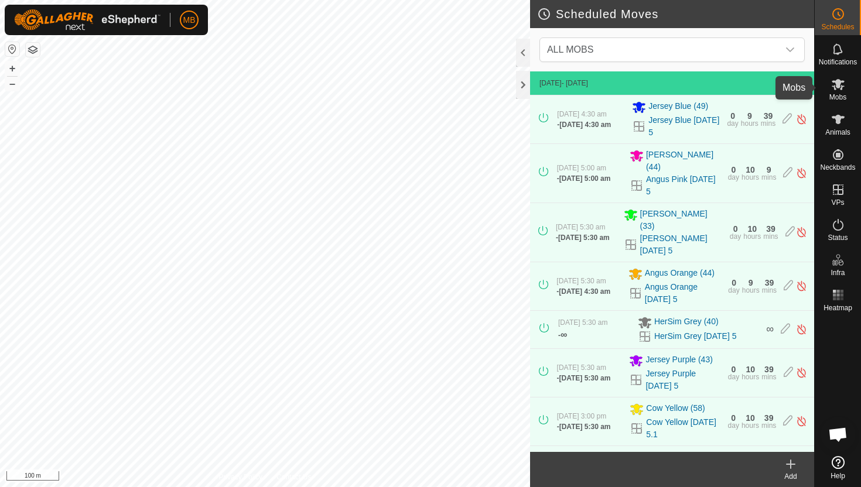
click at [840, 85] on icon at bounding box center [838, 84] width 14 height 14
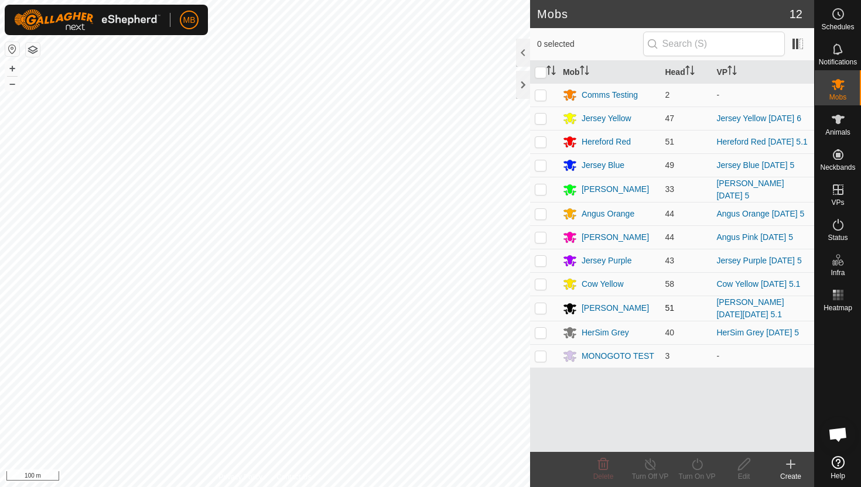
click at [542, 308] on p-checkbox at bounding box center [541, 307] width 12 height 9
checkbox input "true"
click at [696, 463] on icon at bounding box center [697, 464] width 15 height 14
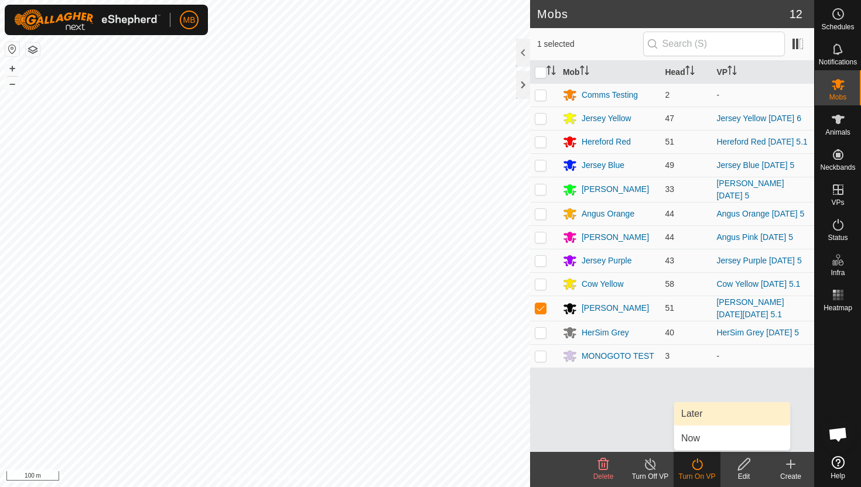
click at [700, 417] on link "Later" at bounding box center [732, 413] width 116 height 23
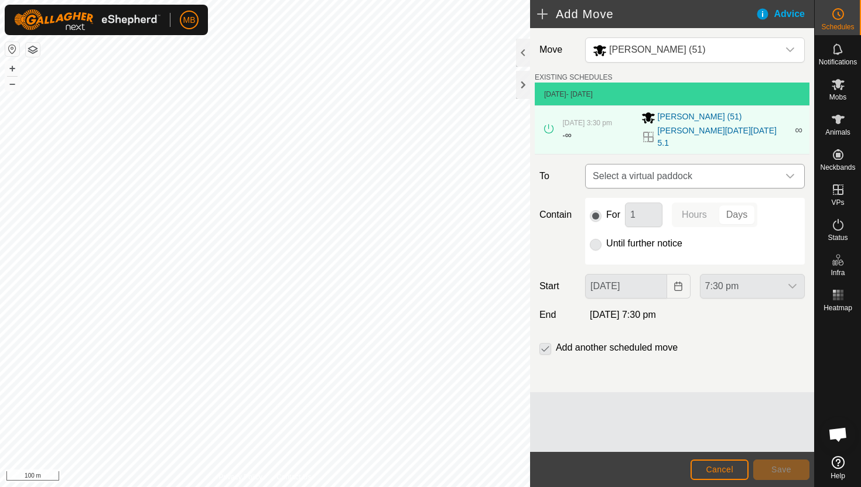
click at [790, 172] on icon "dropdown trigger" at bounding box center [789, 176] width 9 height 9
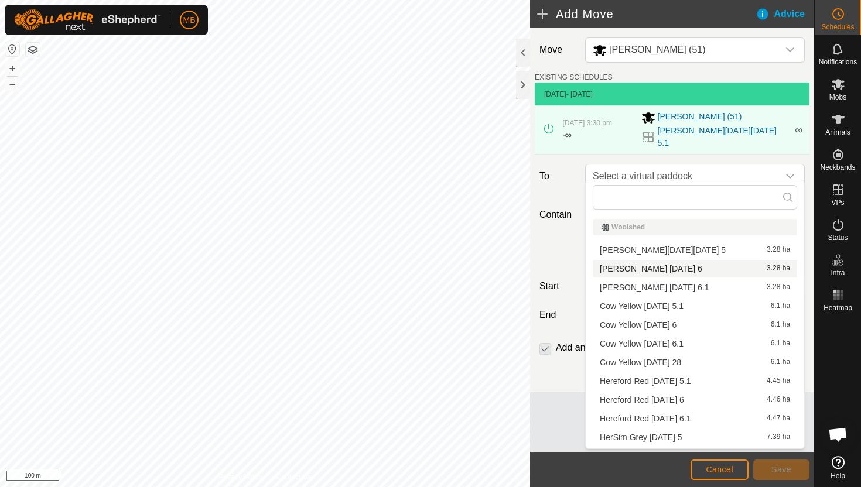
click at [685, 271] on li "Angus Black Saturday 6 3.28 ha" at bounding box center [695, 269] width 204 height 18
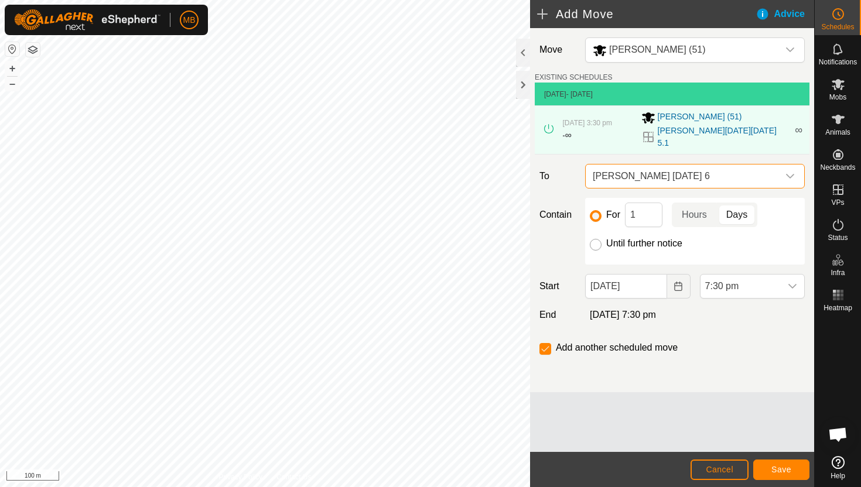
click at [596, 239] on input "Until further notice" at bounding box center [596, 245] width 12 height 12
radio input "true"
checkbox input "false"
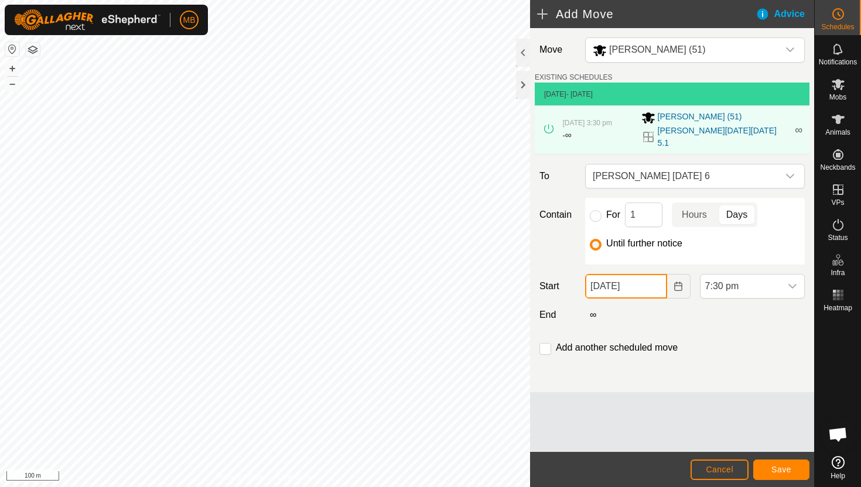
click at [656, 277] on input "05 Sep, 2025" at bounding box center [625, 286] width 81 height 25
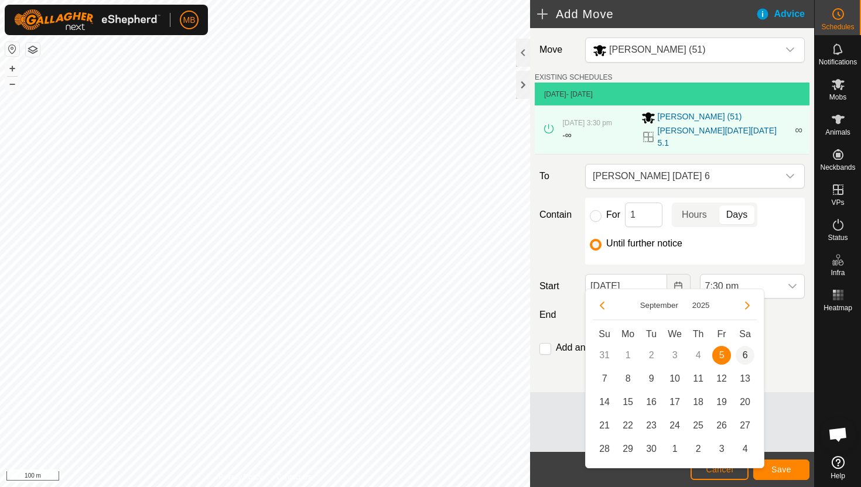
click at [744, 351] on span "6" at bounding box center [745, 355] width 19 height 19
type input "06 Sep, 2025"
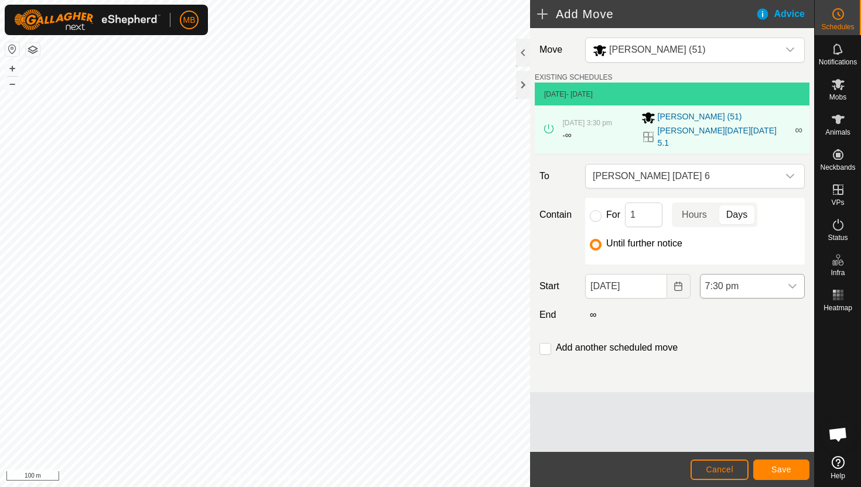
click at [754, 275] on span "7:30 pm" at bounding box center [740, 286] width 80 height 23
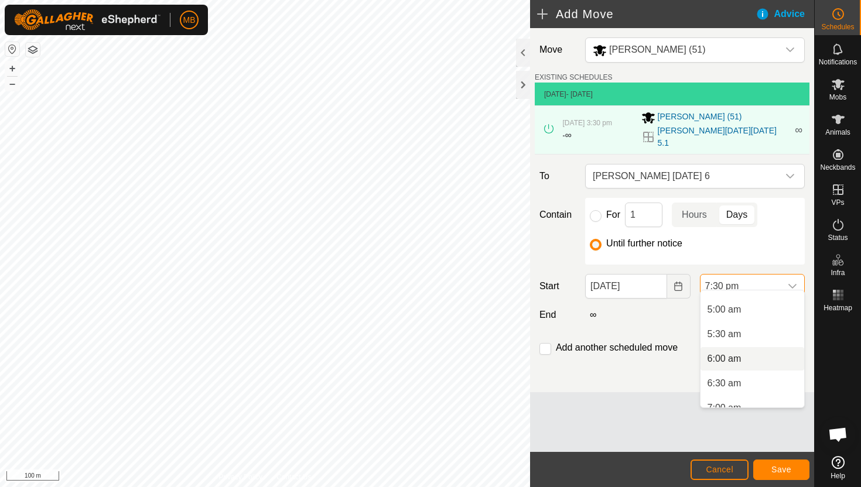
scroll to position [231, 0]
click at [758, 342] on li "5:30 am" at bounding box center [752, 341] width 104 height 23
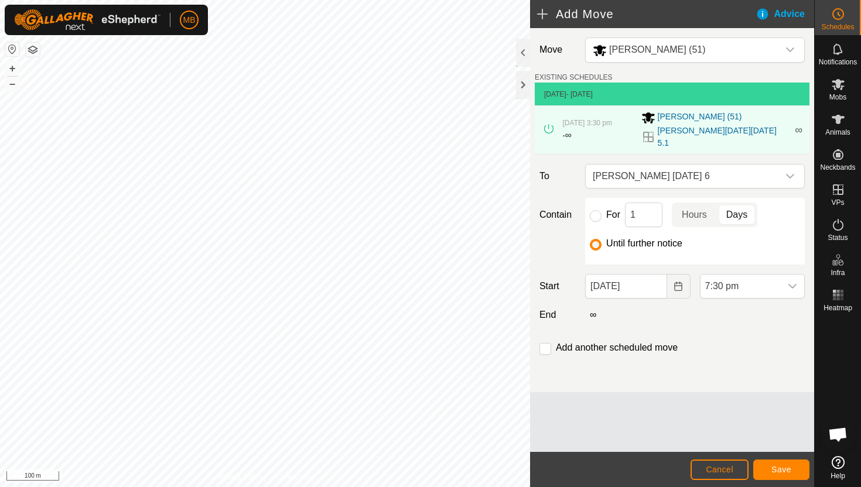
scroll to position [866, 0]
click at [544, 343] on input "checkbox" at bounding box center [545, 349] width 12 height 12
checkbox input "true"
click at [774, 467] on span "Save" at bounding box center [781, 469] width 20 height 9
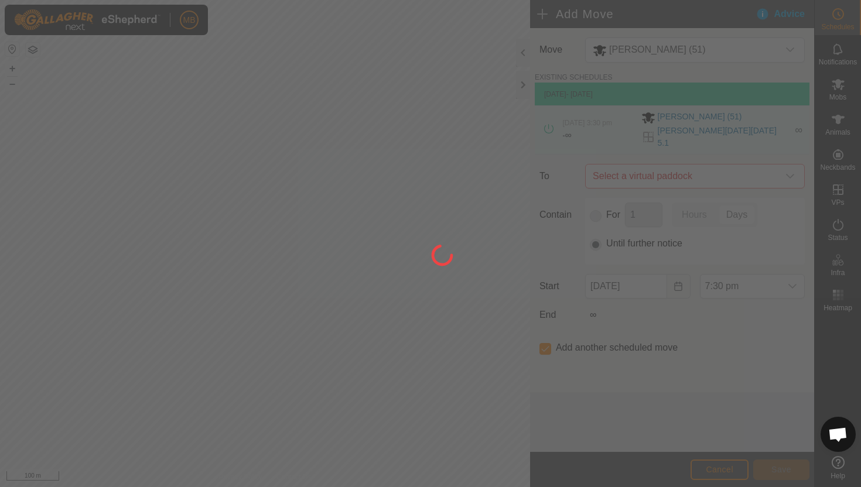
type input "06 Sep, 2025"
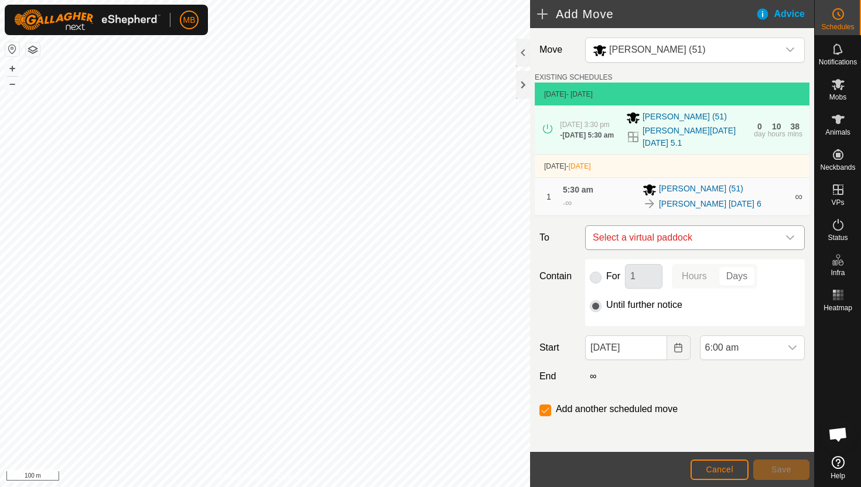
click at [791, 233] on icon "dropdown trigger" at bounding box center [789, 237] width 9 height 9
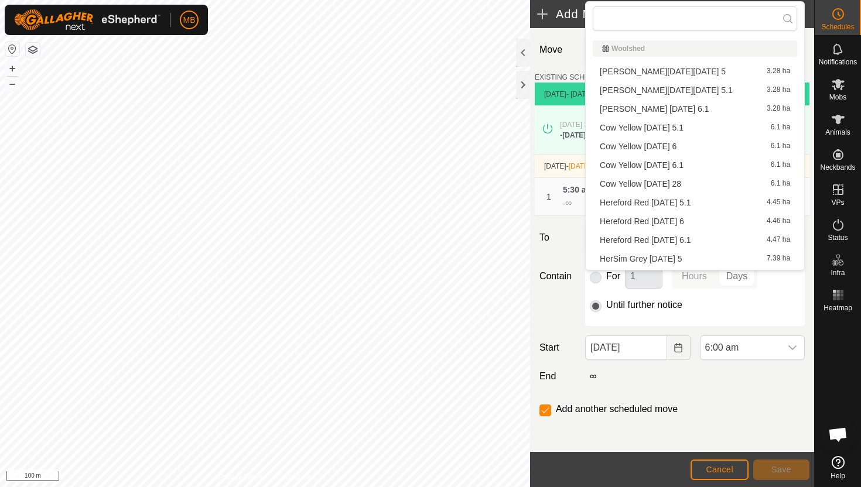
click at [706, 108] on li "Angus Black Saturday 6.1 3.28 ha" at bounding box center [695, 109] width 204 height 18
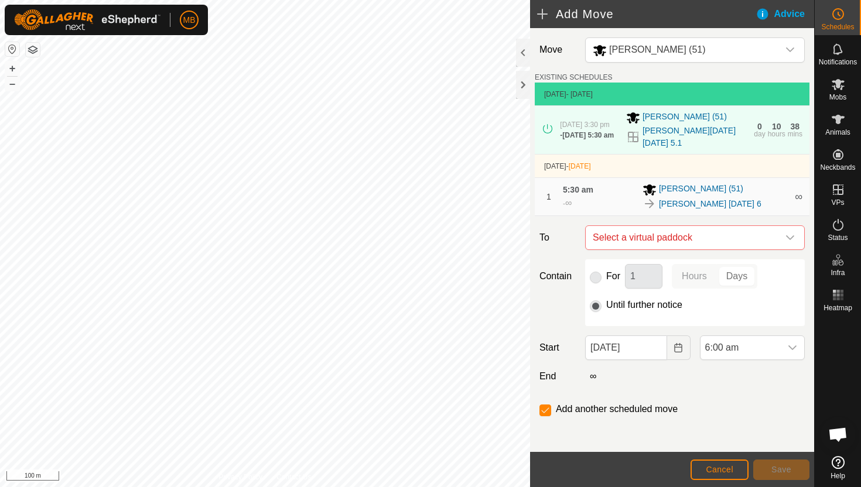
checkbox input "false"
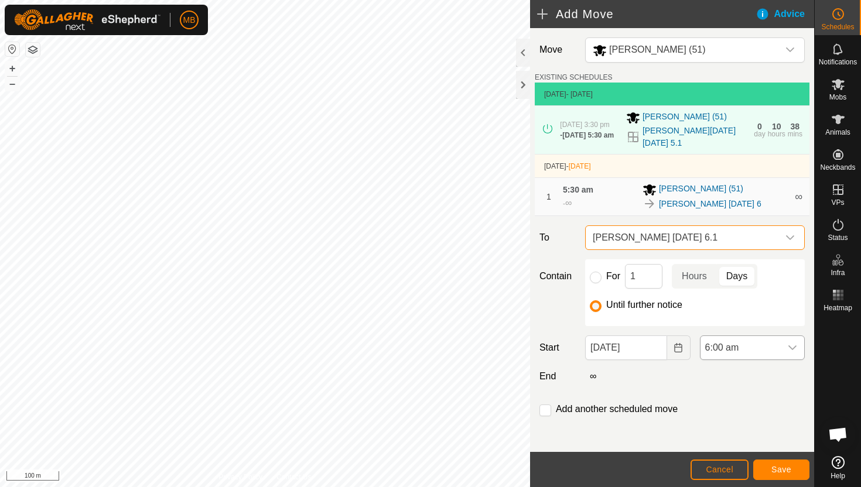
click at [753, 341] on span "6:00 am" at bounding box center [740, 347] width 80 height 23
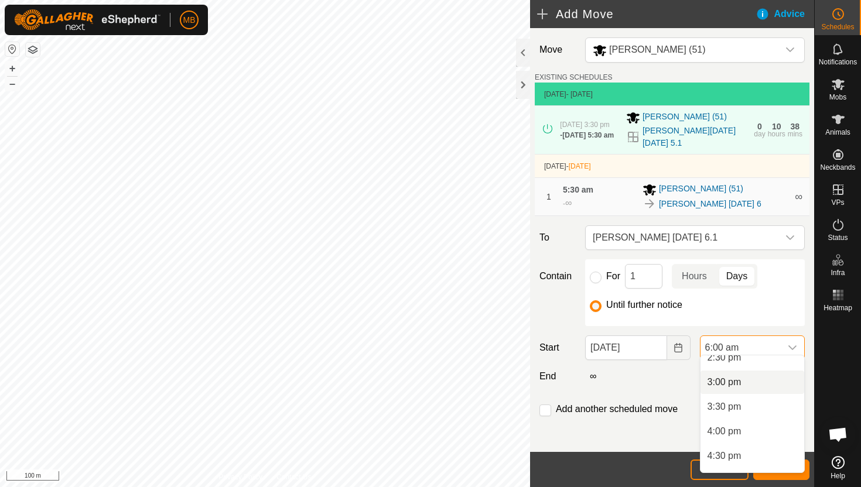
scroll to position [725, 0]
click at [760, 381] on li "3:00 pm" at bounding box center [752, 379] width 104 height 23
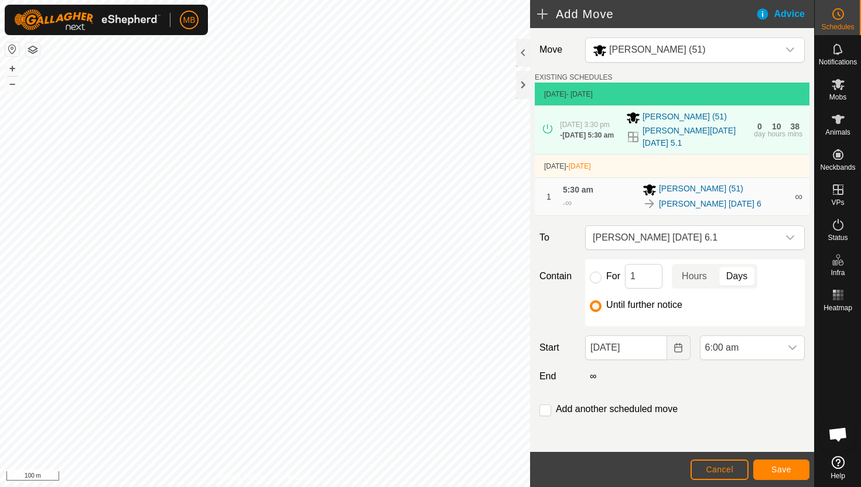
scroll to position [295, 0]
click at [785, 469] on span "Save" at bounding box center [781, 469] width 20 height 9
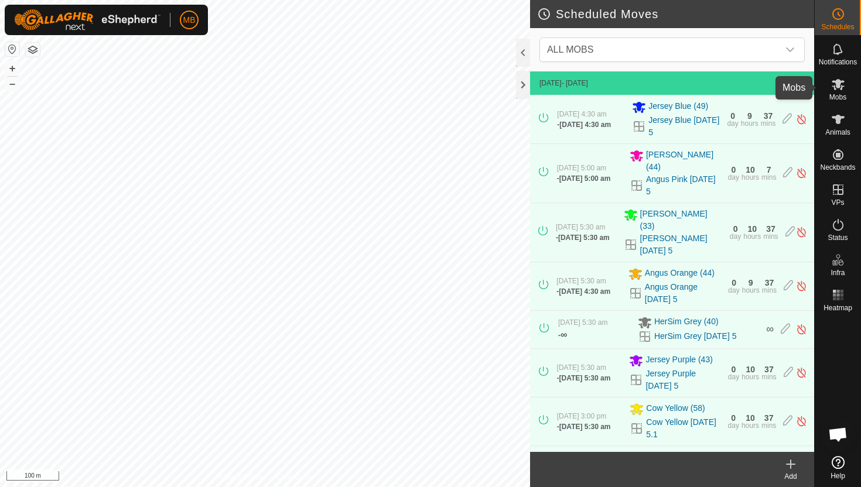
click at [839, 88] on icon at bounding box center [838, 84] width 13 height 11
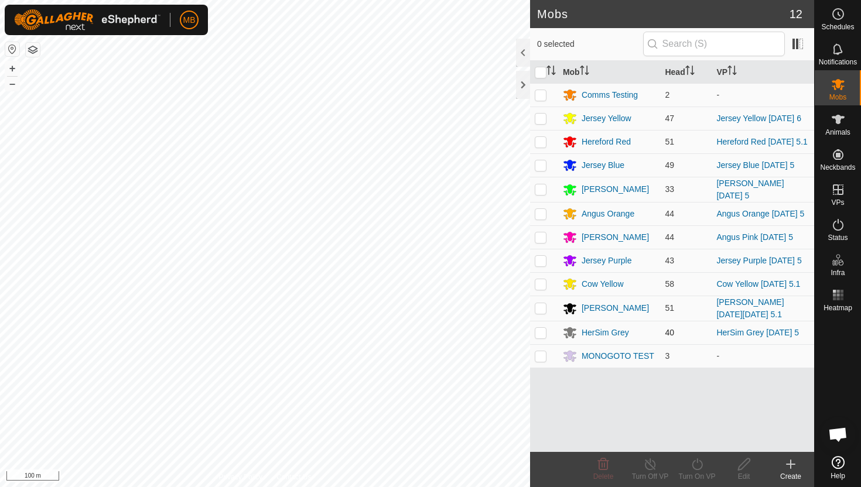
click at [541, 330] on p-checkbox at bounding box center [541, 332] width 12 height 9
checkbox input "true"
click at [695, 464] on icon at bounding box center [697, 464] width 15 height 14
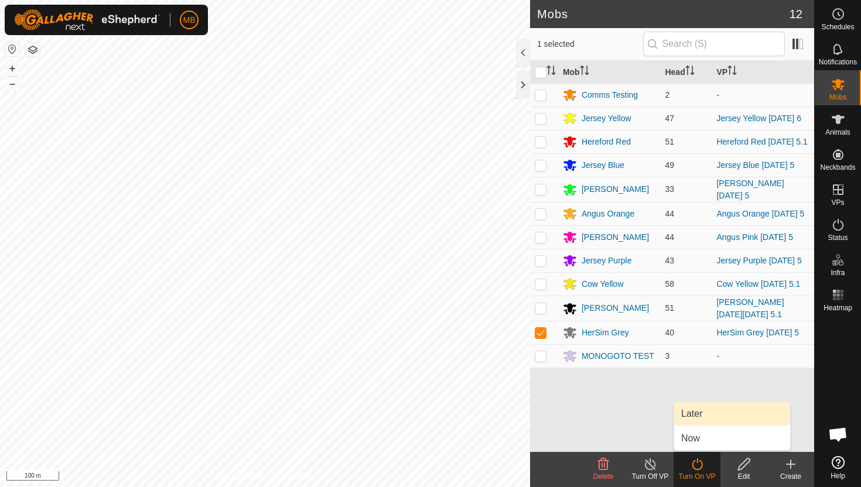
click at [700, 412] on link "Later" at bounding box center [732, 413] width 116 height 23
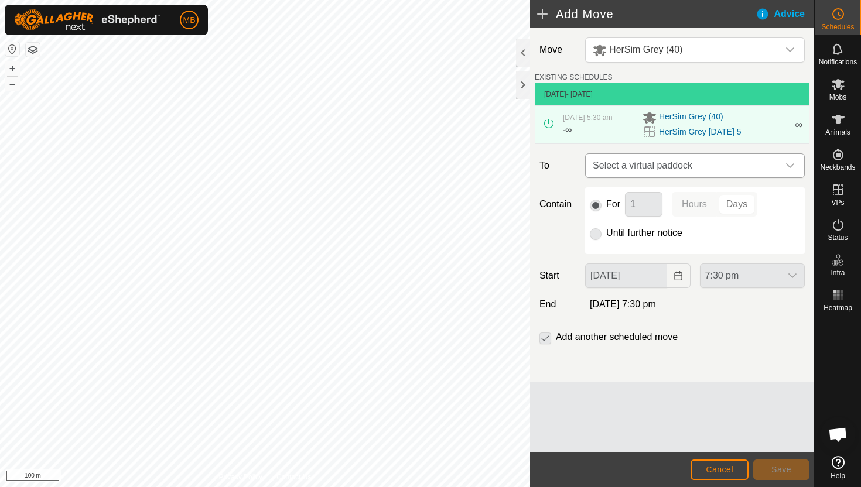
click at [781, 165] on div "dropdown trigger" at bounding box center [789, 165] width 23 height 23
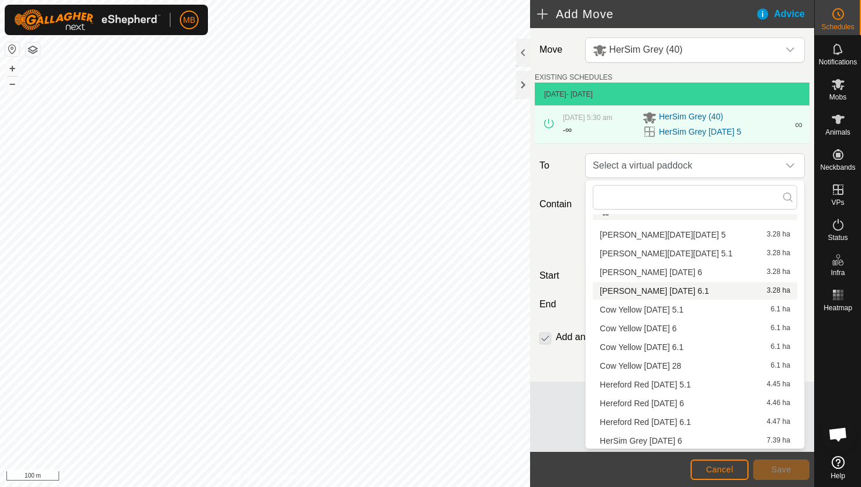
scroll to position [16, 0]
click at [696, 440] on li "HerSim Grey Saturday 6 7.39 ha" at bounding box center [695, 440] width 204 height 18
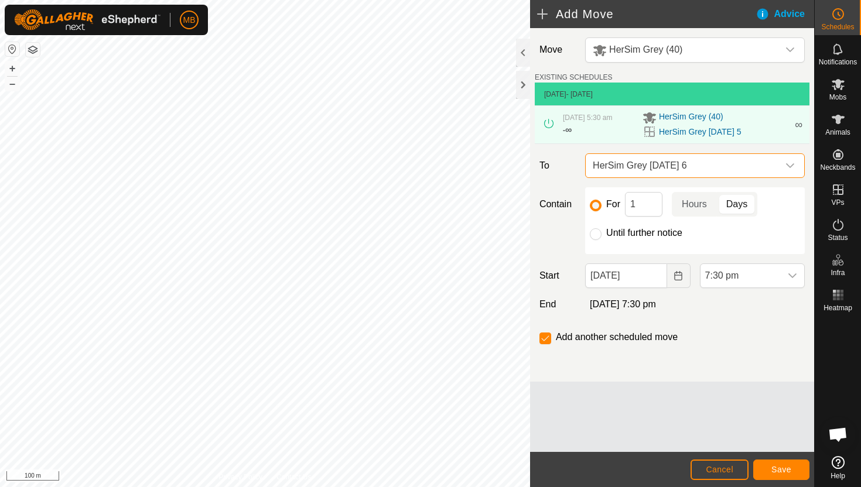
click at [621, 231] on label "Until further notice" at bounding box center [644, 232] width 76 height 9
click at [601, 231] on input "Until further notice" at bounding box center [596, 234] width 12 height 12
radio input "true"
checkbox input "false"
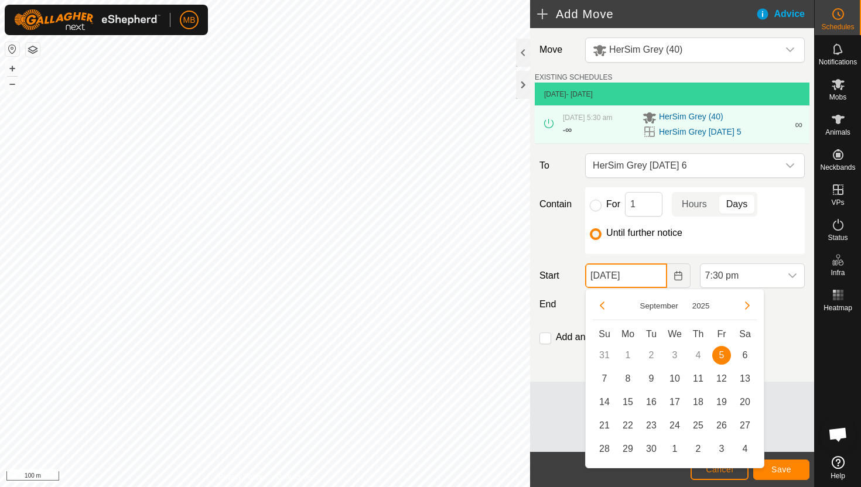
click at [653, 279] on input "05 Sep, 2025" at bounding box center [625, 276] width 81 height 25
click at [746, 354] on span "6" at bounding box center [745, 355] width 19 height 19
type input "06 Sep, 2025"
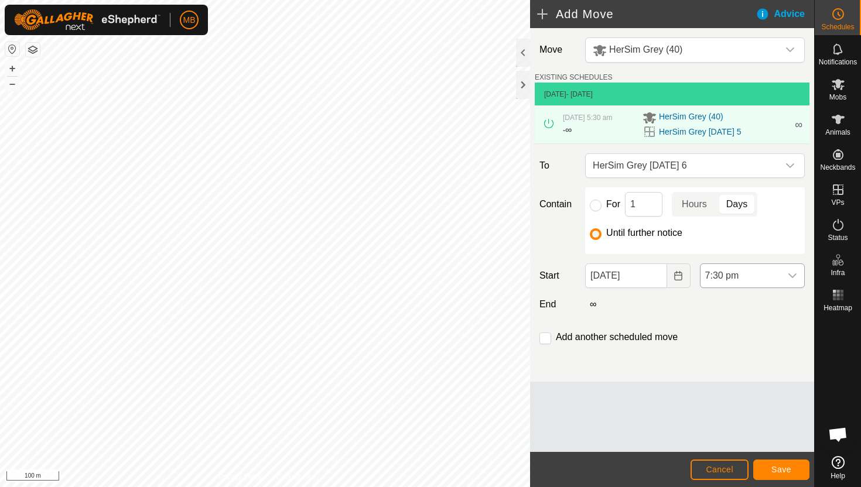
click at [786, 276] on div "dropdown trigger" at bounding box center [792, 275] width 23 height 23
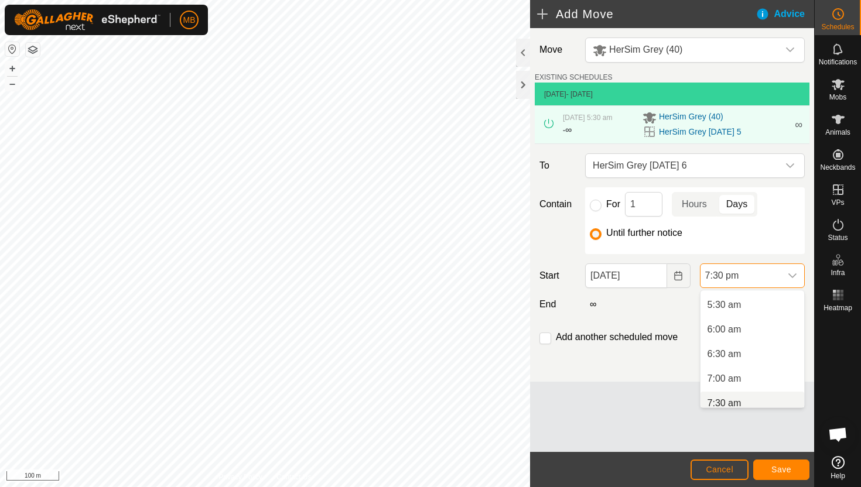
scroll to position [265, 0]
click at [771, 310] on li "5:30 am" at bounding box center [752, 307] width 104 height 23
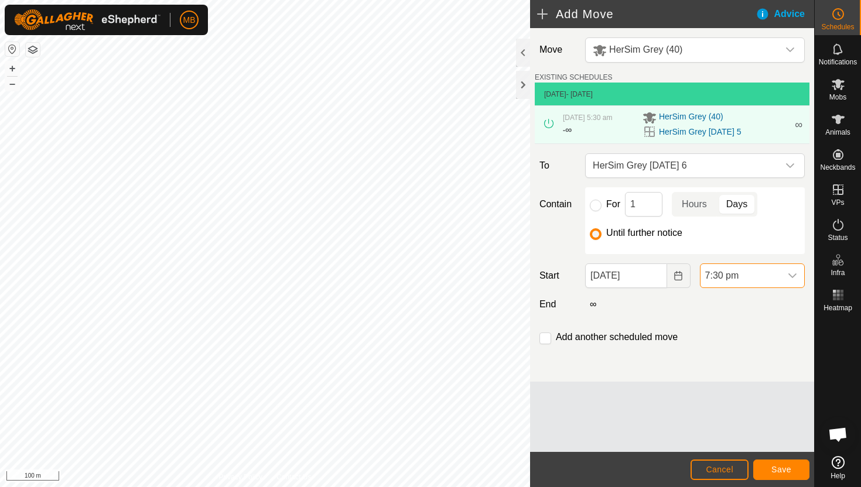
scroll to position [0, 0]
click at [791, 464] on button "Save" at bounding box center [781, 470] width 56 height 20
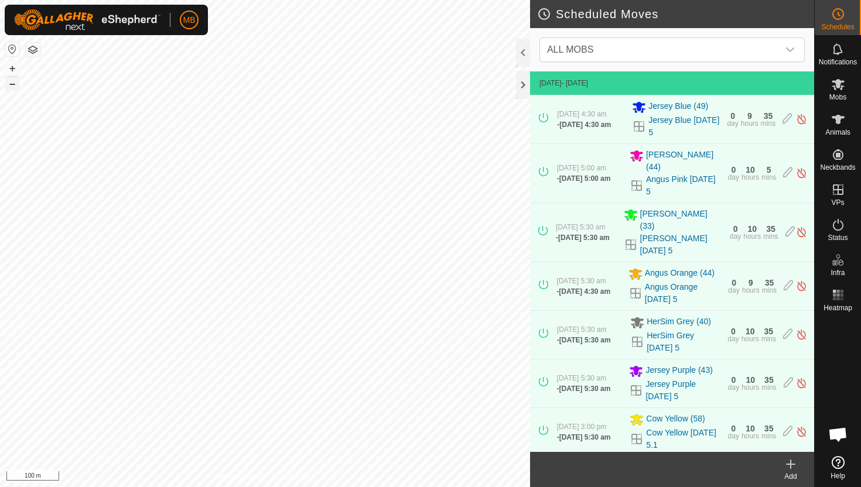
click at [13, 85] on button "–" at bounding box center [12, 84] width 14 height 14
click at [838, 14] on icon at bounding box center [839, 14] width 2 height 4
